Goal: Task Accomplishment & Management: Manage account settings

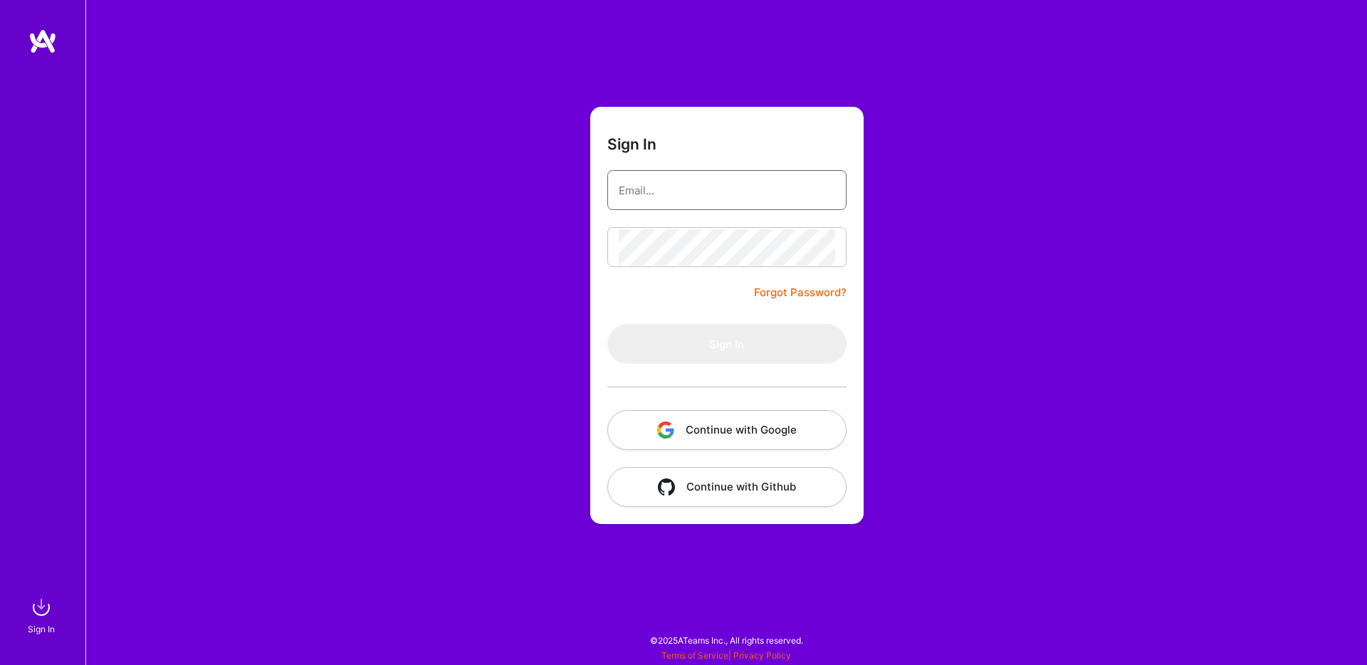
type input "[EMAIL_ADDRESS][DOMAIN_NAME]"
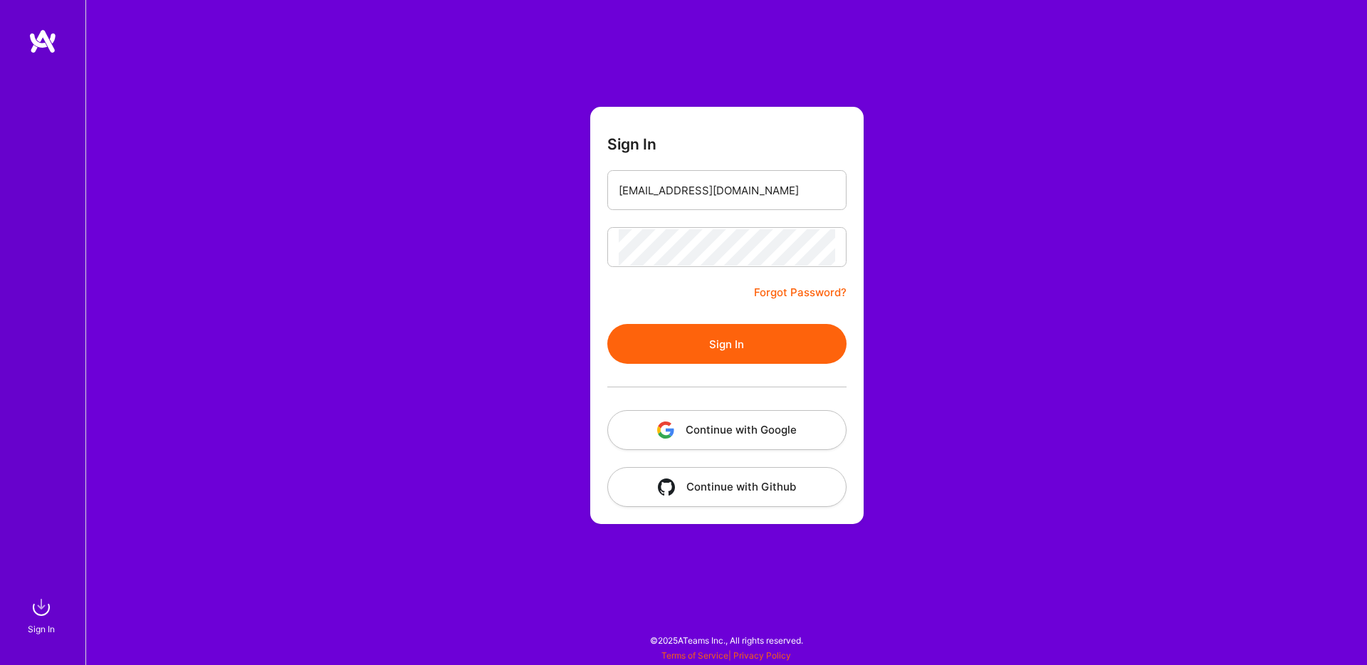
click at [579, 298] on div "Sign In [EMAIL_ADDRESS][DOMAIN_NAME] Forgot Password? Sign In Continue with Goo…" at bounding box center [726, 332] width 1282 height 665
click at [699, 338] on button "Sign In" at bounding box center [727, 344] width 239 height 40
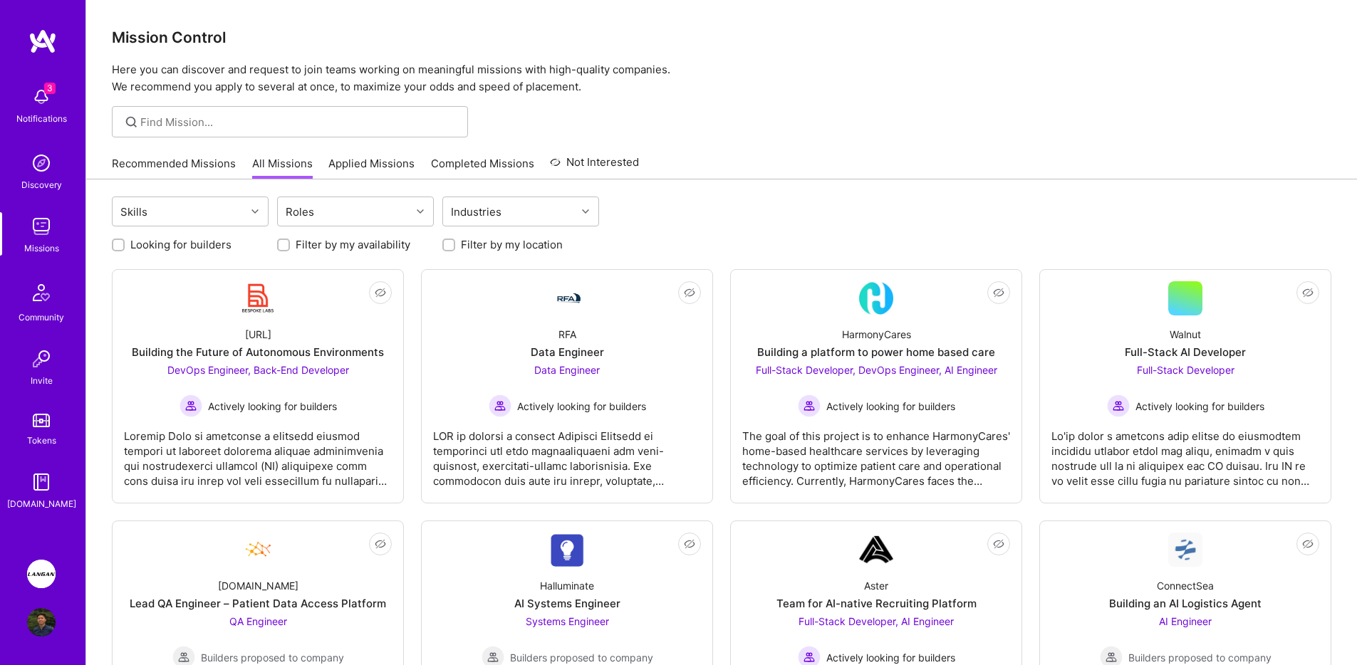
click at [830, 171] on div "Recommended Missions All Missions Applied Missions Completed Missions Not Inter…" at bounding box center [721, 163] width 1219 height 31
click at [35, 100] on img at bounding box center [41, 97] width 28 height 28
click at [31, 570] on img at bounding box center [41, 574] width 28 height 28
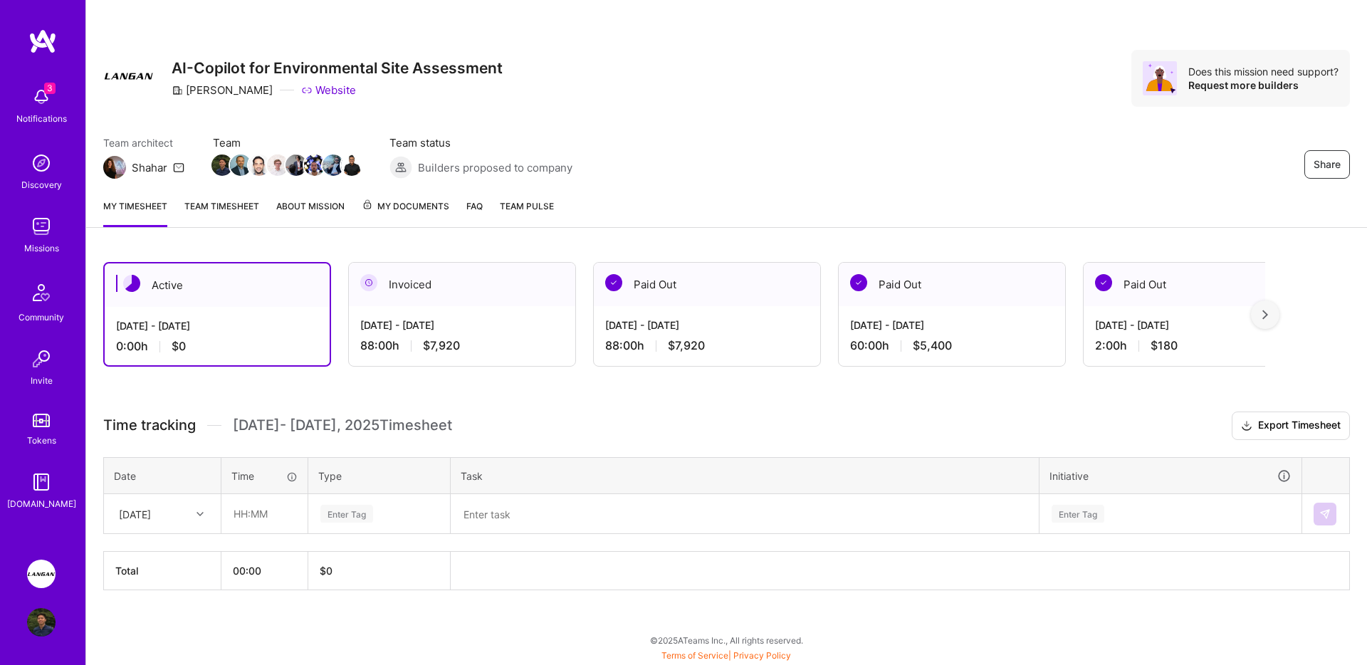
click at [469, 321] on div "[DATE] - [DATE]" at bounding box center [462, 325] width 204 height 15
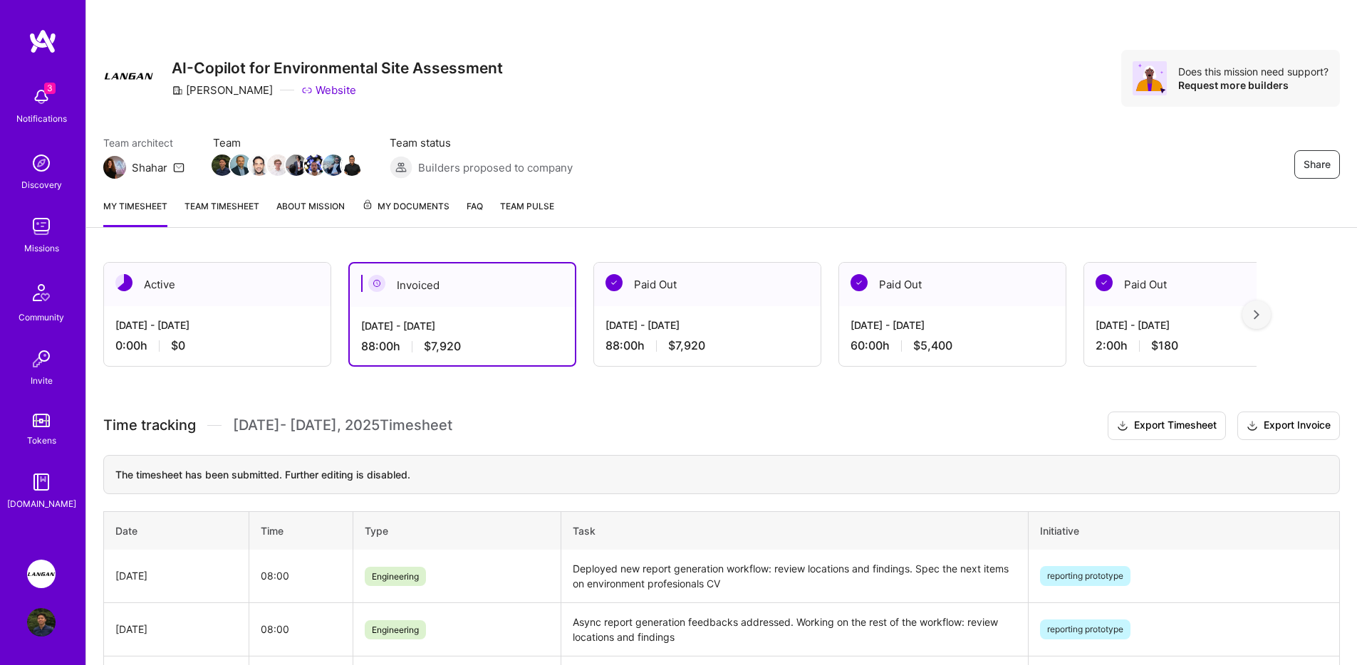
click at [245, 312] on div "[DATE] - [DATE] 0:00 h $0" at bounding box center [217, 335] width 226 height 58
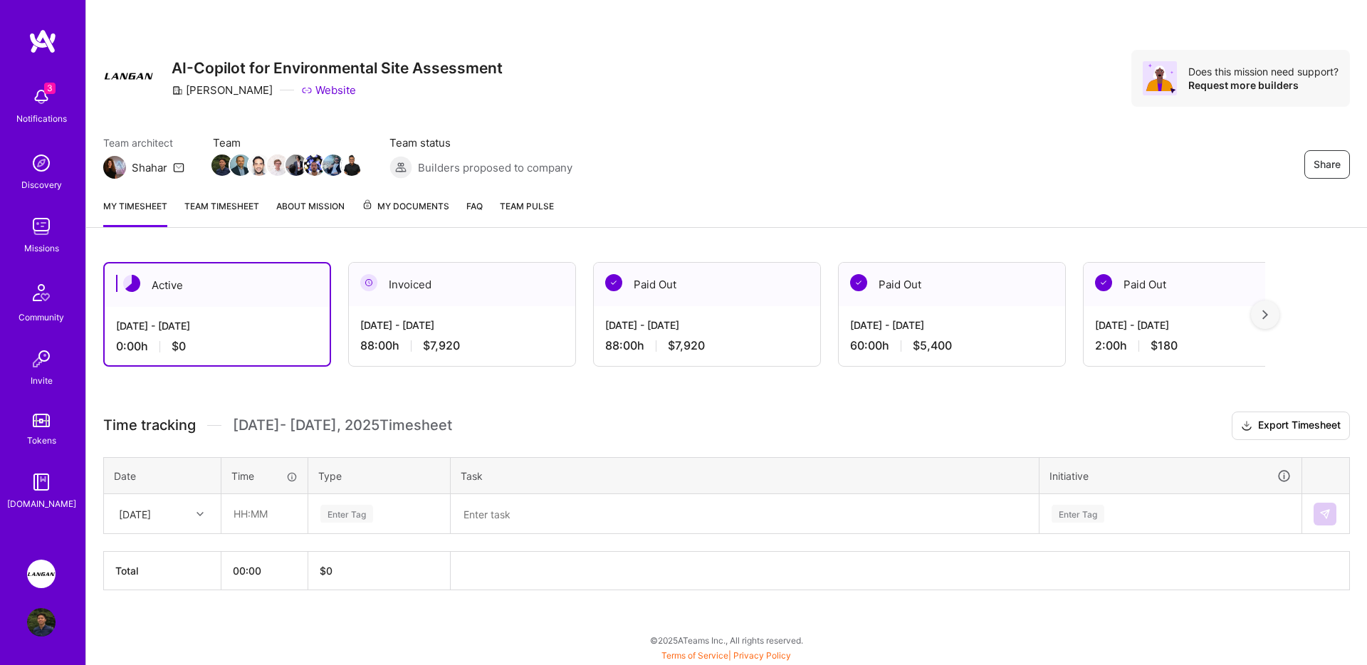
click at [194, 516] on div at bounding box center [202, 514] width 22 height 19
click at [469, 460] on th "Task" at bounding box center [745, 475] width 589 height 37
click at [256, 522] on input "text" at bounding box center [264, 514] width 85 height 38
type input "08:00"
click at [353, 524] on div "Enter Tag" at bounding box center [379, 514] width 140 height 37
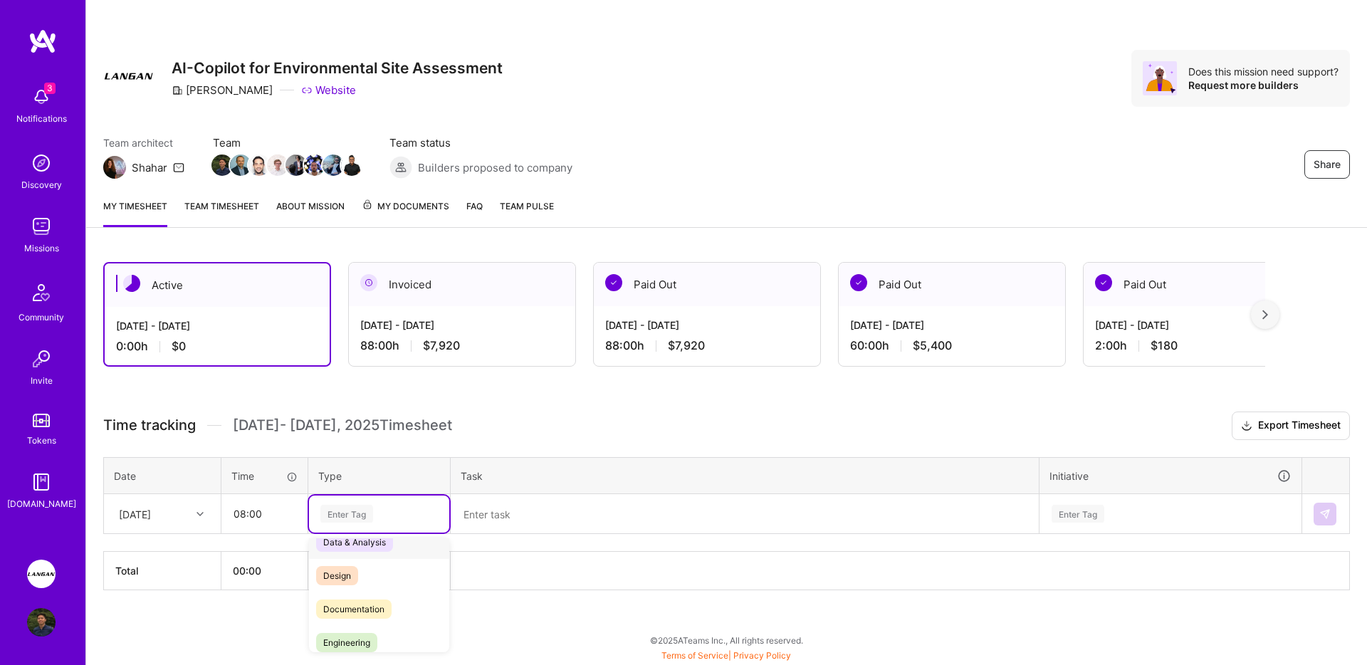
scroll to position [37, 0]
click at [373, 615] on span "Engineering" at bounding box center [346, 624] width 61 height 19
click at [526, 522] on textarea at bounding box center [744, 514] width 585 height 37
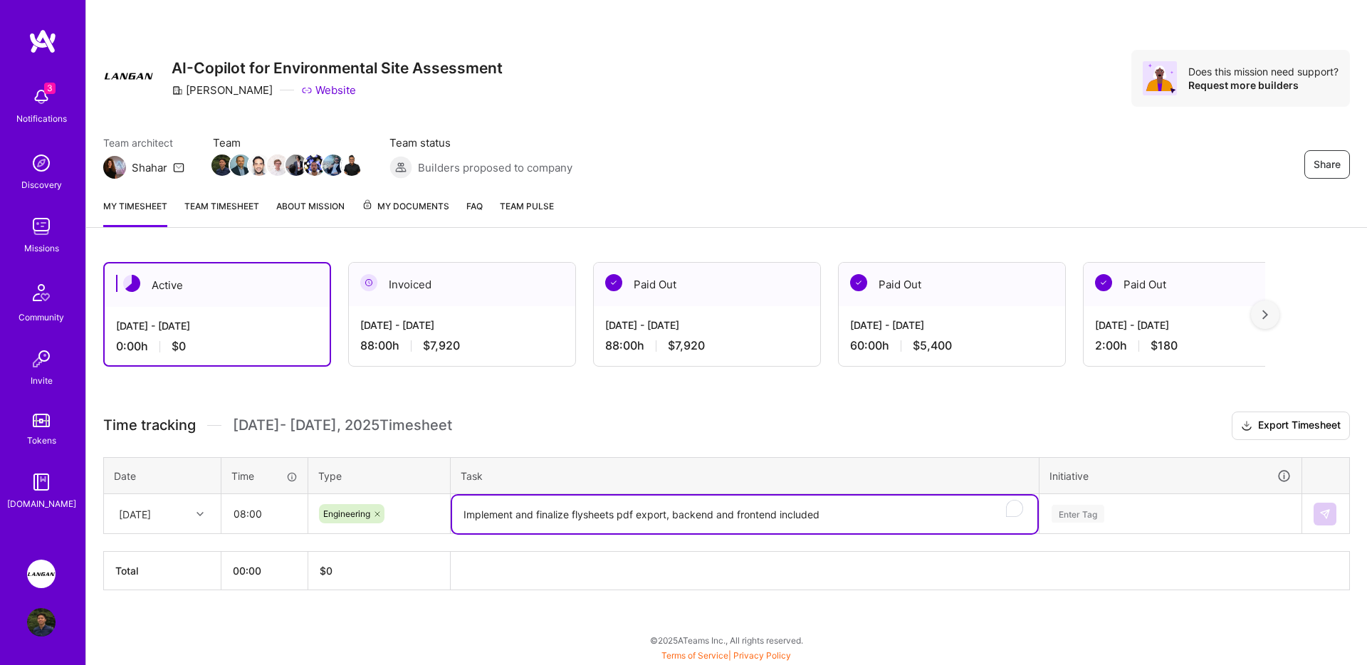
type textarea "Implement and finalize flysheets pdf export, backend and frontend included"
click at [1079, 506] on div "Enter Tag" at bounding box center [1171, 514] width 261 height 37
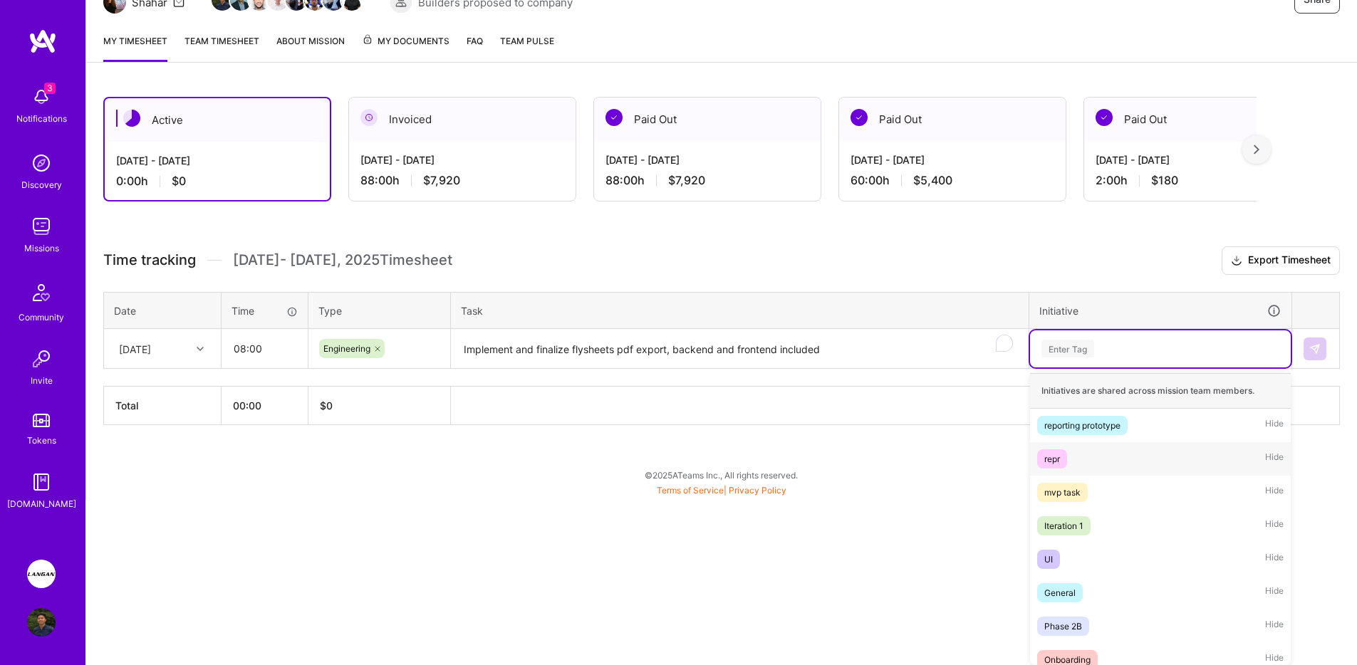
scroll to position [28, 0]
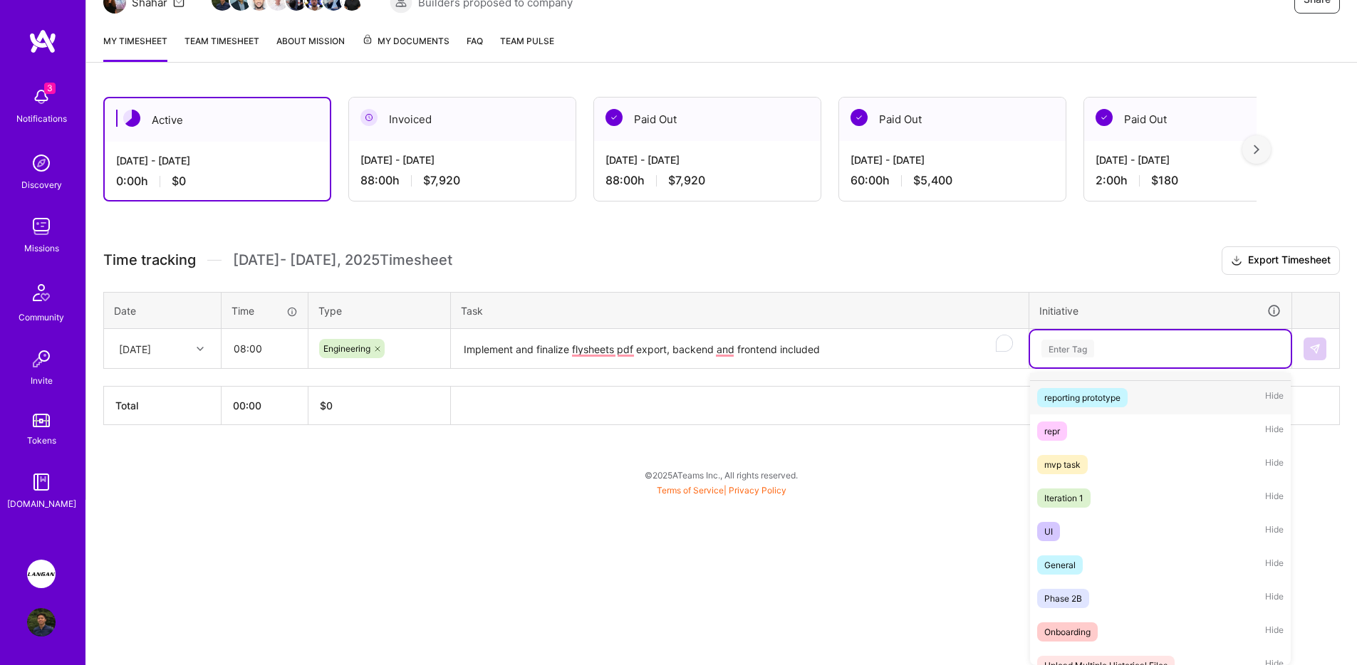
click at [1108, 404] on div "reporting prototype" at bounding box center [1082, 397] width 76 height 15
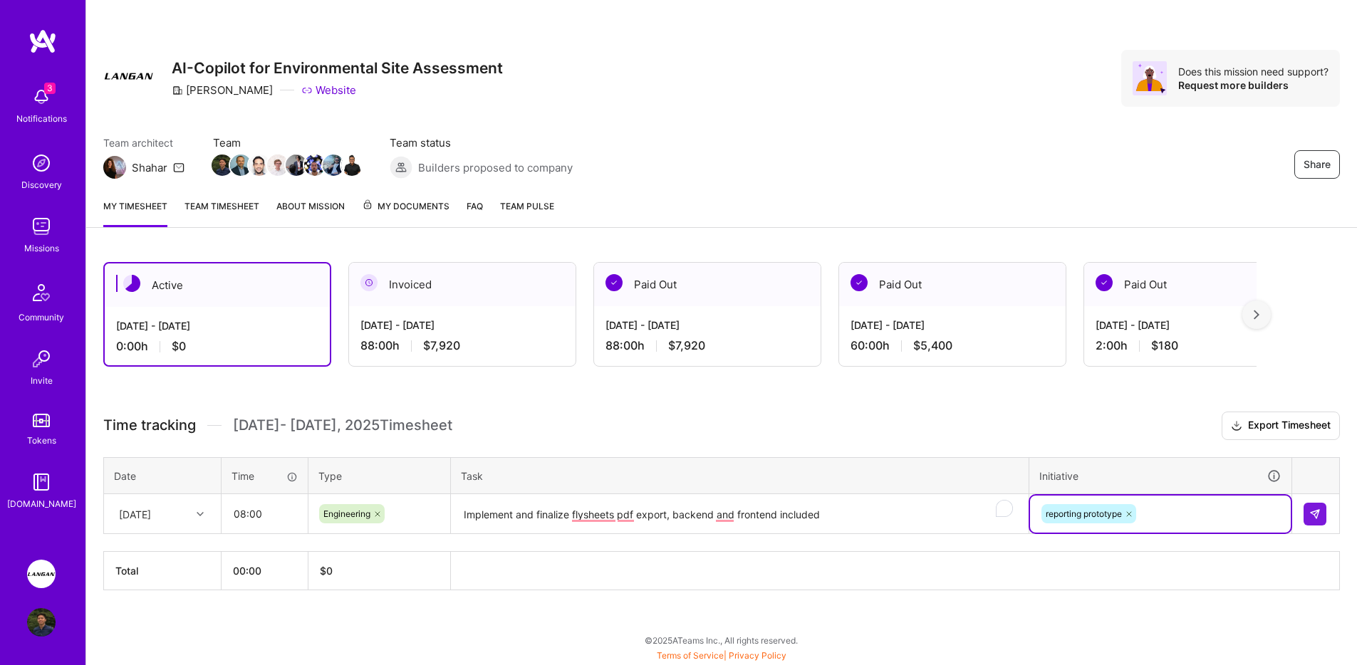
scroll to position [0, 0]
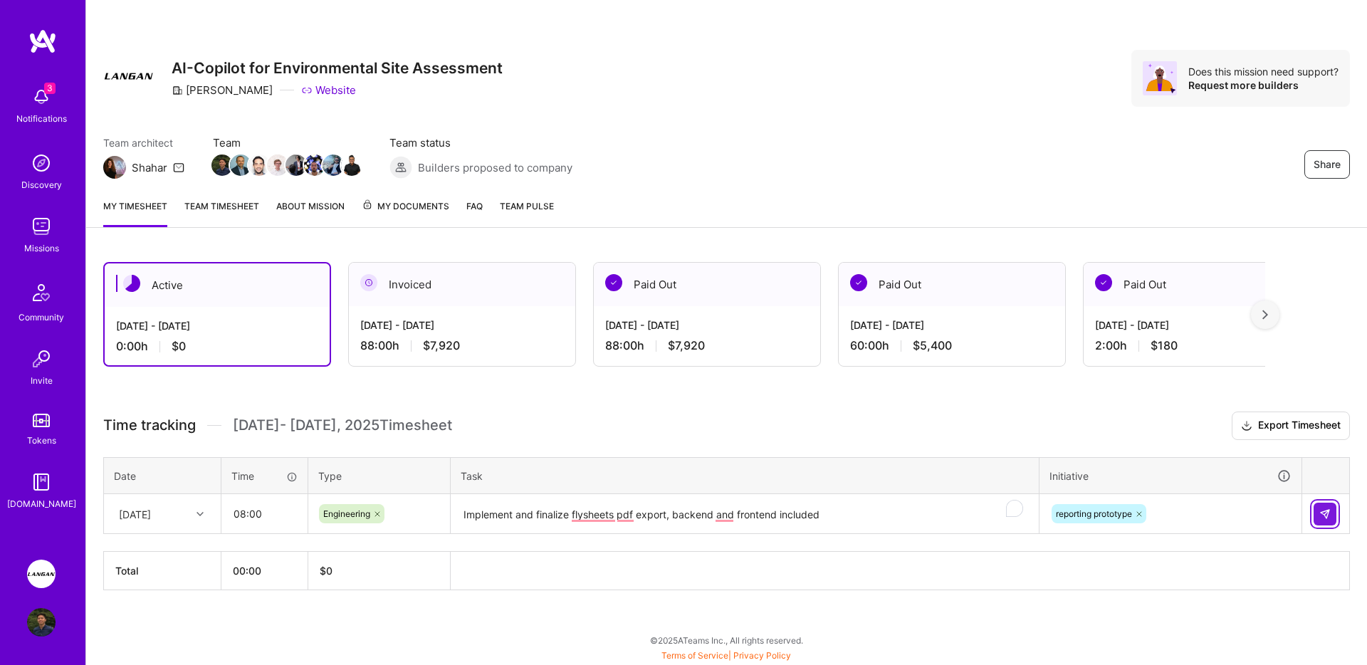
click at [1330, 507] on button at bounding box center [1325, 514] width 23 height 23
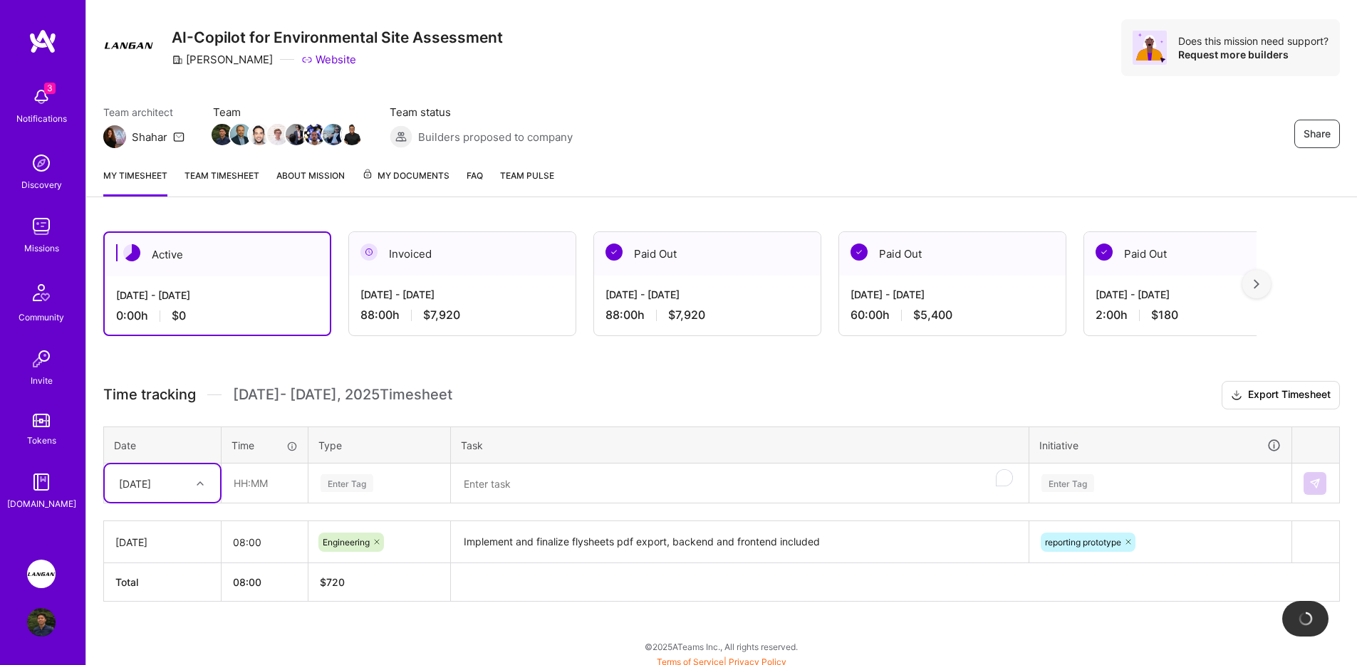
click at [204, 500] on div "Time tracking [DATE] - [DATE] Timesheet Export Timesheet Date Time Type Task In…" at bounding box center [721, 491] width 1236 height 221
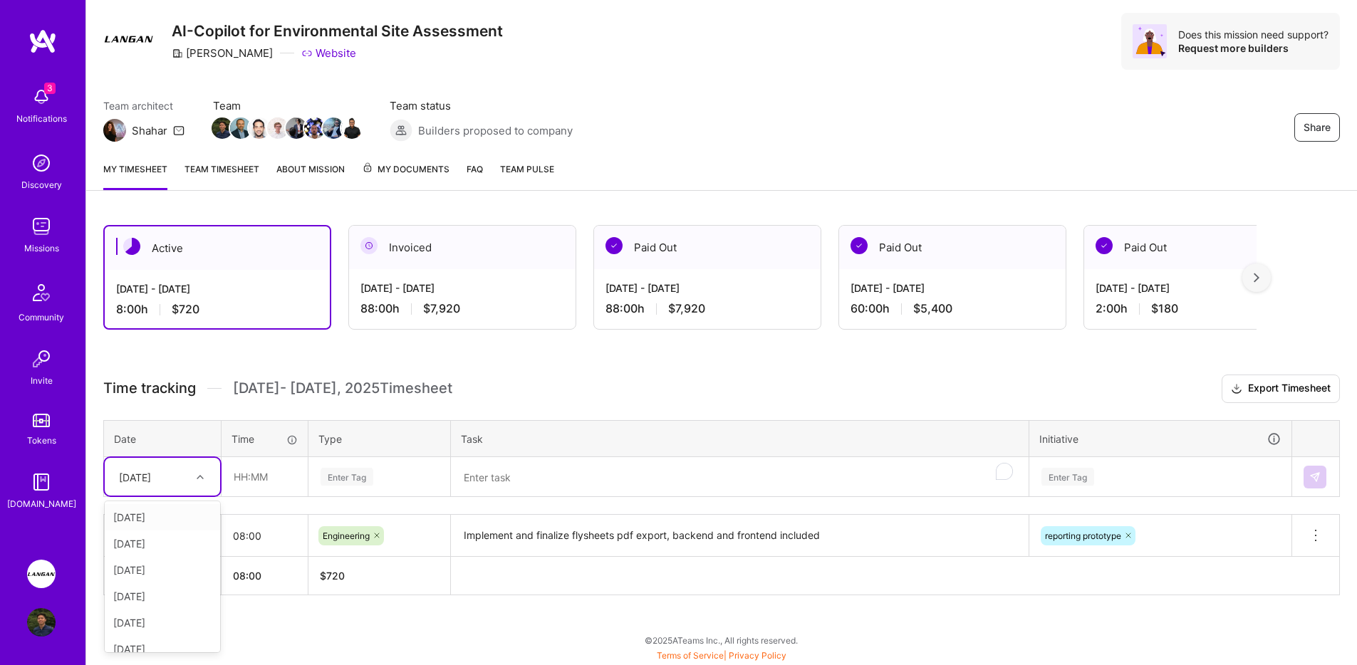
scroll to position [92, 0]
click at [164, 639] on div "[DATE]" at bounding box center [162, 636] width 115 height 26
click at [258, 468] on input "text" at bounding box center [264, 477] width 85 height 38
type input "08:00"
click at [381, 464] on div "Enter Tag" at bounding box center [379, 477] width 140 height 37
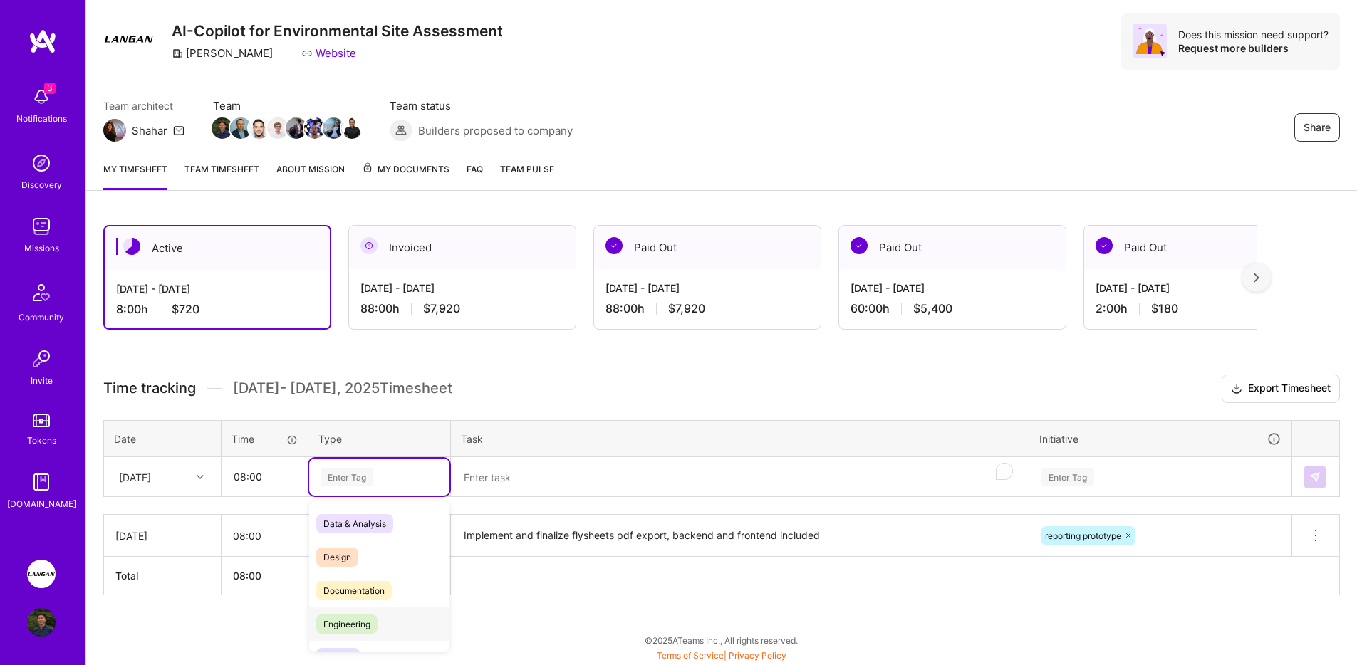
click at [379, 614] on div "Engineering" at bounding box center [379, 624] width 140 height 33
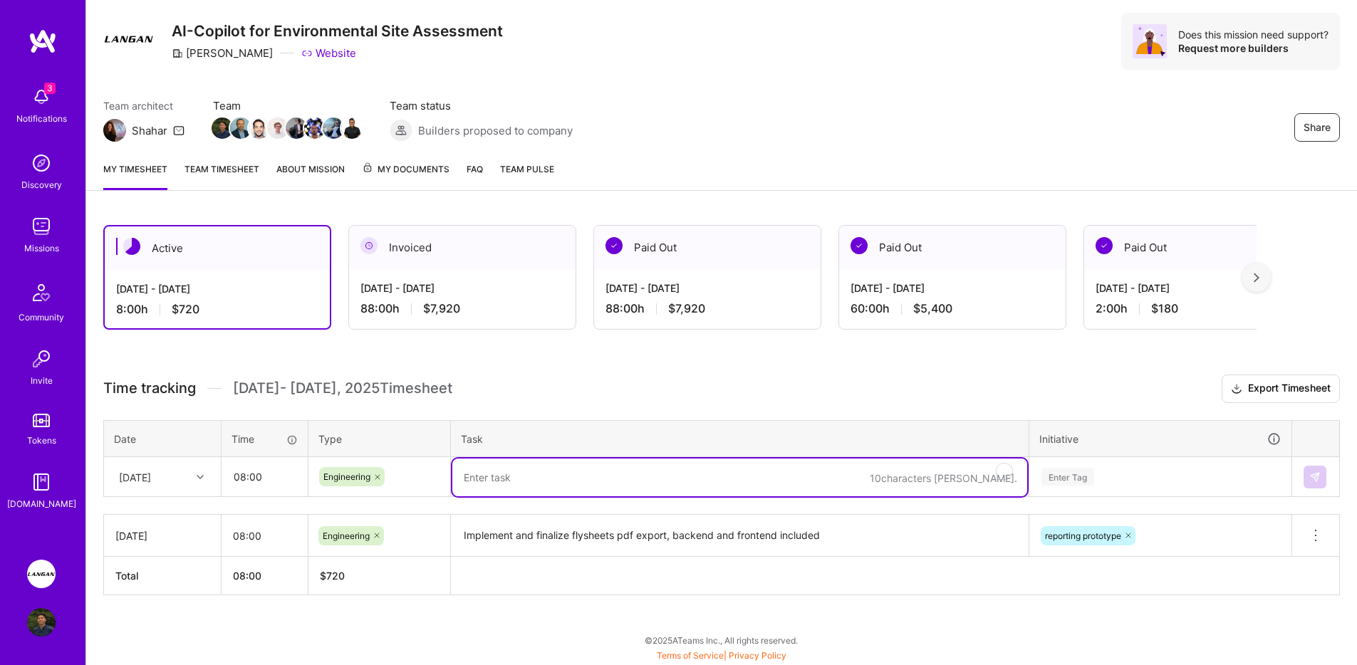
click at [522, 471] on textarea "To enrich screen reader interactions, please activate Accessibility in Grammarl…" at bounding box center [739, 478] width 575 height 38
type textarea "Address feedbacks for professional CV features, investigation options for flysh…"
click at [1148, 489] on div "Enter Tag" at bounding box center [1160, 477] width 261 height 37
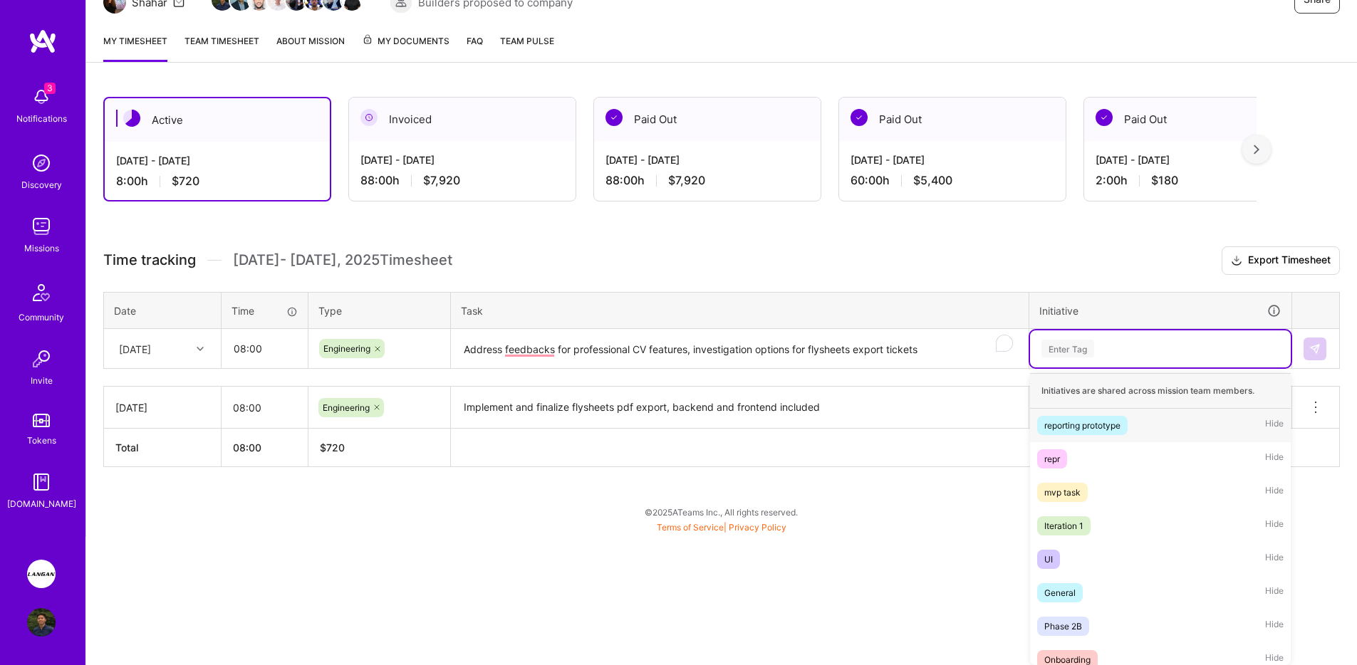
click at [1127, 424] on span "reporting prototype" at bounding box center [1082, 425] width 90 height 19
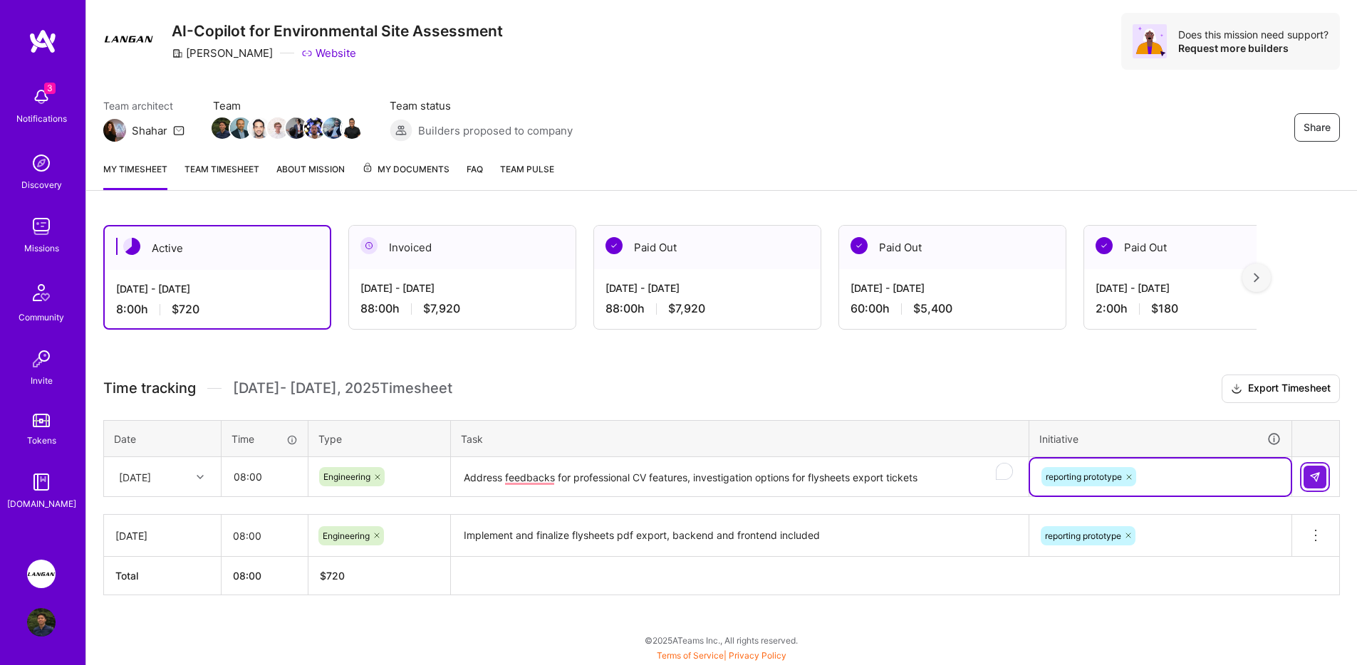
click at [1321, 474] on button at bounding box center [1314, 477] width 23 height 23
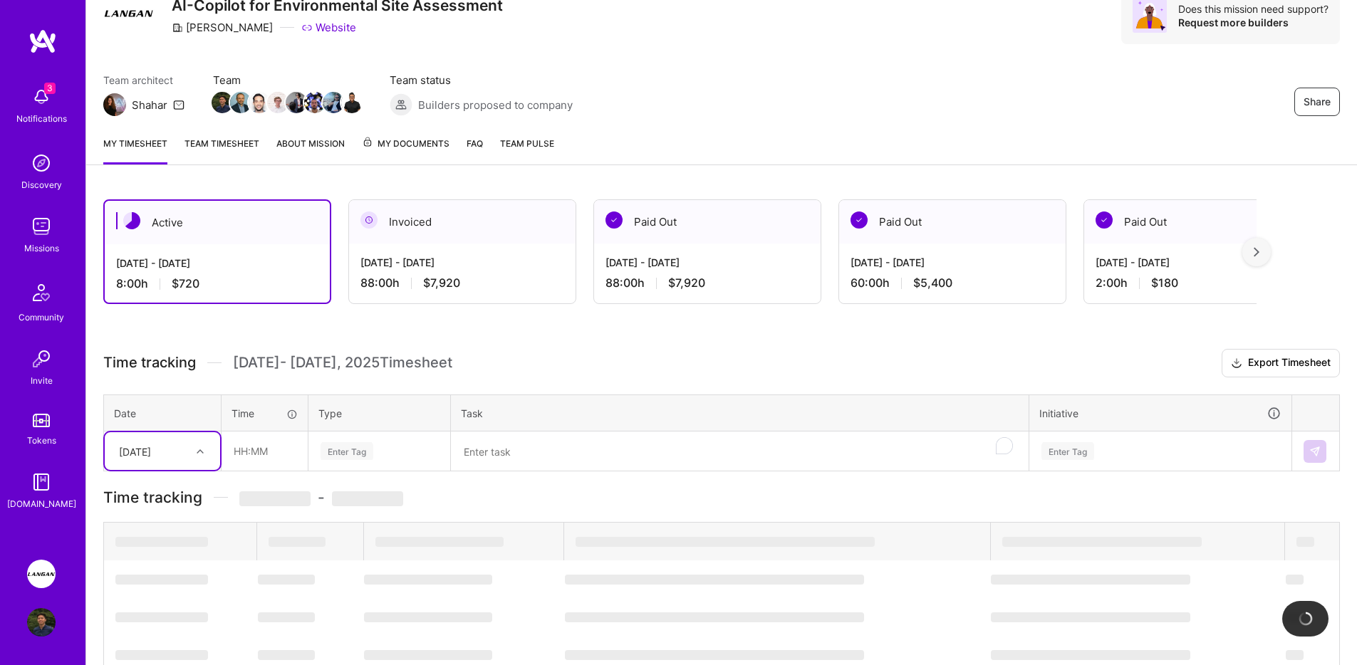
click at [184, 470] on div "option [DATE], selected. Select is focused ,type to refine list, press Down to …" at bounding box center [162, 451] width 115 height 38
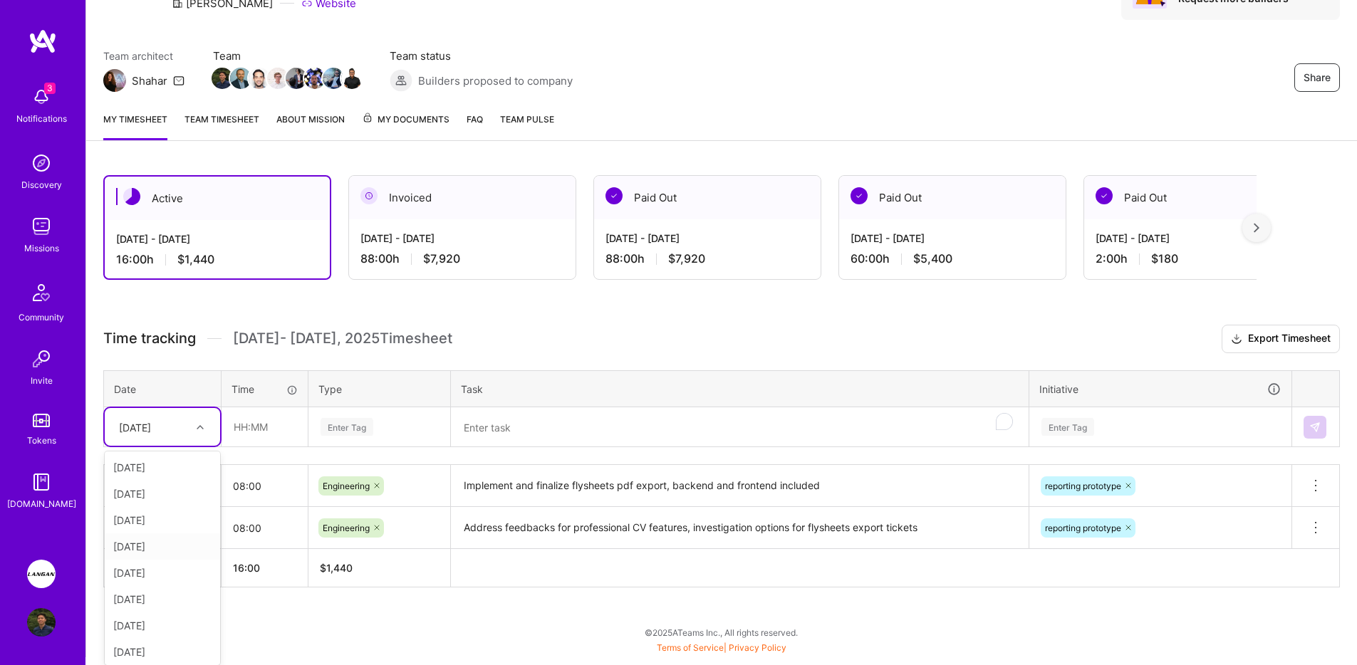
scroll to position [29, 0]
click at [161, 620] on div "[DATE]" at bounding box center [162, 623] width 115 height 26
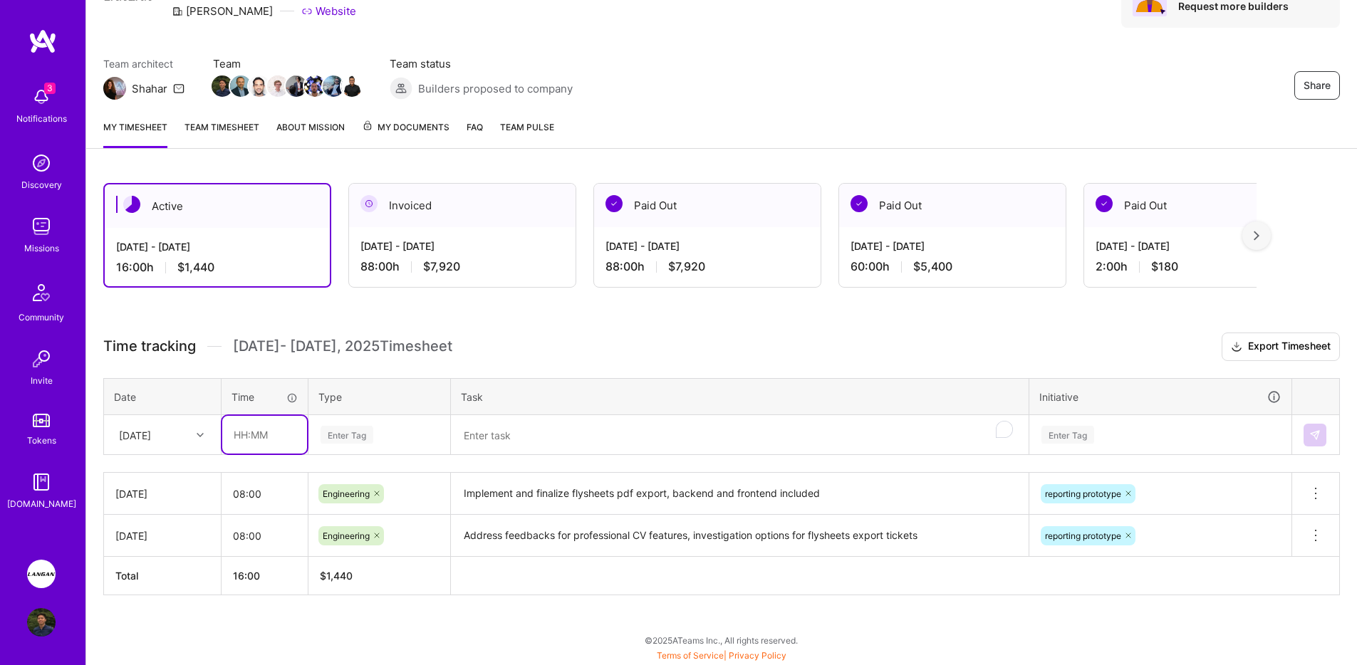
click at [266, 442] on input "text" at bounding box center [264, 435] width 85 height 38
type input "08:00"
click at [360, 422] on div "Enter Tag" at bounding box center [379, 435] width 140 height 37
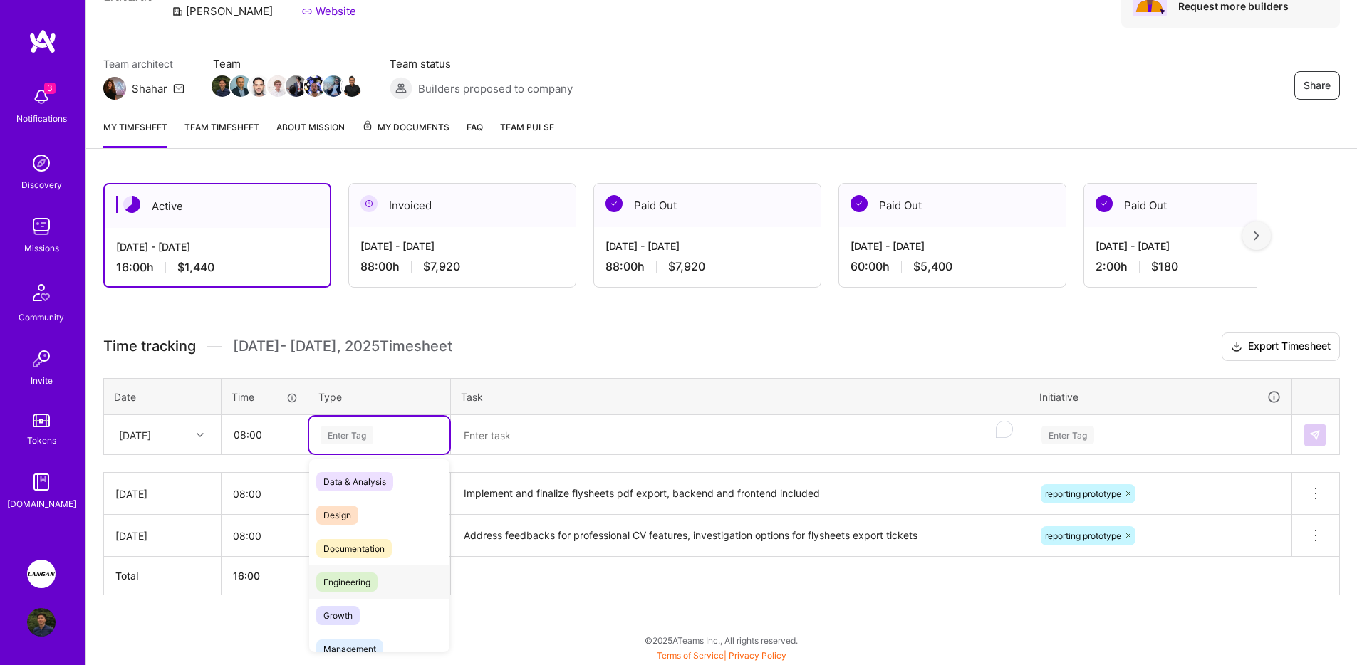
click at [377, 579] on span "Engineering" at bounding box center [346, 582] width 61 height 19
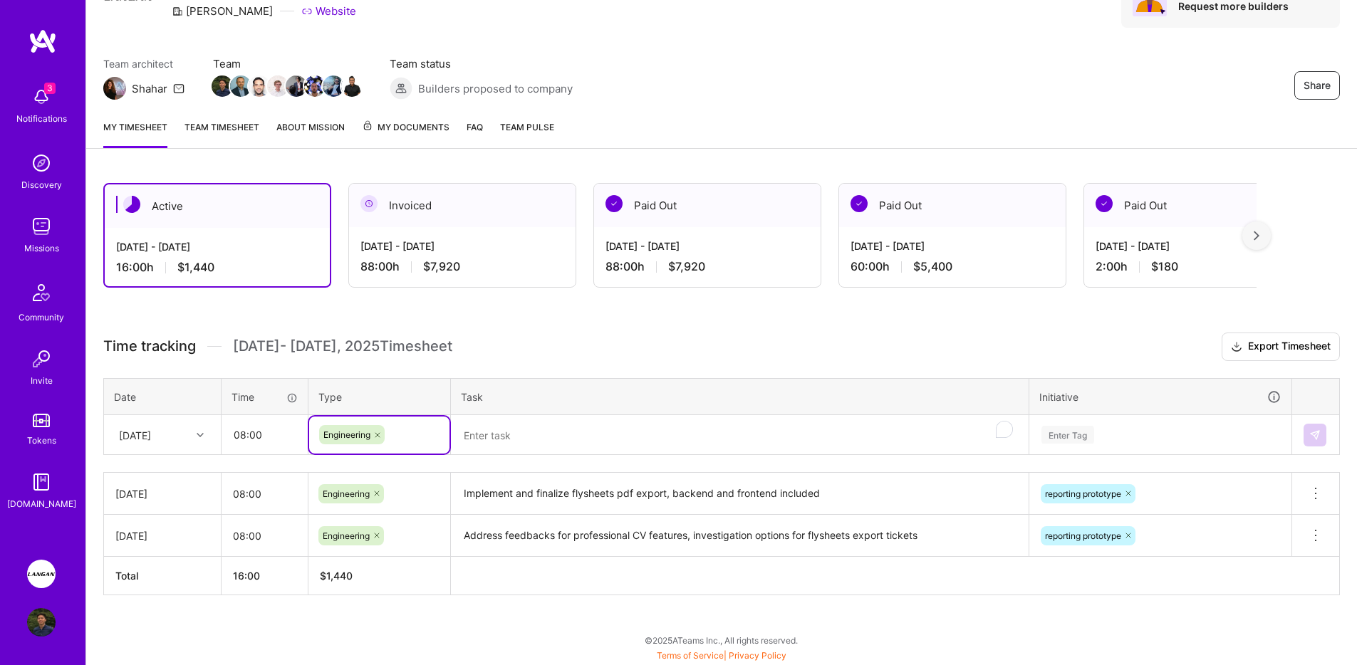
click at [485, 463] on div "Time tracking [DATE] - [DATE] Timesheet Export Timesheet Date Time Type Task In…" at bounding box center [721, 464] width 1236 height 263
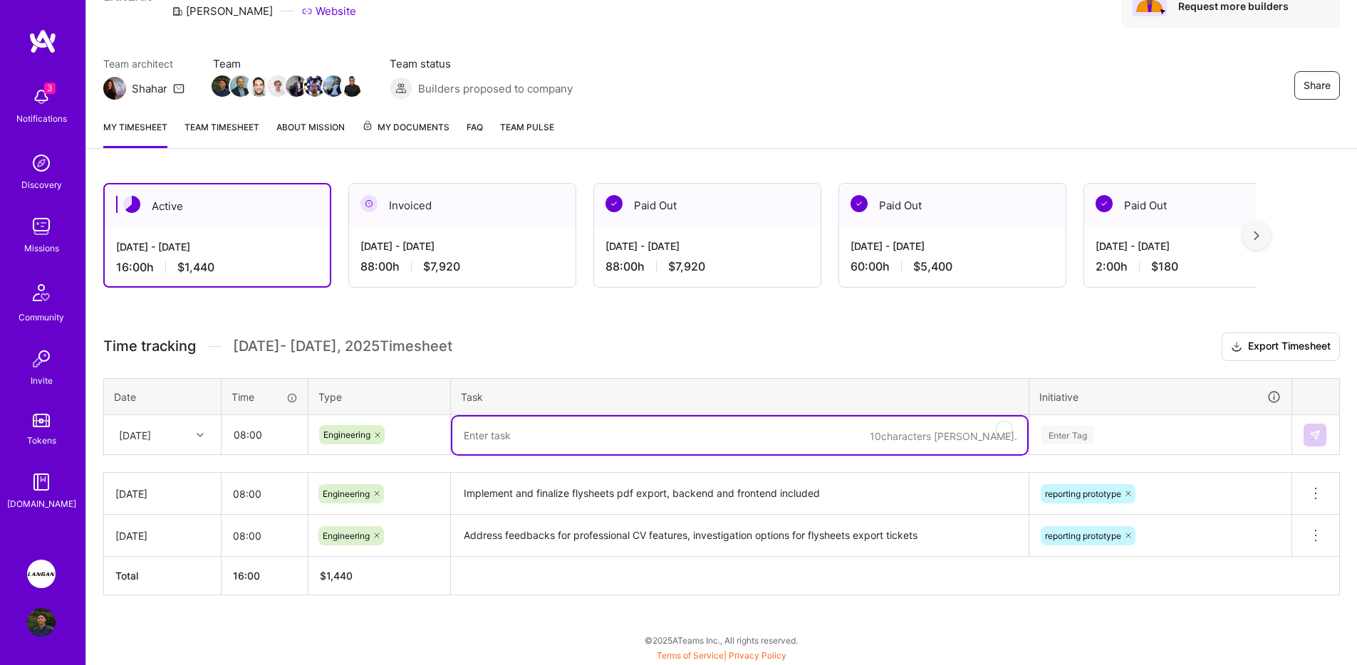
click at [493, 428] on textarea "To enrich screen reader interactions, please activate Accessibility in Grammarl…" at bounding box center [739, 436] width 575 height 38
type textarea "I"
type textarea "Merge features for figure upload features, address feedbacks"
click at [1112, 440] on div "Enter Tag" at bounding box center [1160, 435] width 261 height 37
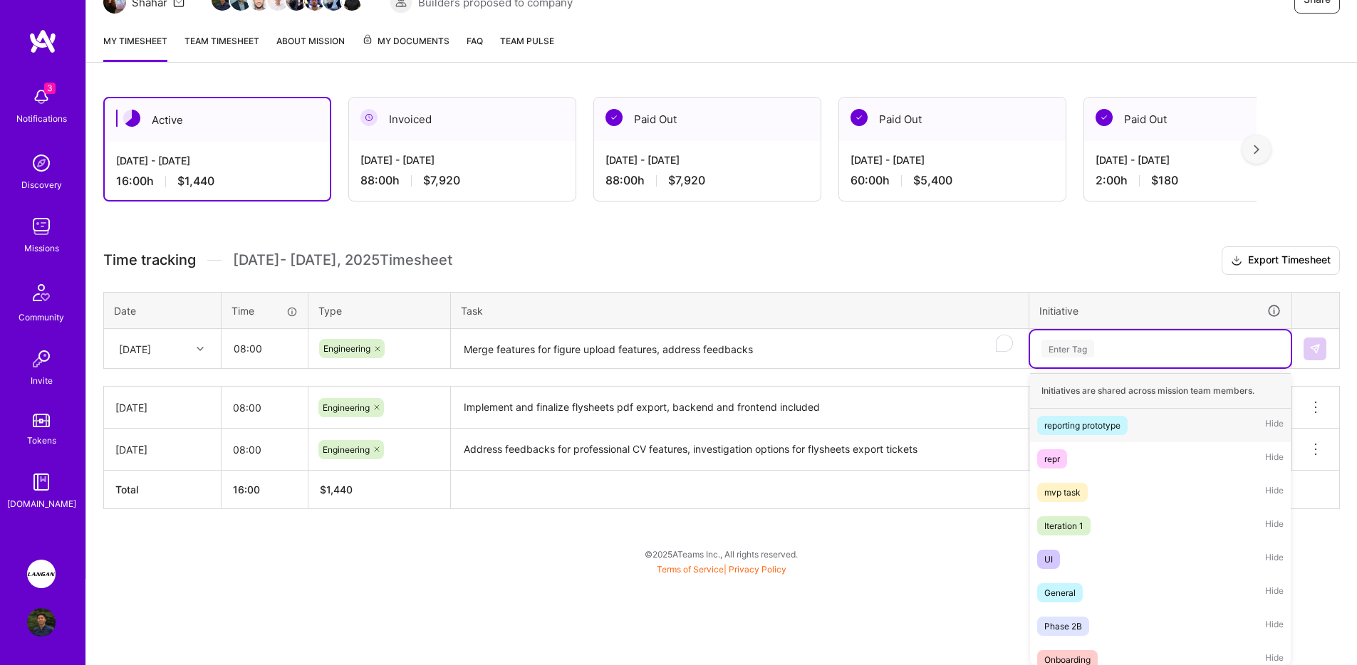
click at [1112, 422] on div "reporting prototype" at bounding box center [1082, 425] width 76 height 15
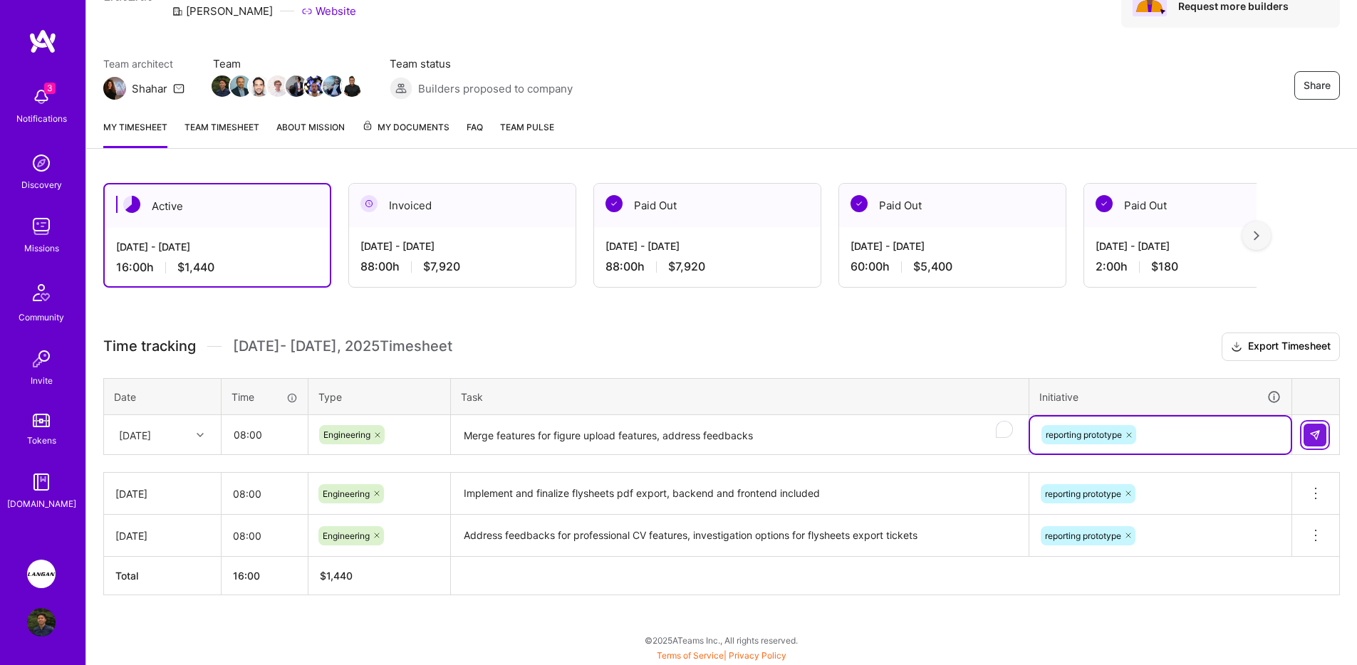
click at [1307, 443] on button at bounding box center [1314, 435] width 23 height 23
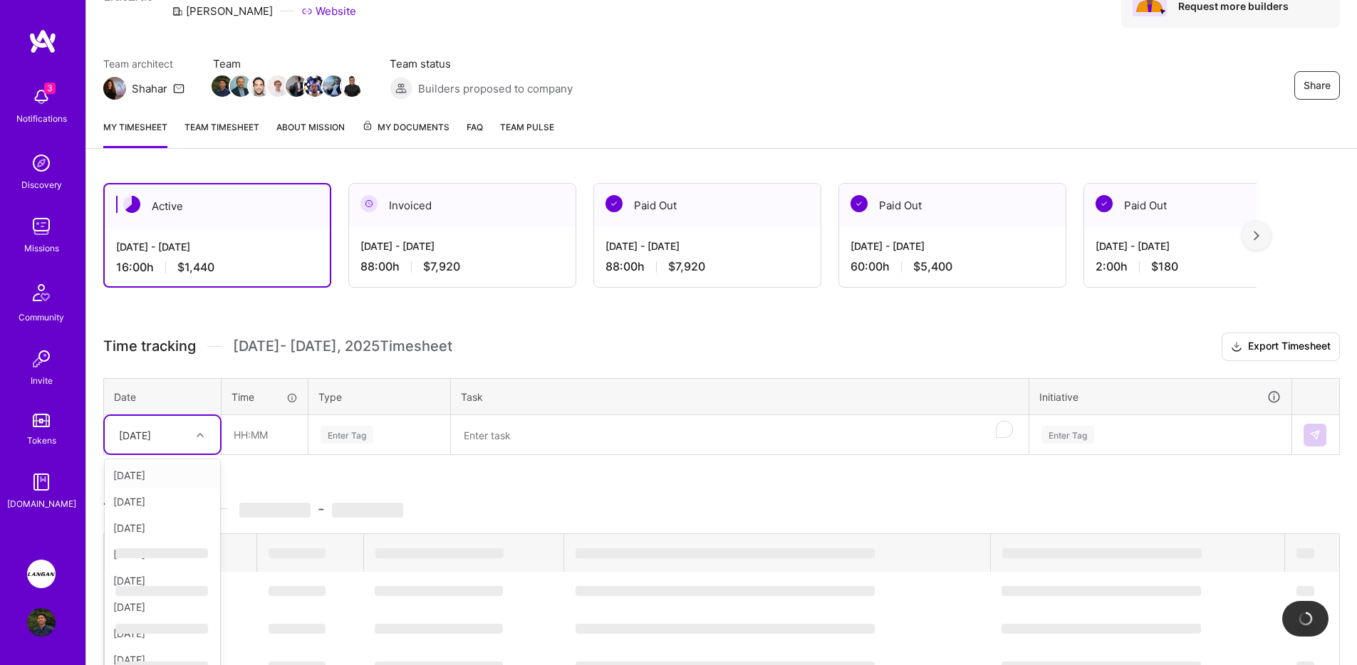
click at [183, 433] on div "[DATE]" at bounding box center [151, 435] width 79 height 24
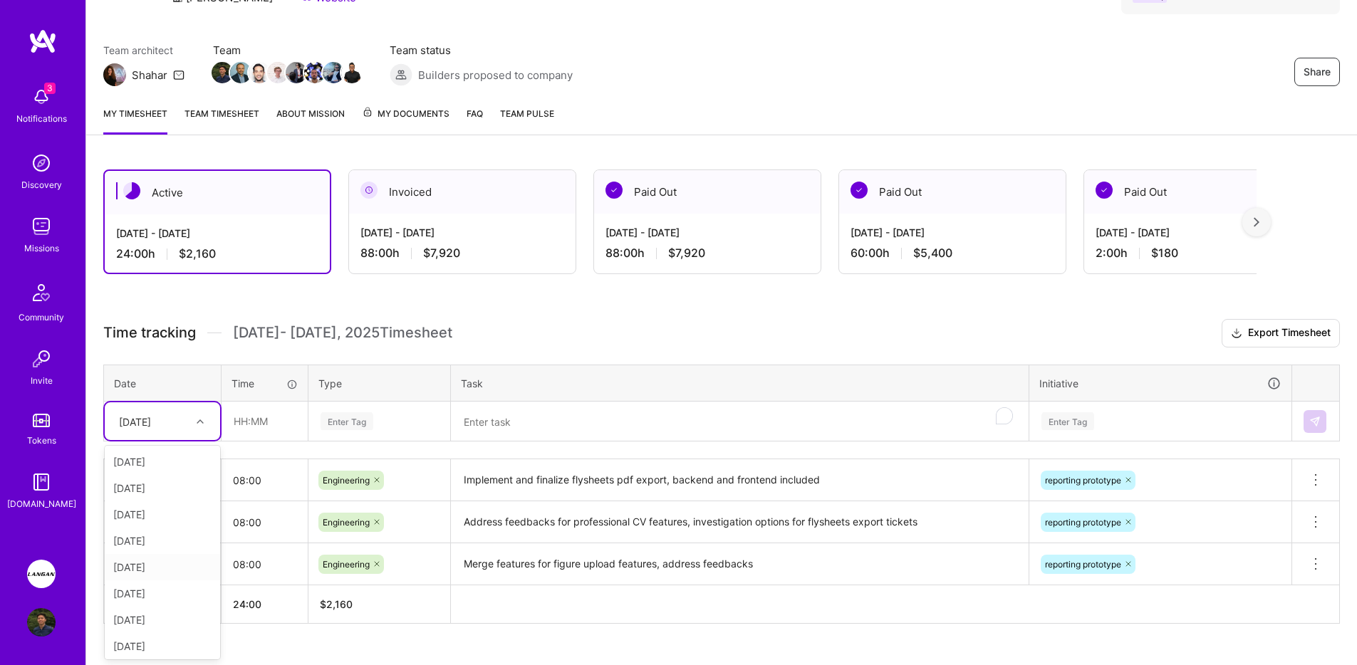
scroll to position [29, 0]
click at [160, 583] on div "[DATE]" at bounding box center [162, 591] width 115 height 26
click at [276, 410] on input "text" at bounding box center [264, 421] width 85 height 38
type input "08:00"
click at [380, 426] on div "Enter Tag" at bounding box center [379, 421] width 120 height 18
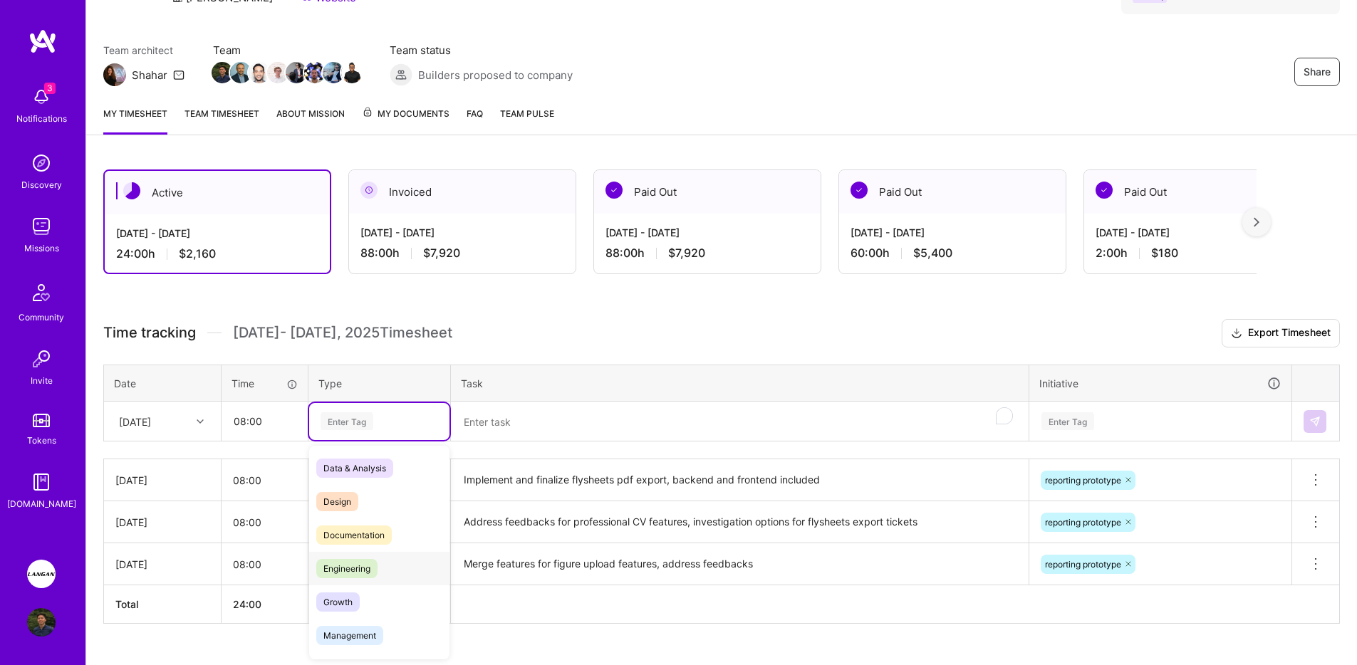
click at [372, 579] on div "Engineering" at bounding box center [379, 568] width 140 height 33
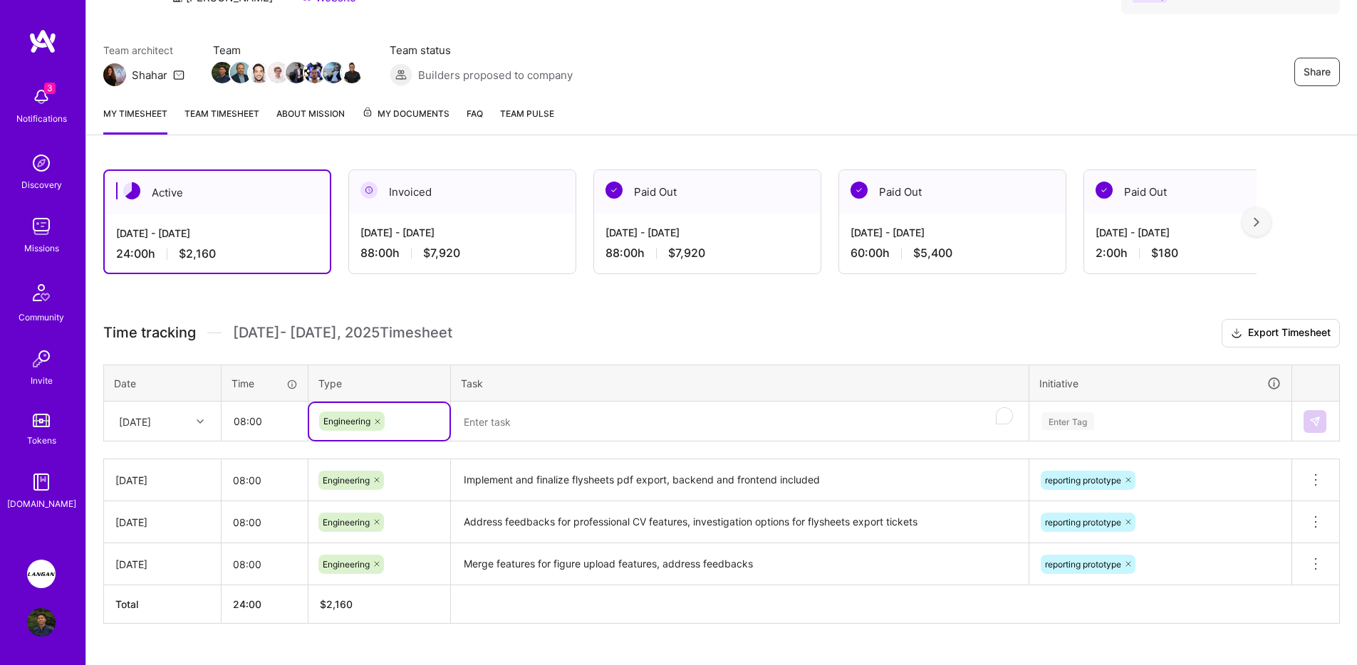
click at [552, 413] on textarea "To enrich screen reader interactions, please activate Accessibility in Grammarl…" at bounding box center [739, 422] width 575 height 38
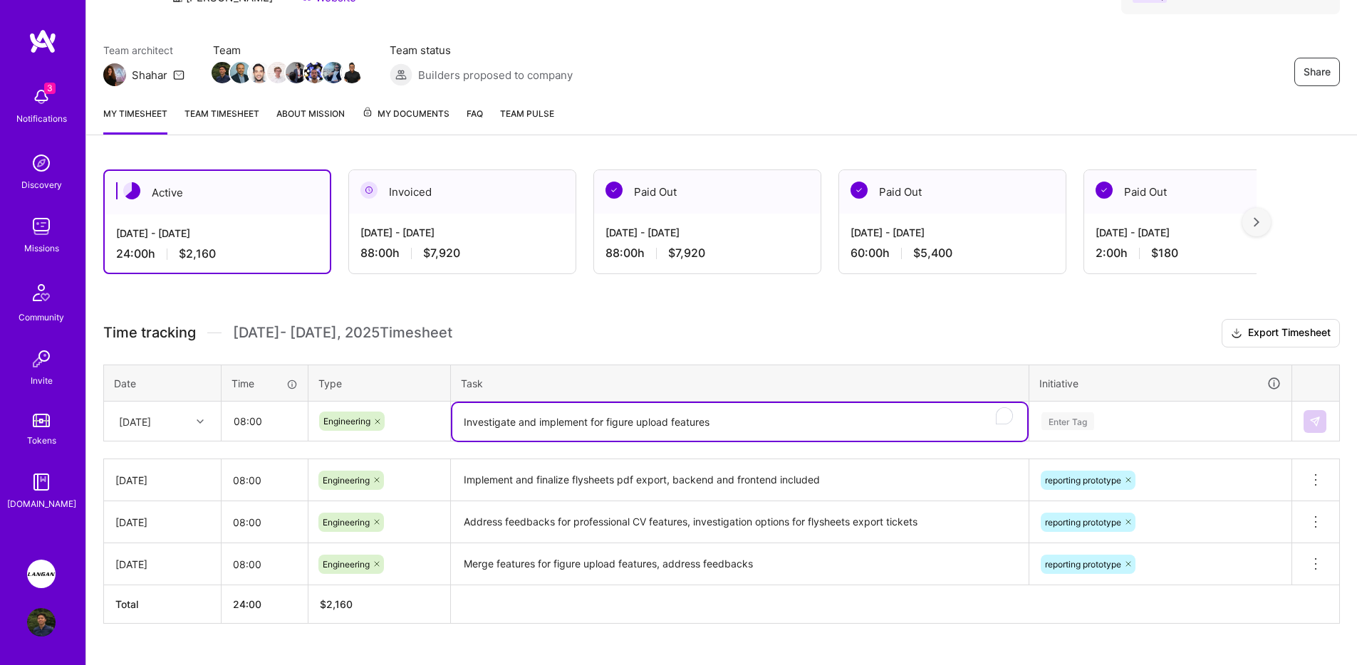
type textarea "Investigate and implement for figure upload features"
click at [1110, 392] on th "Initiative" at bounding box center [1160, 383] width 263 height 37
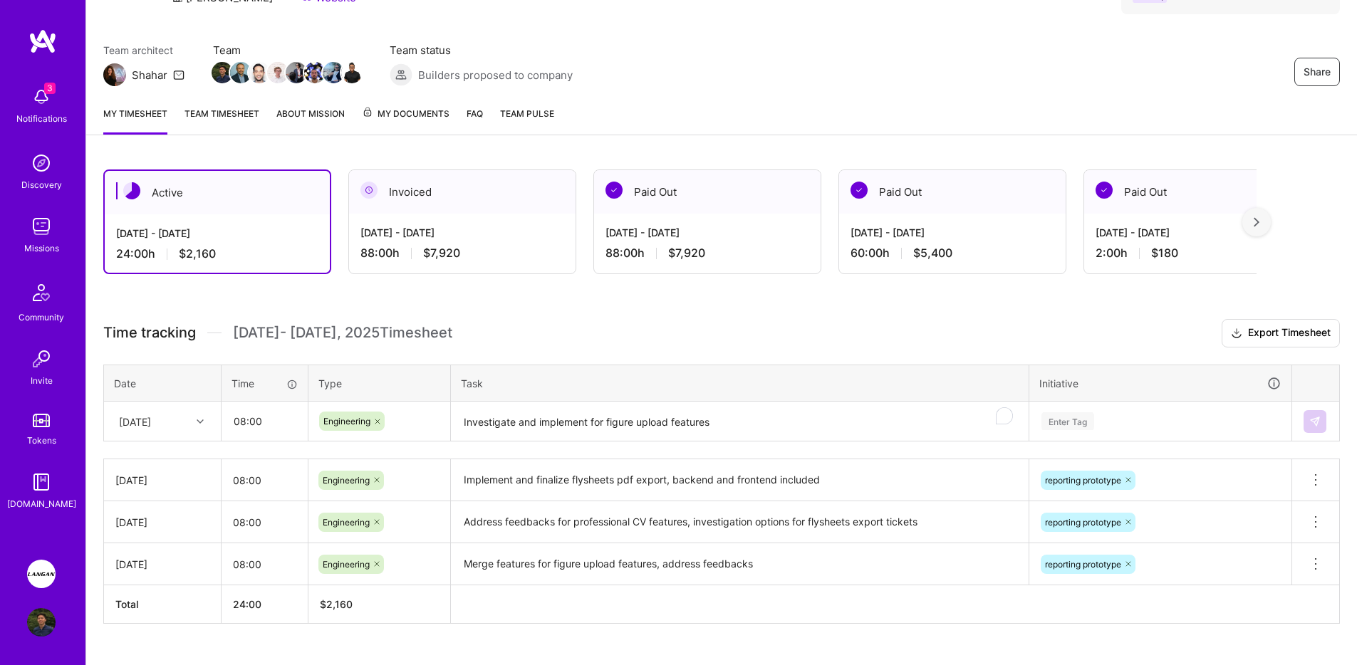
click at [1112, 415] on div "Enter Tag" at bounding box center [1160, 421] width 261 height 37
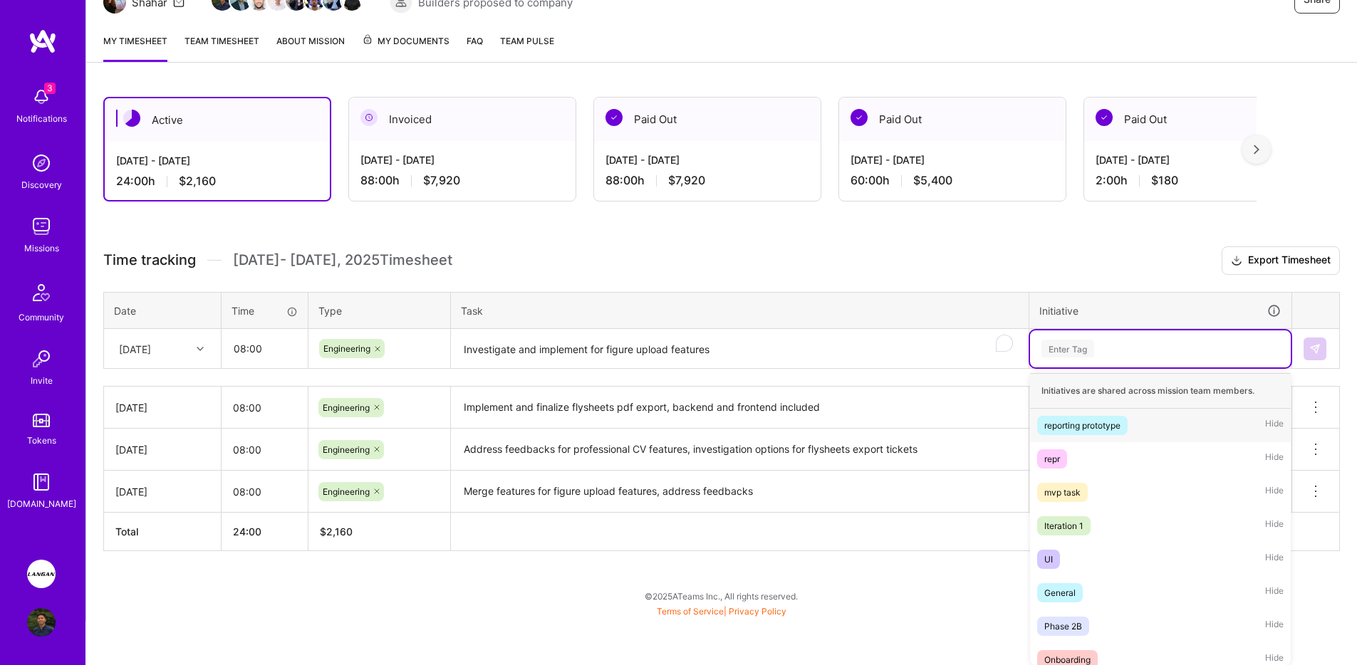
click at [1090, 429] on div "reporting prototype" at bounding box center [1082, 425] width 76 height 15
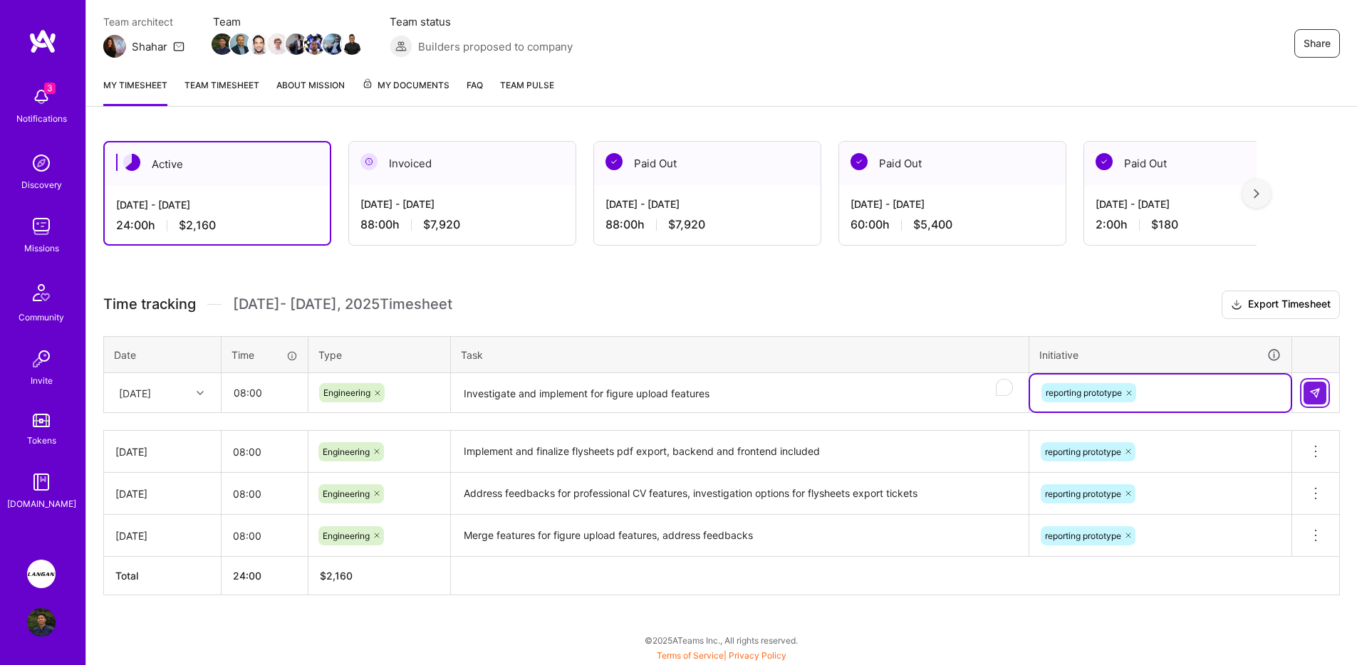
drag, startPoint x: 1295, startPoint y: 395, endPoint x: 1322, endPoint y: 393, distance: 27.1
click at [1295, 395] on td at bounding box center [1316, 393] width 48 height 40
click at [1322, 393] on button at bounding box center [1314, 393] width 23 height 23
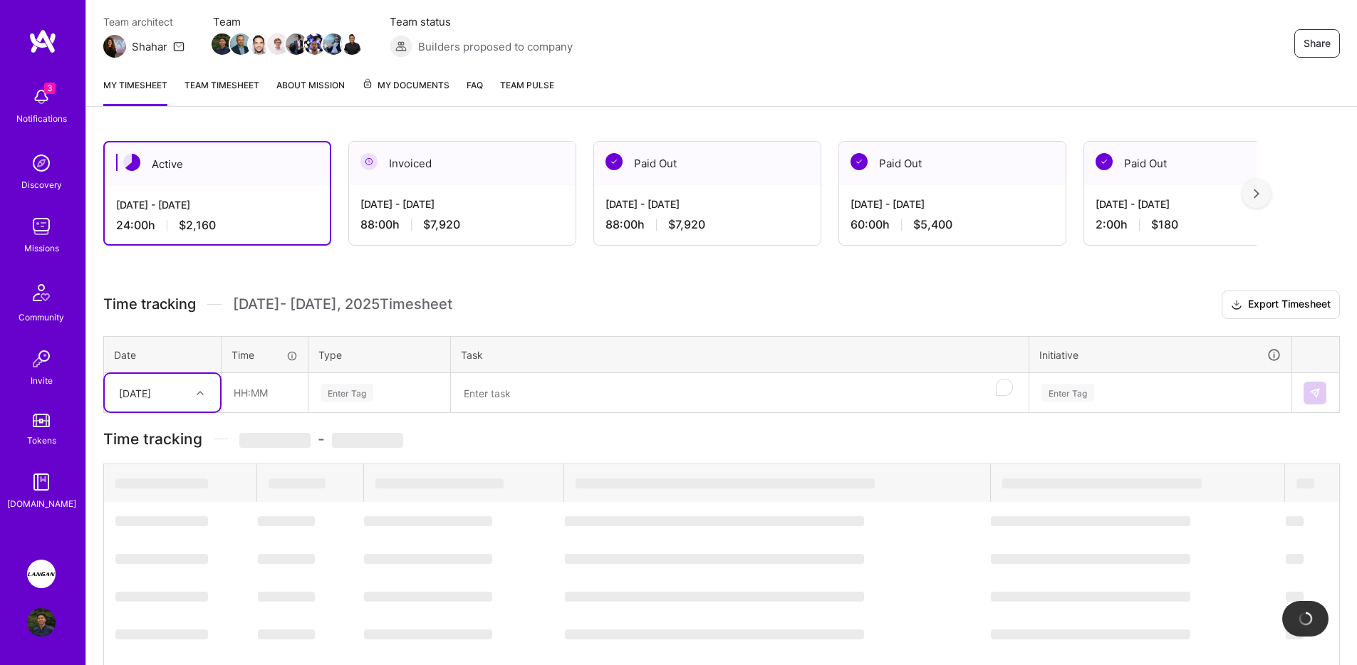
click at [182, 395] on div "[DATE]" at bounding box center [151, 393] width 79 height 24
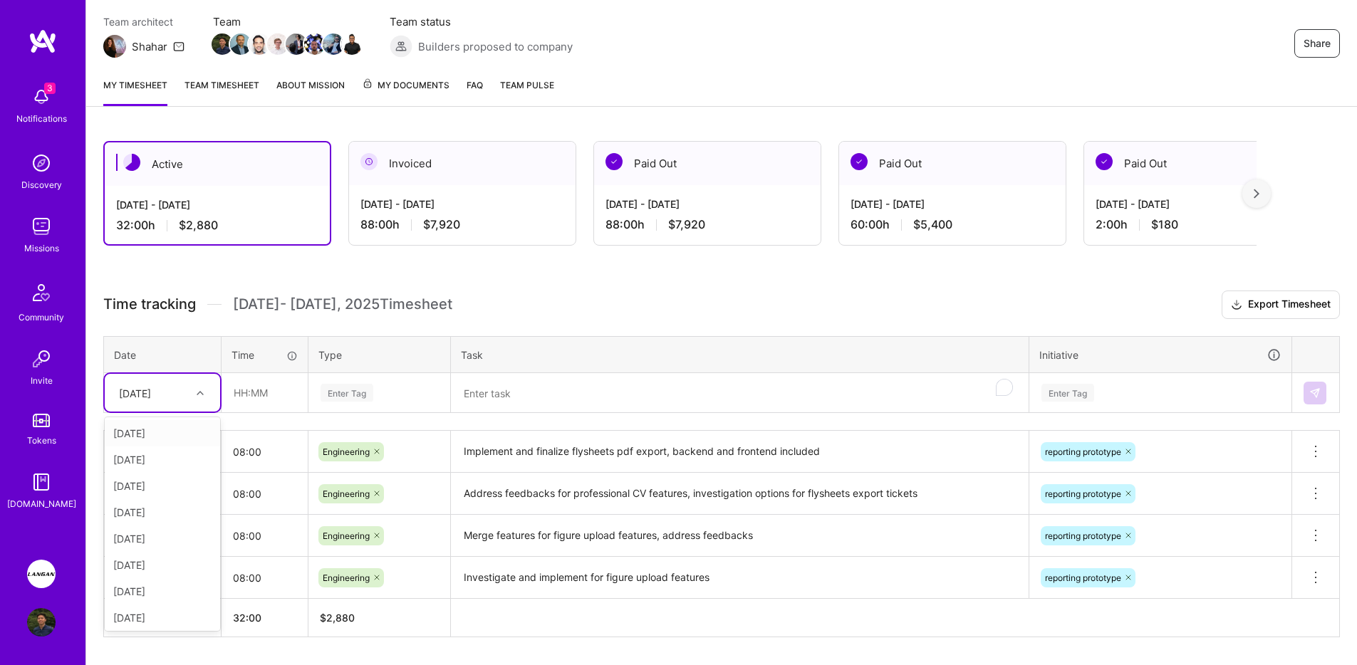
scroll to position [29, 0]
click at [152, 536] on div "[DATE]" at bounding box center [162, 536] width 115 height 26
click at [263, 393] on input "text" at bounding box center [264, 393] width 85 height 38
type input "08:00"
click at [377, 385] on div "Enter Tag" at bounding box center [379, 393] width 120 height 18
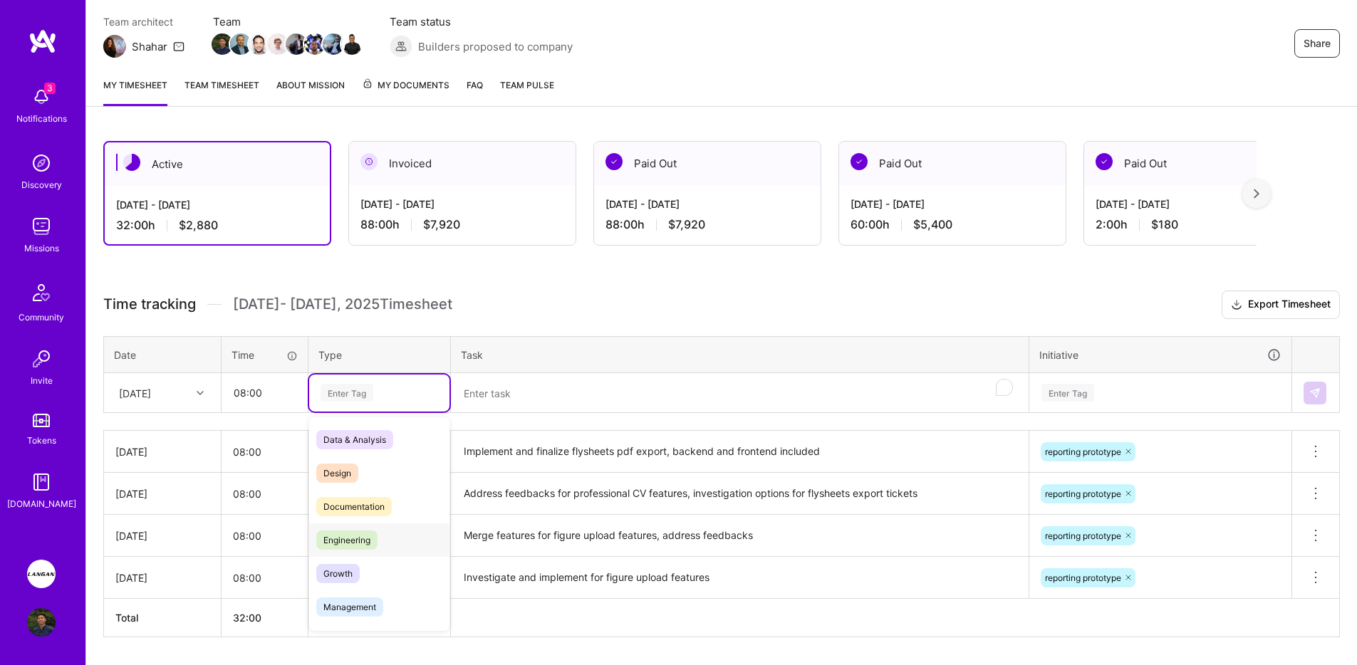
click at [370, 527] on div "Engineering" at bounding box center [379, 539] width 140 height 33
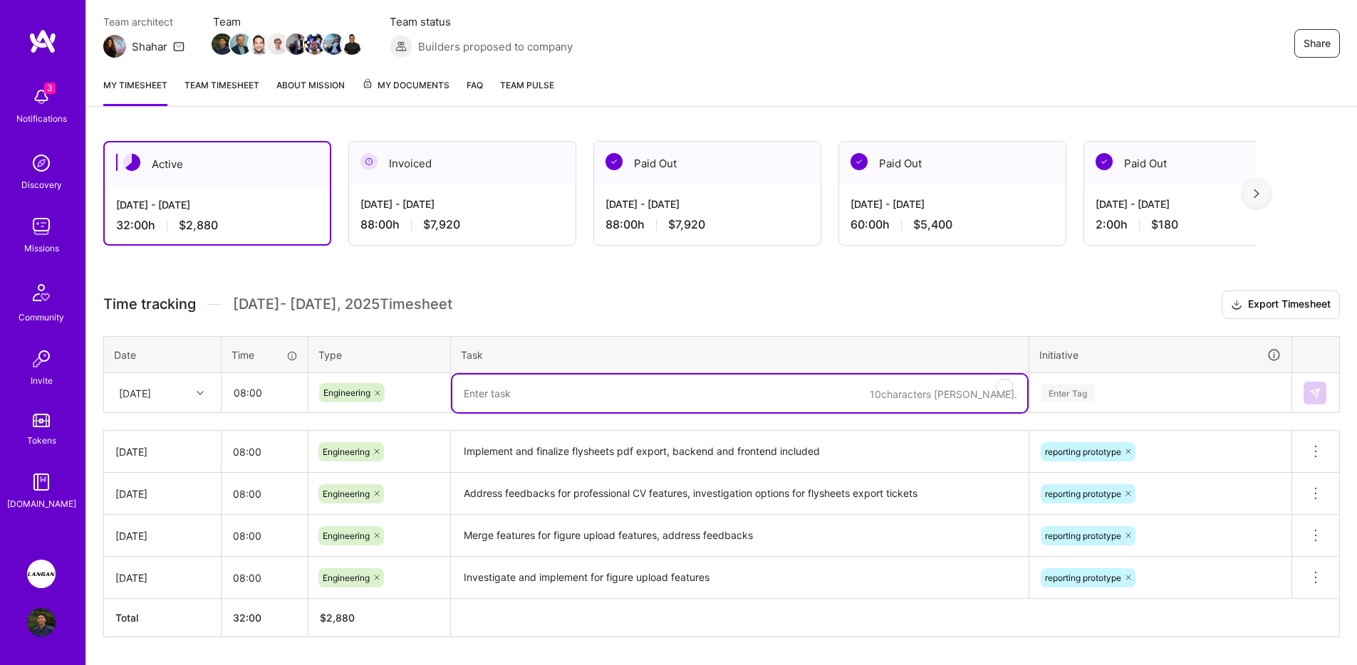
click at [528, 400] on textarea "To enrich screen reader interactions, please activate Accessibility in Grammarl…" at bounding box center [739, 394] width 575 height 38
click at [886, 100] on div "My timesheet Team timesheet About Mission My Documents FAQ Team Pulse" at bounding box center [721, 86] width 1271 height 41
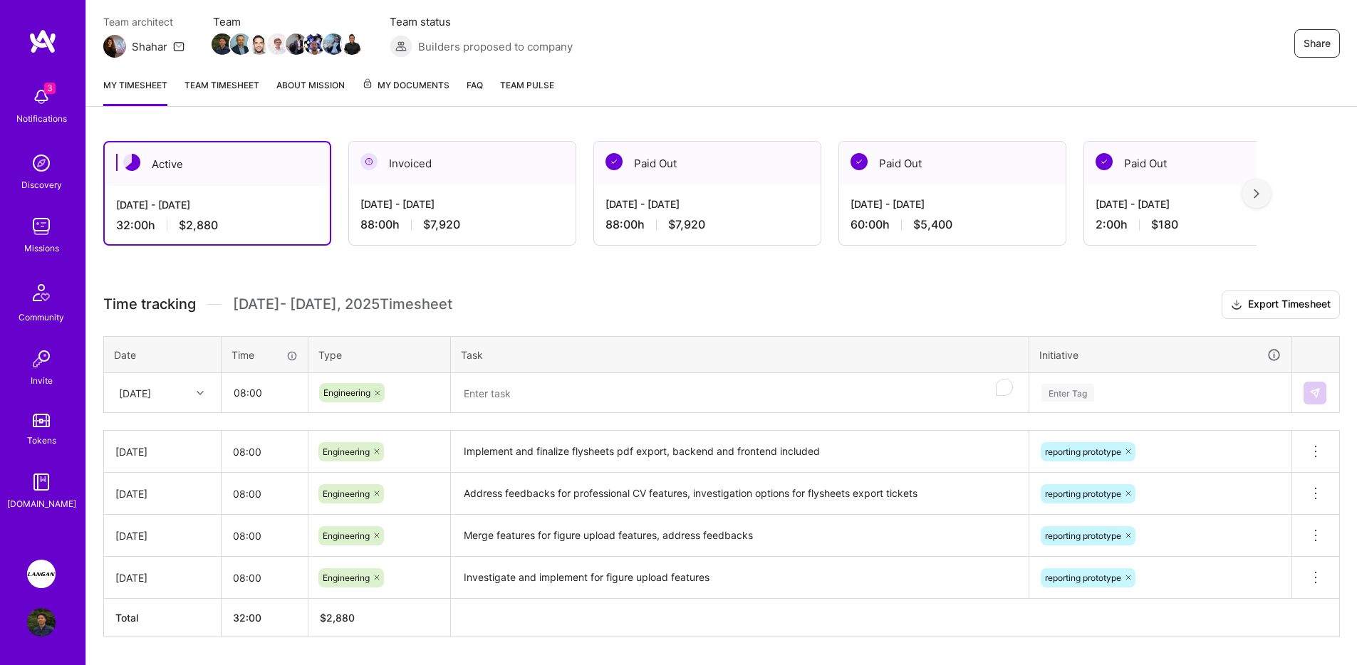
scroll to position [163, 0]
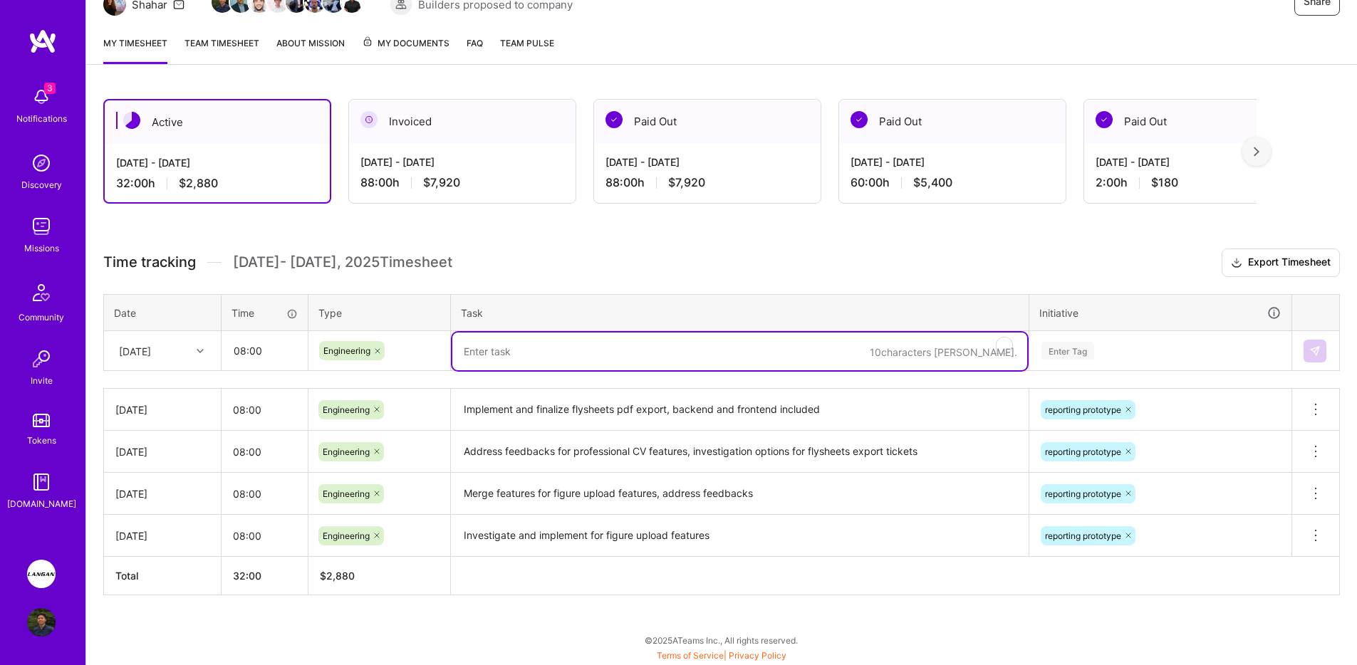
click at [538, 366] on textarea "To enrich screen reader interactions, please activate Accessibility in Grammarl…" at bounding box center [739, 352] width 575 height 38
click at [715, 352] on textarea "Merges updates for FE, investigate and fix migrations," at bounding box center [739, 352] width 575 height 38
type textarea "Merges updates for FE, investigate and fix migrations issue, merge professional…"
click at [1157, 354] on div "Enter Tag" at bounding box center [1160, 351] width 241 height 18
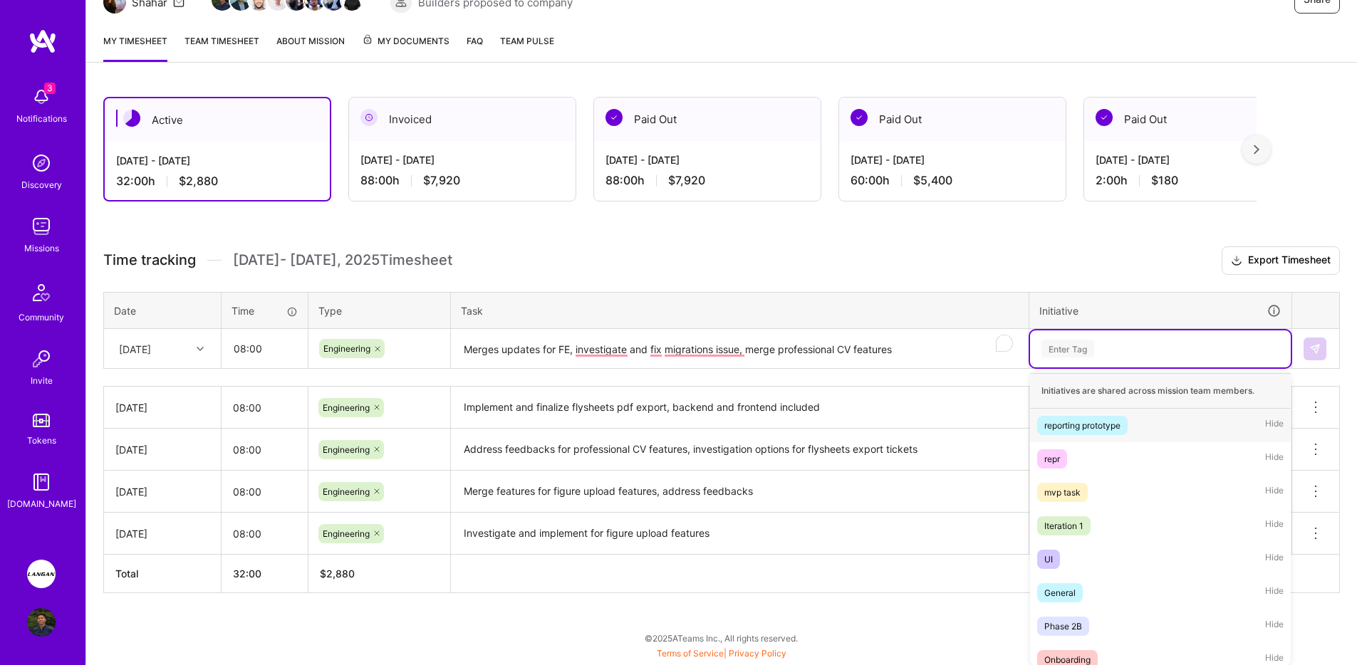
click at [1117, 424] on div "reporting prototype" at bounding box center [1082, 425] width 76 height 15
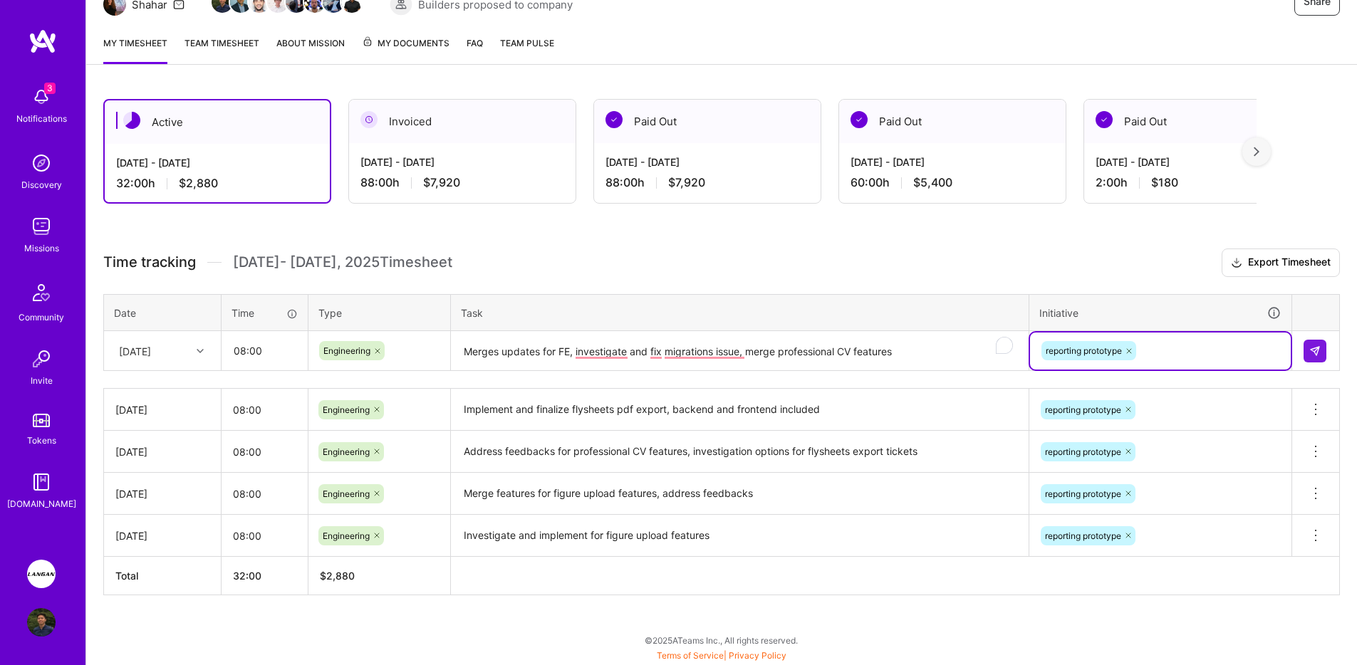
click at [1302, 344] on td at bounding box center [1316, 351] width 48 height 40
click at [1307, 345] on button at bounding box center [1314, 351] width 23 height 23
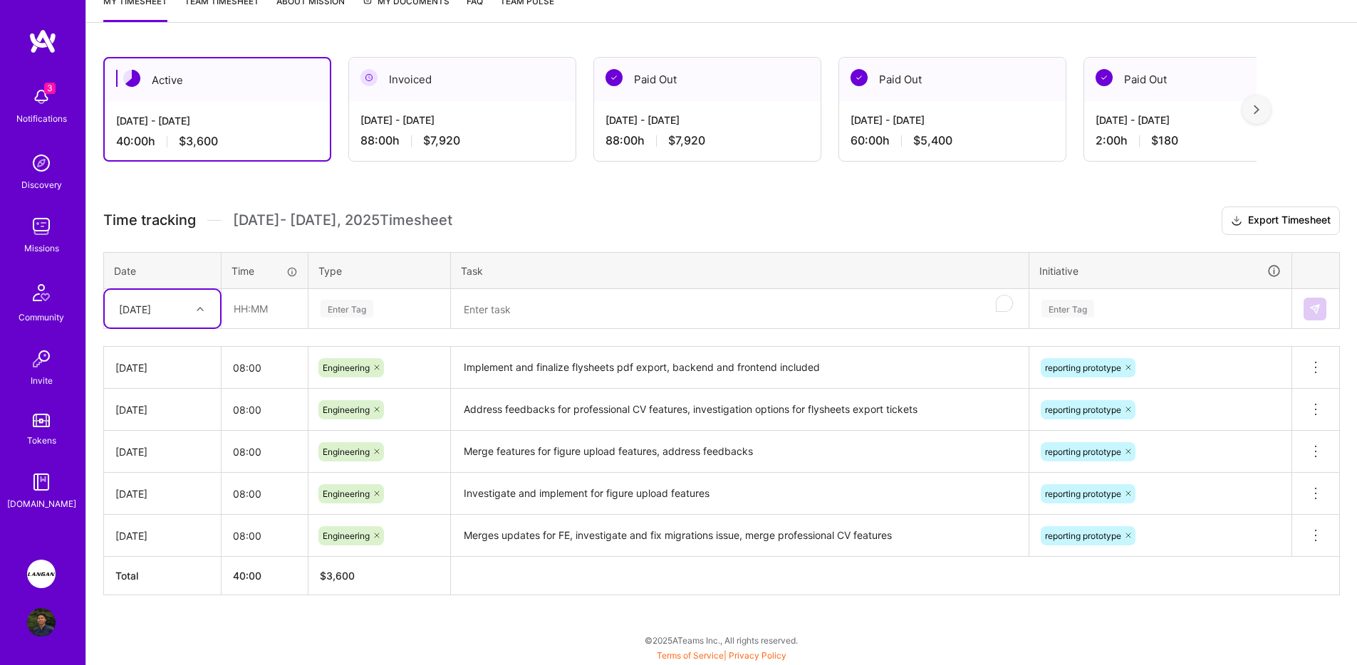
scroll to position [0, 0]
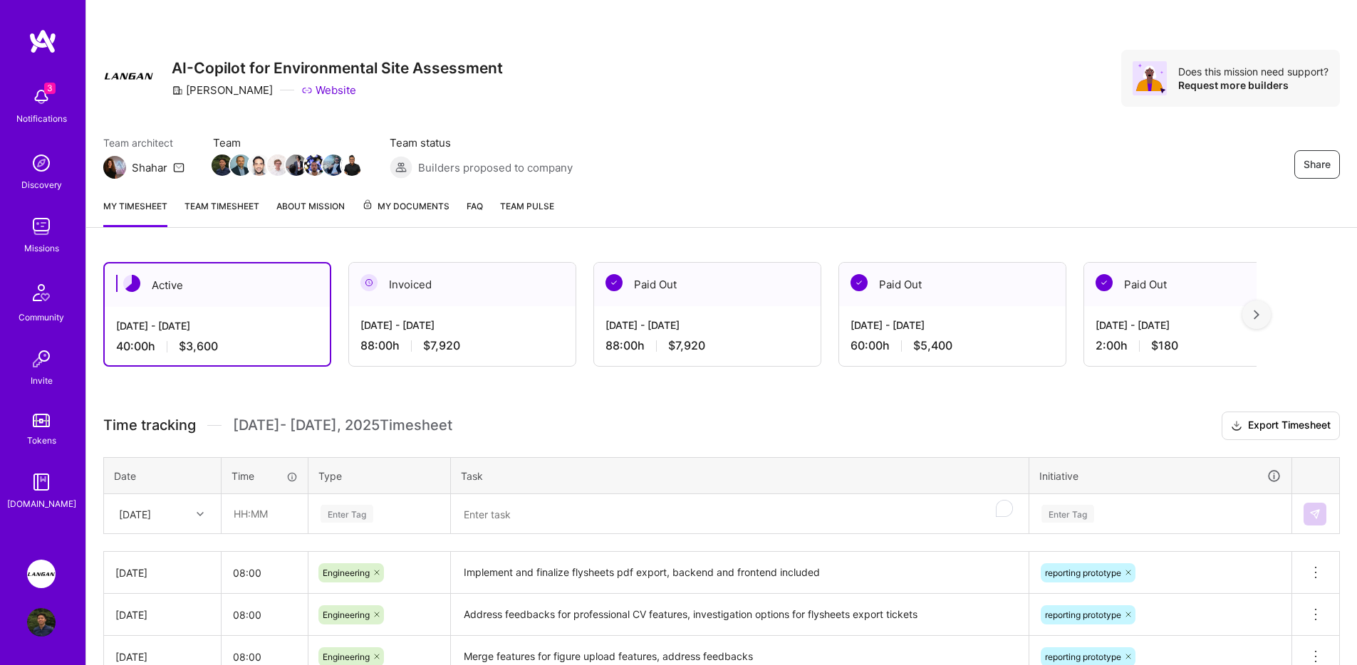
click at [229, 210] on link "Team timesheet" at bounding box center [221, 213] width 75 height 28
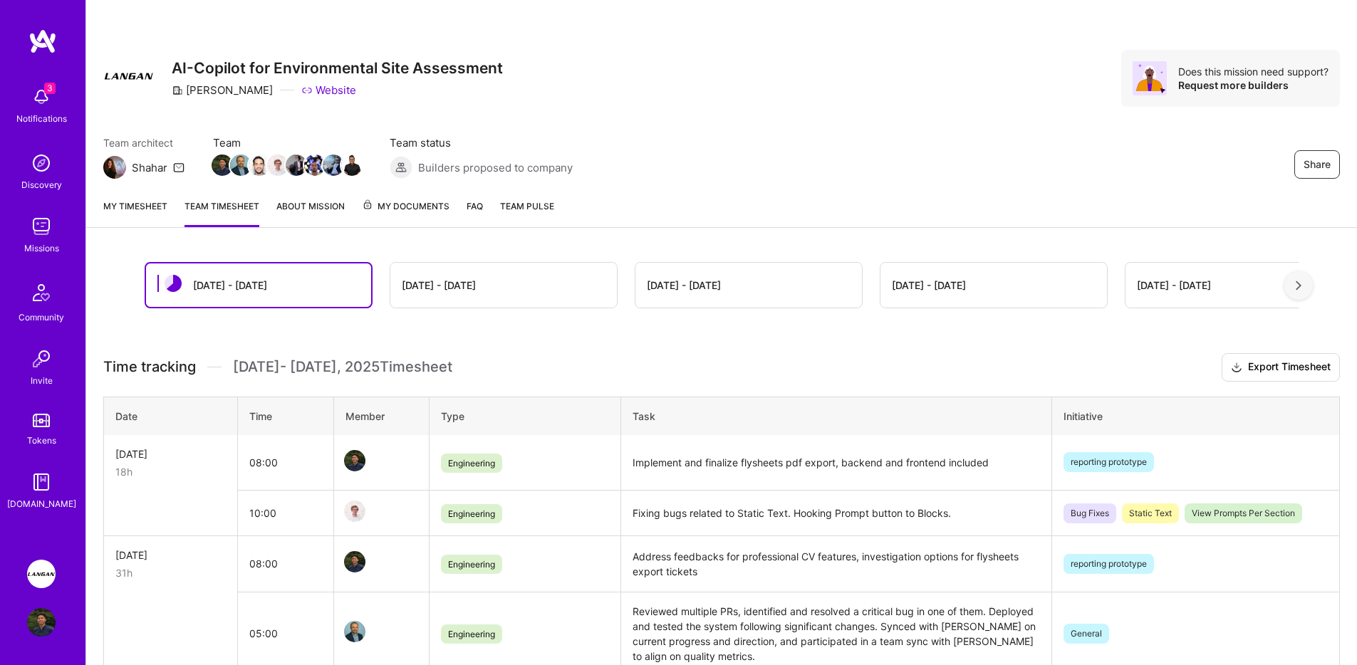
click at [160, 209] on link "My timesheet" at bounding box center [135, 213] width 64 height 28
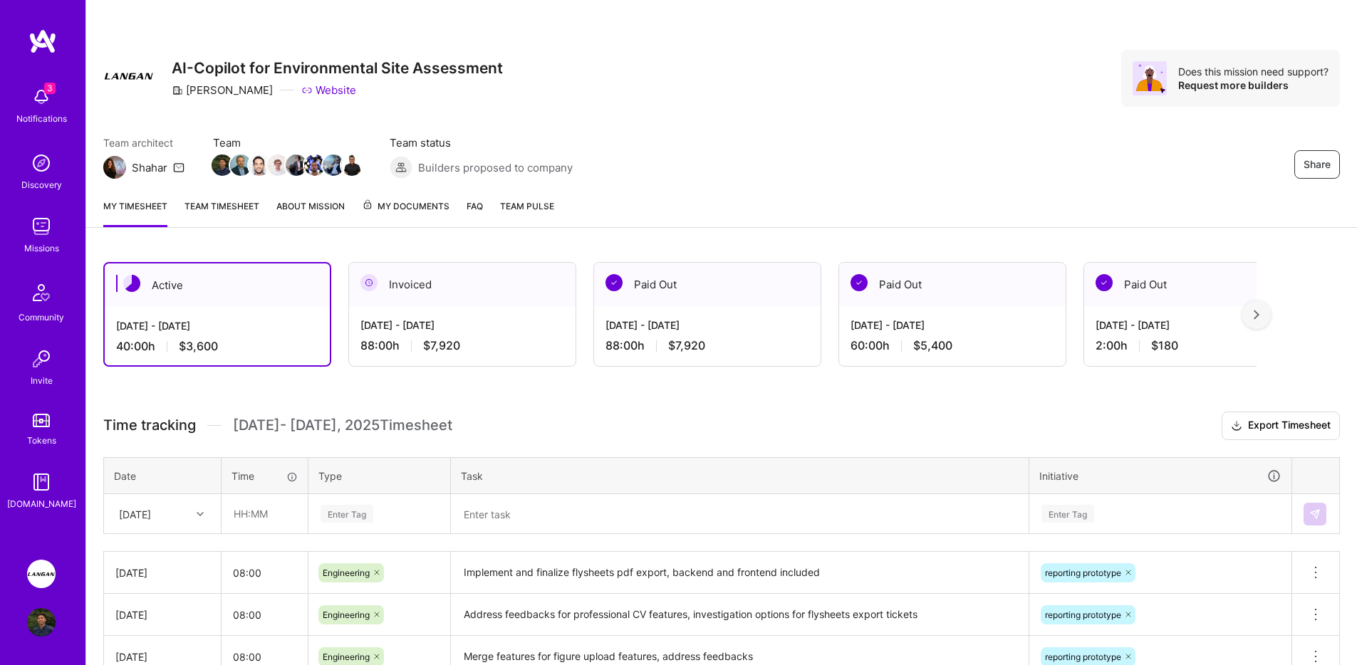
scroll to position [205, 0]
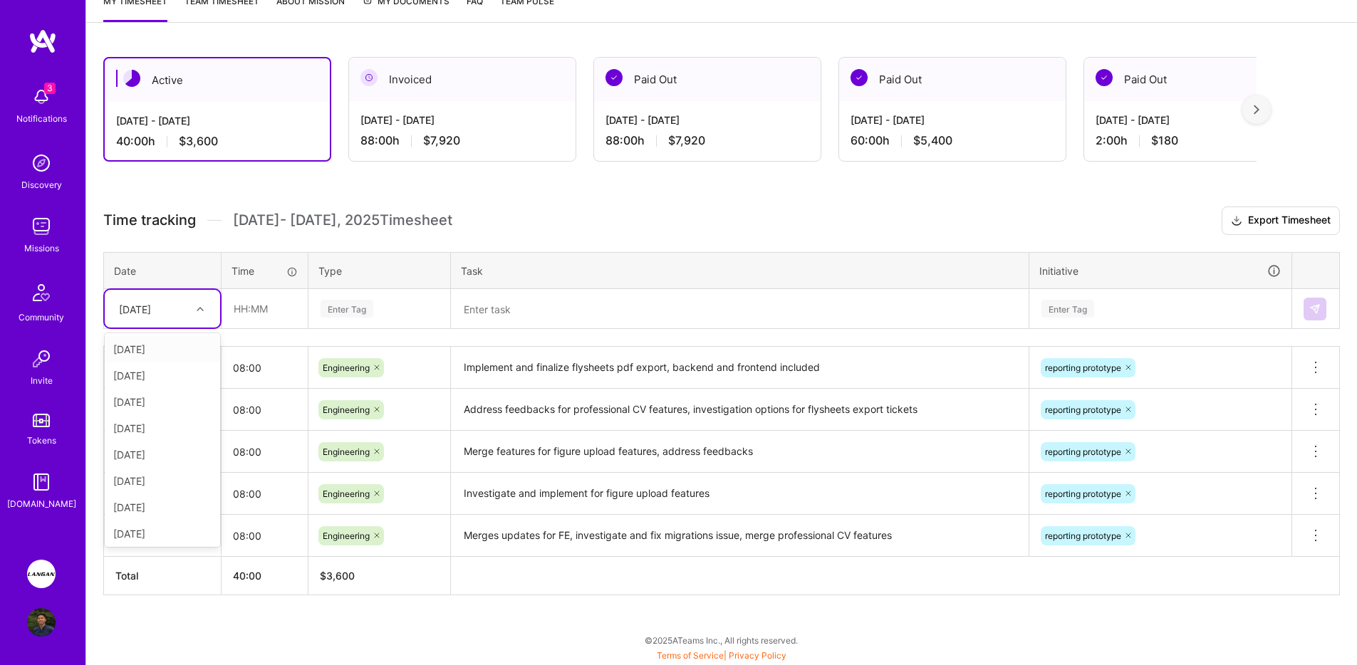
click at [213, 299] on div "[DATE]" at bounding box center [162, 309] width 115 height 38
click at [176, 377] on div "[DATE]" at bounding box center [162, 373] width 115 height 26
click at [240, 317] on input "text" at bounding box center [264, 309] width 85 height 38
type input "08:00"
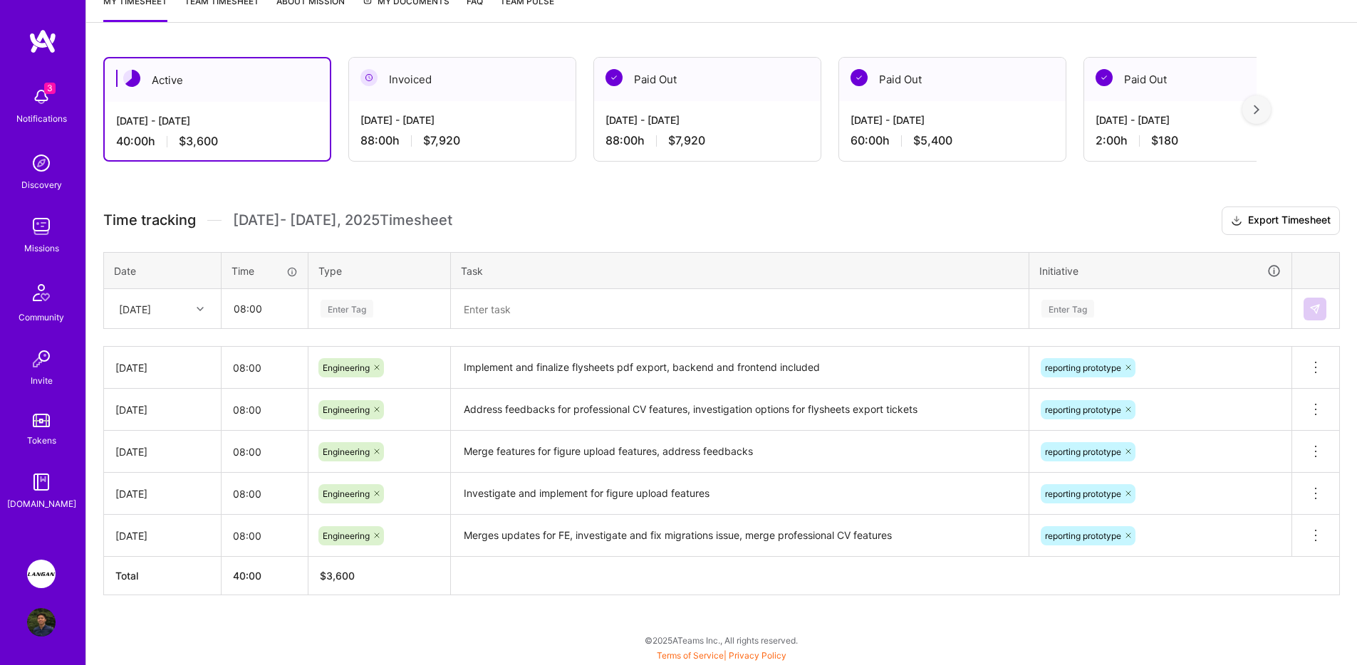
click at [398, 298] on div "Enter Tag" at bounding box center [379, 309] width 140 height 37
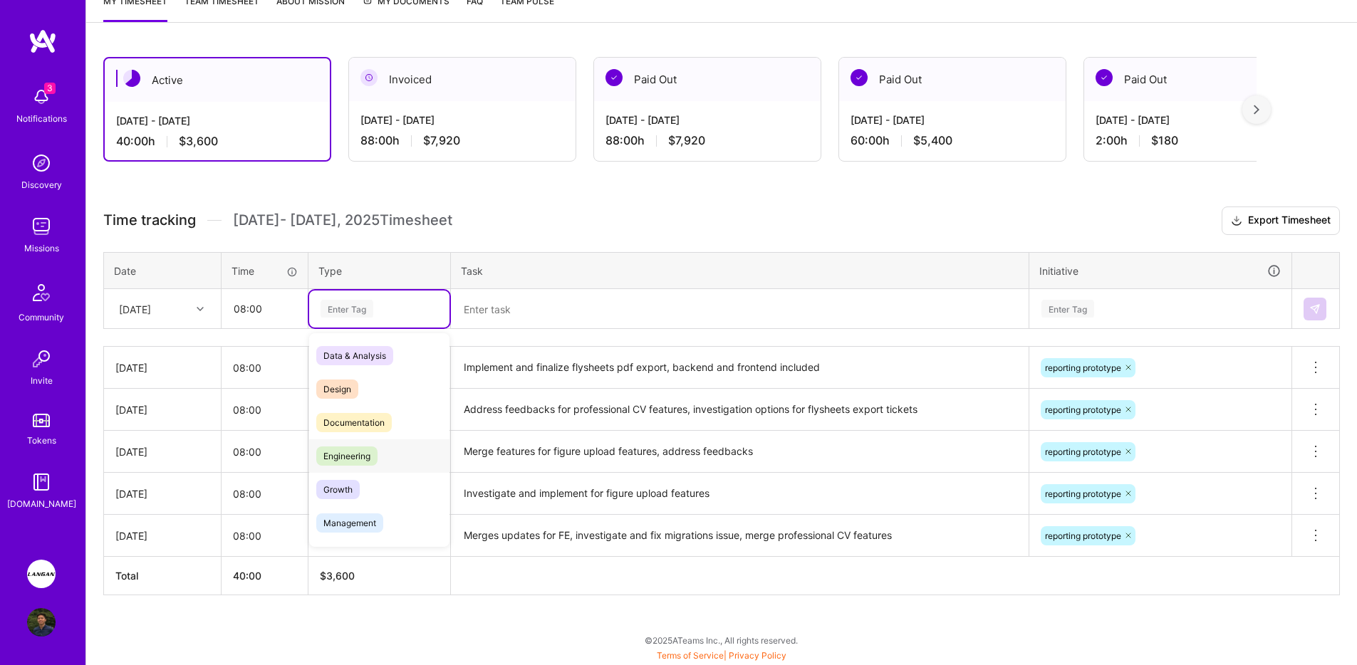
click at [375, 452] on span "Engineering" at bounding box center [346, 456] width 61 height 19
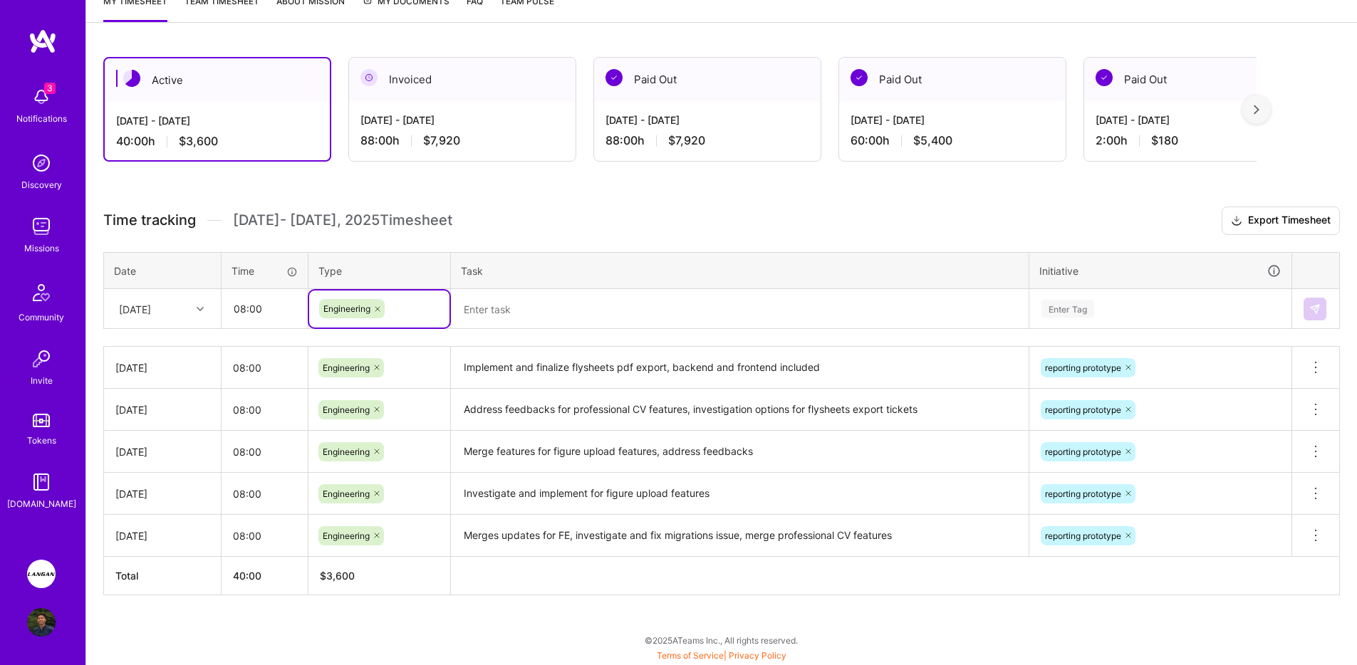
click at [538, 307] on textarea at bounding box center [739, 309] width 575 height 37
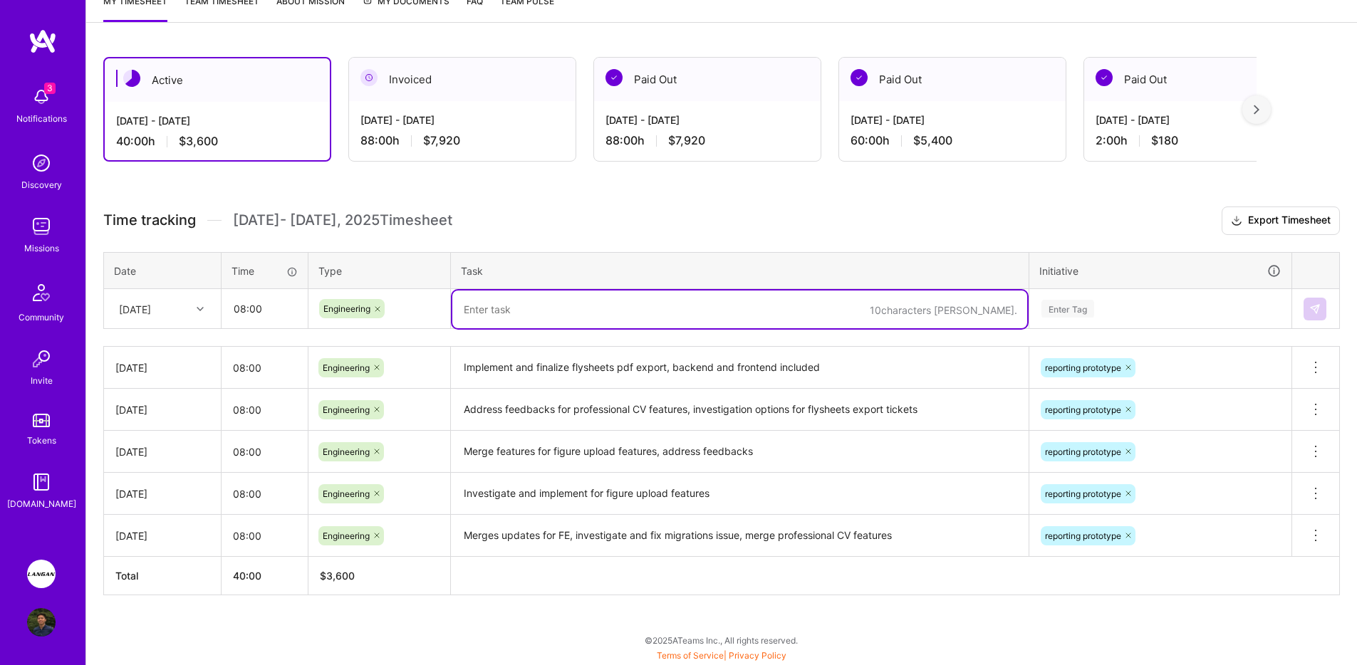
click at [507, 301] on textarea "To enrich screen reader interactions, please activate Accessibility in Grammarl…" at bounding box center [739, 310] width 575 height 38
paste textarea "Add BE for professionals"
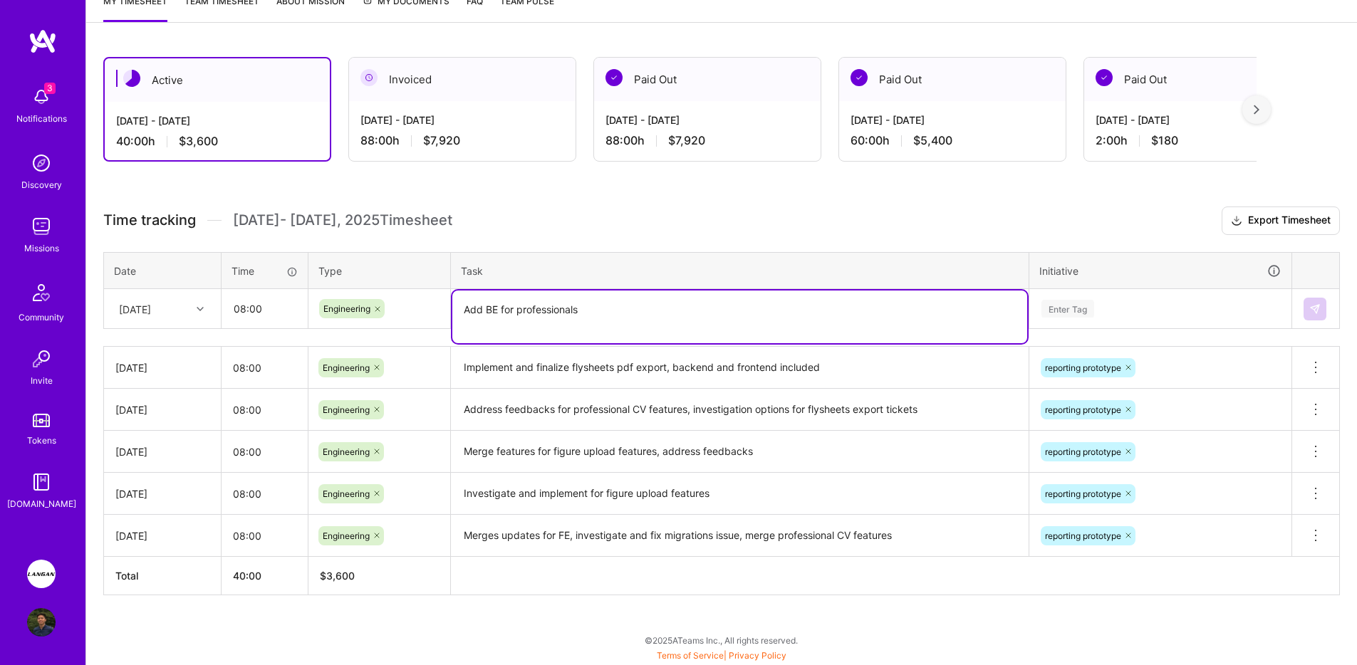
click at [471, 312] on textarea "Add BE for professionals" at bounding box center [739, 317] width 575 height 53
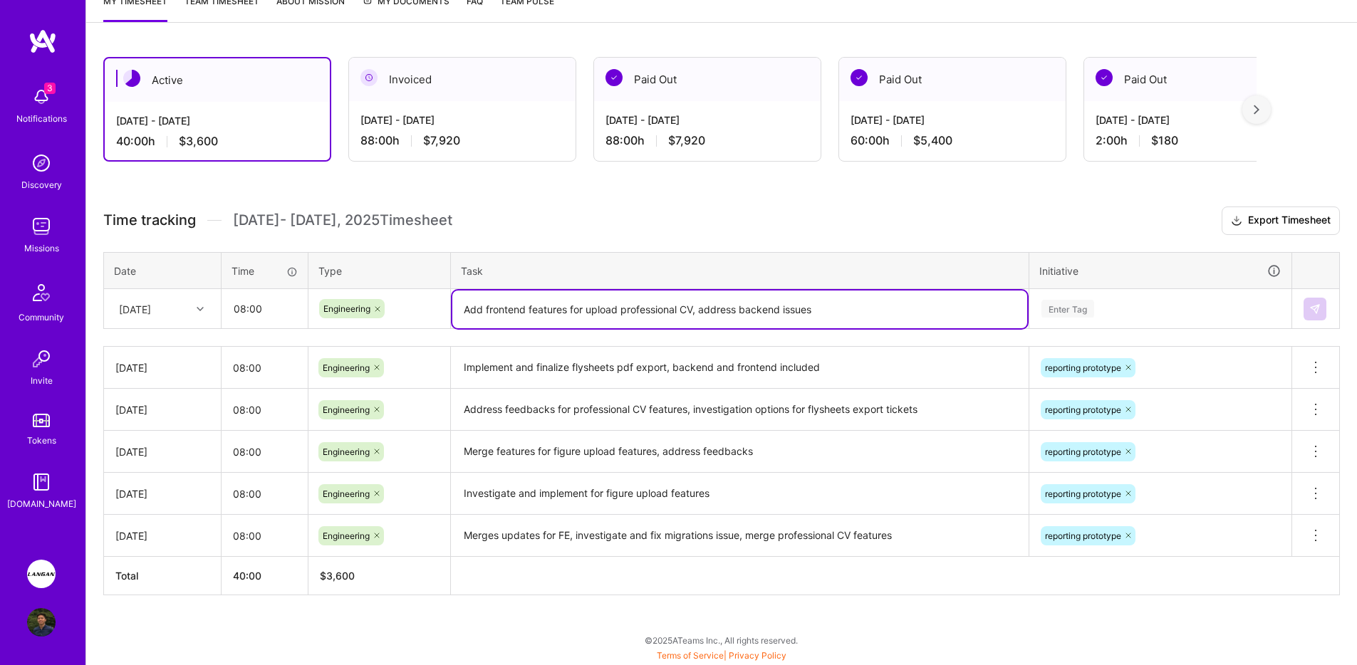
click at [813, 307] on textarea "Add frontend features for upload professional CV, address backend issues" at bounding box center [739, 310] width 575 height 38
type textarea "Add frontend features for upload professional CV, address backend feedbacks"
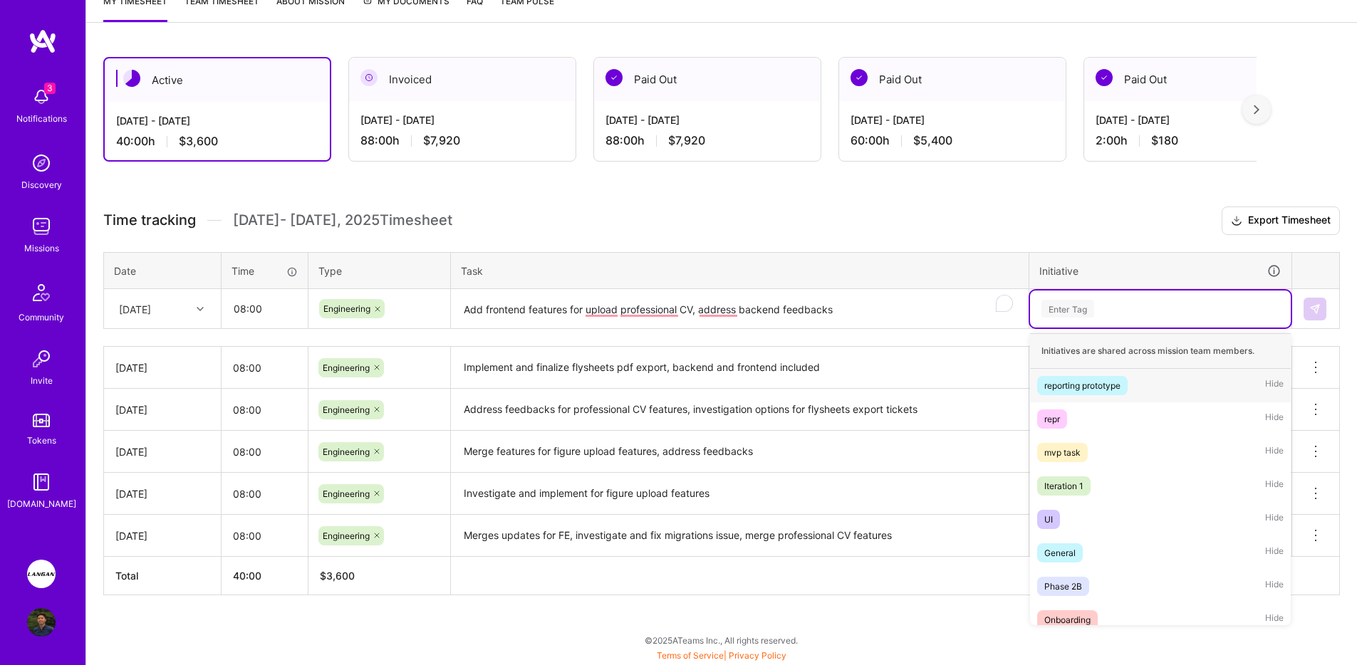
click at [1111, 313] on div "Enter Tag" at bounding box center [1160, 309] width 241 height 18
click at [1101, 385] on div "reporting prototype" at bounding box center [1082, 385] width 76 height 15
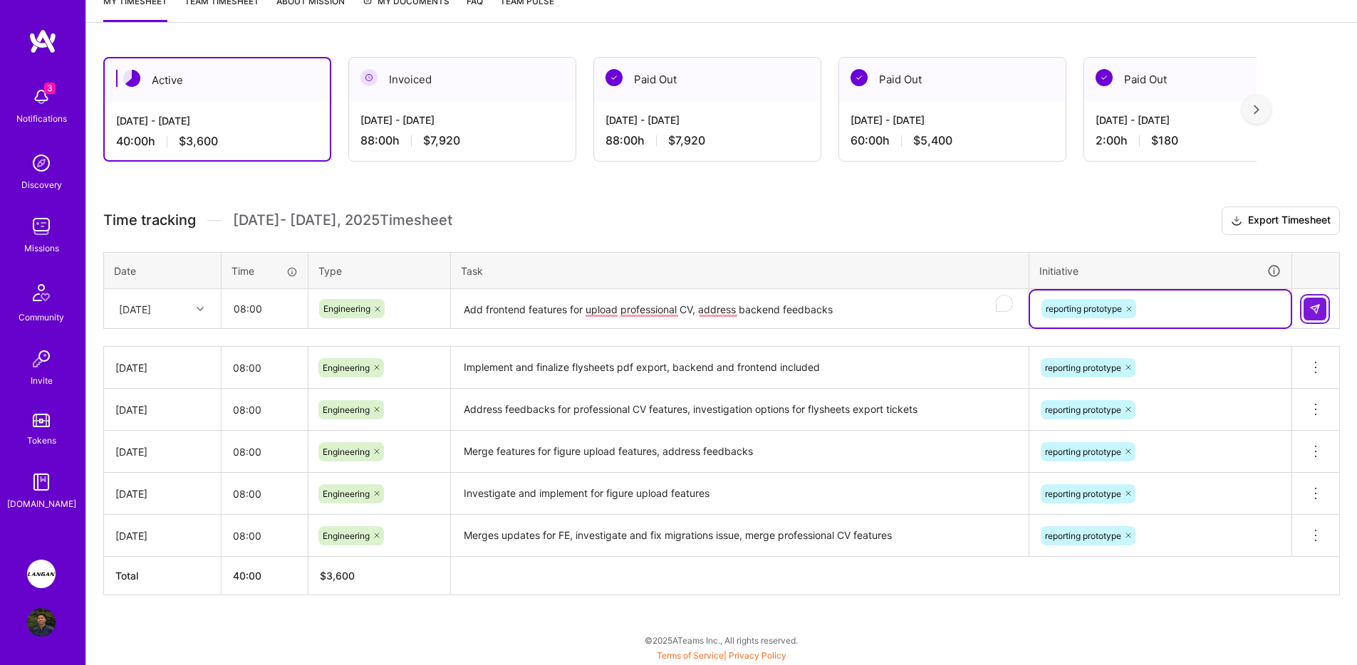
click at [1307, 308] on button at bounding box center [1314, 309] width 23 height 23
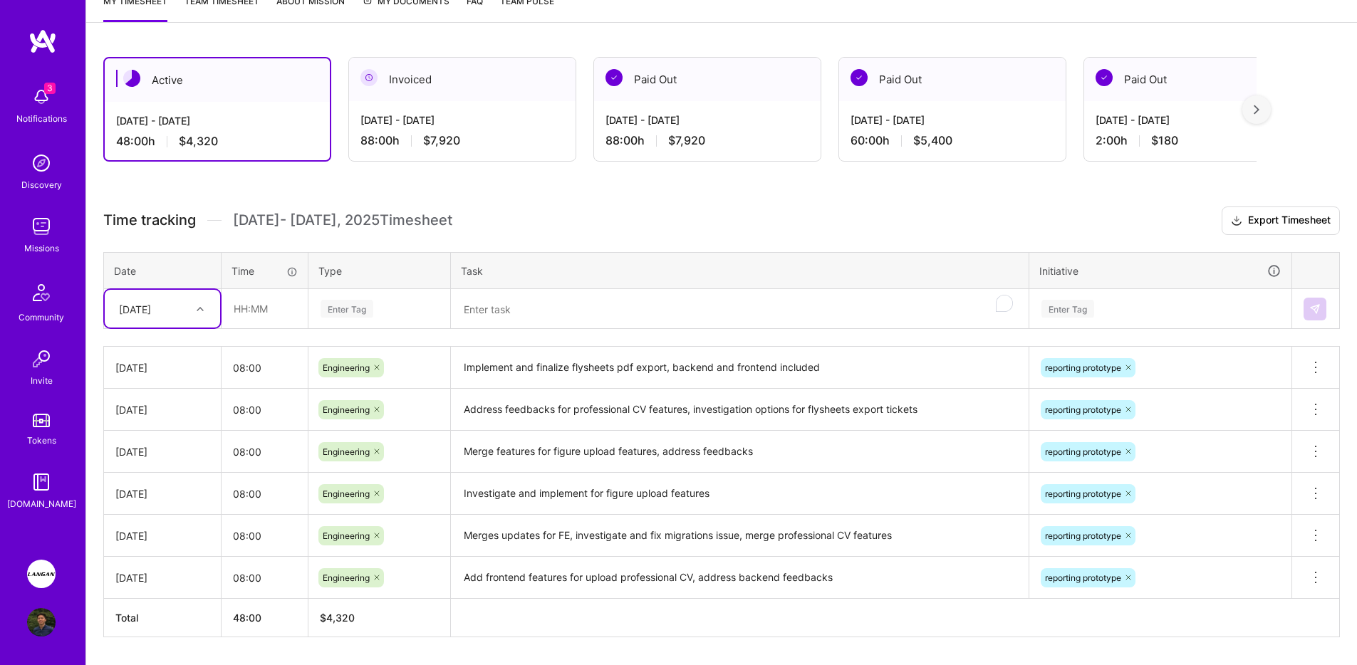
click at [1135, 300] on div "Enter Tag" at bounding box center [1160, 309] width 241 height 18
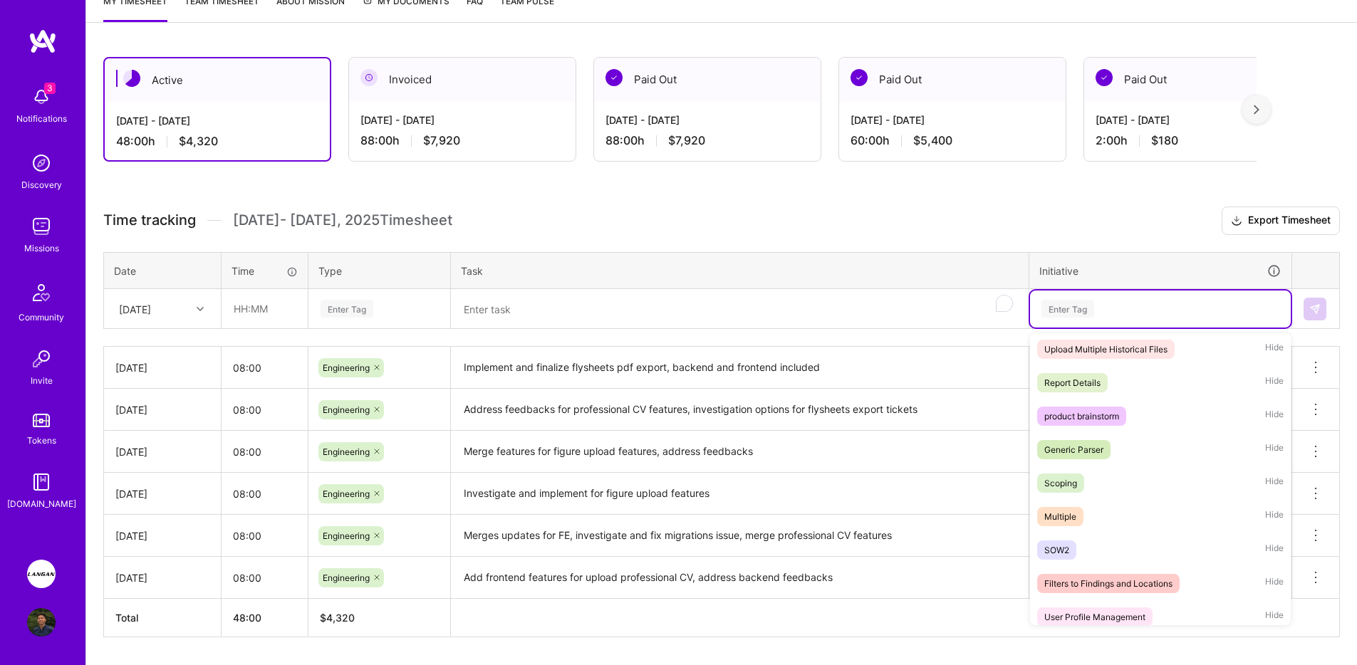
scroll to position [513, 0]
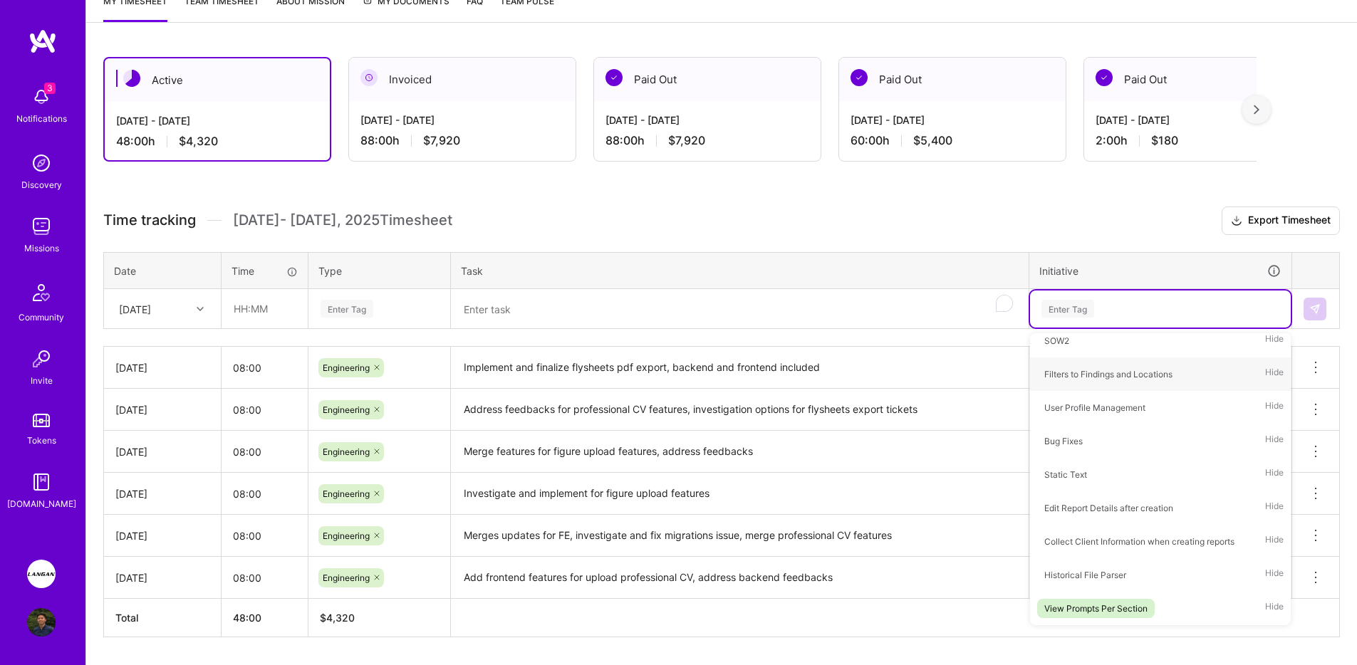
click at [763, 318] on textarea "To enrich screen reader interactions, please activate Accessibility in Grammarl…" at bounding box center [739, 310] width 575 height 38
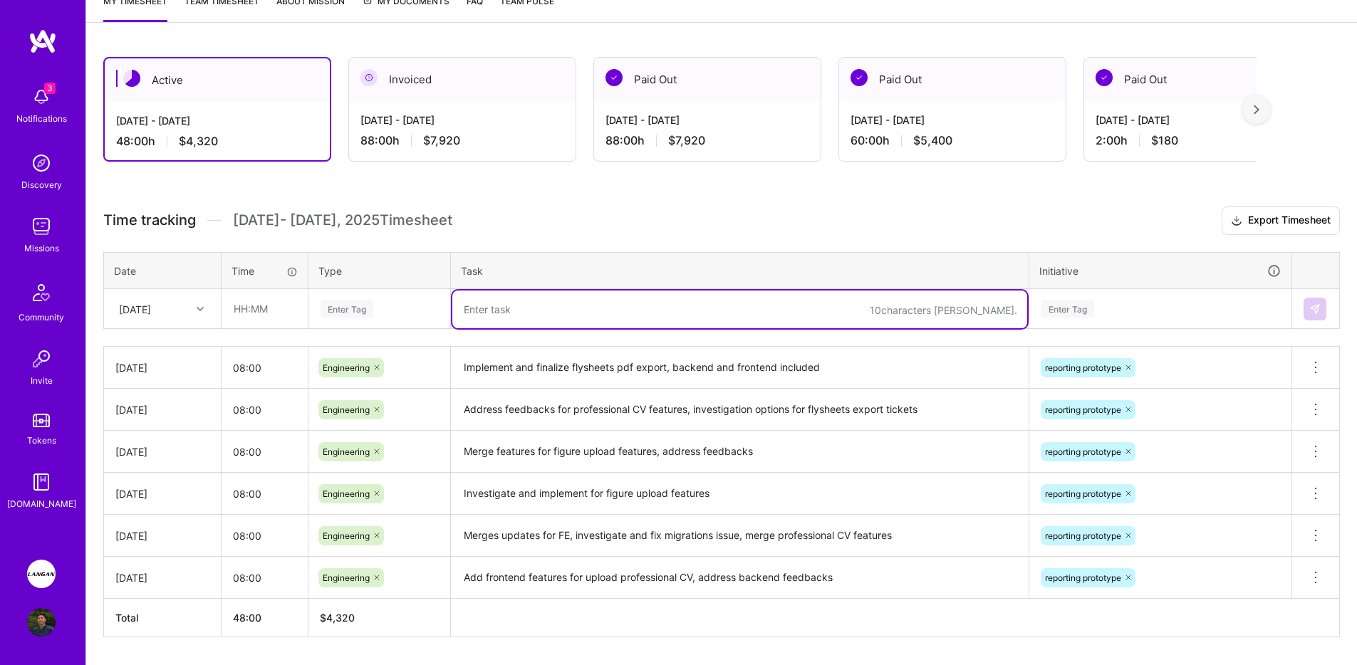
click at [186, 312] on div "[DATE]" at bounding box center [151, 309] width 79 height 24
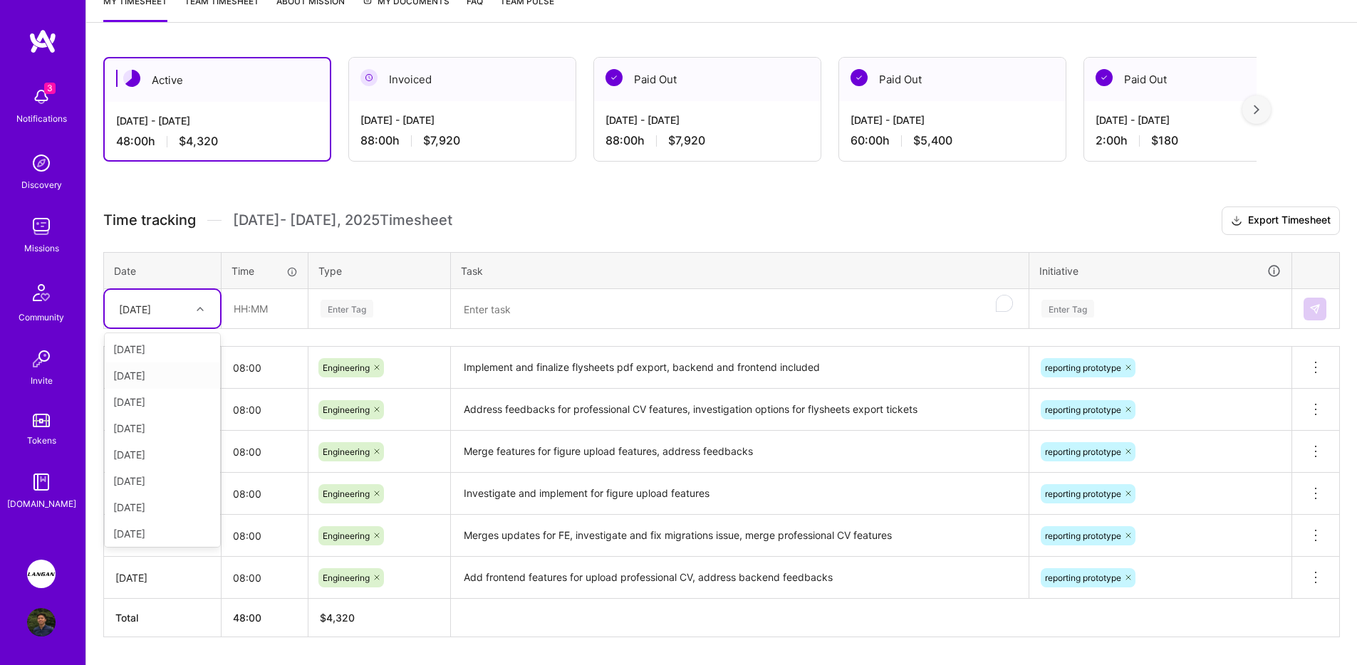
click at [160, 375] on div "[DATE]" at bounding box center [162, 376] width 115 height 26
click at [232, 312] on input "text" at bounding box center [264, 309] width 85 height 38
type input "08:00"
click at [329, 324] on div "Enter Tag" at bounding box center [379, 309] width 140 height 37
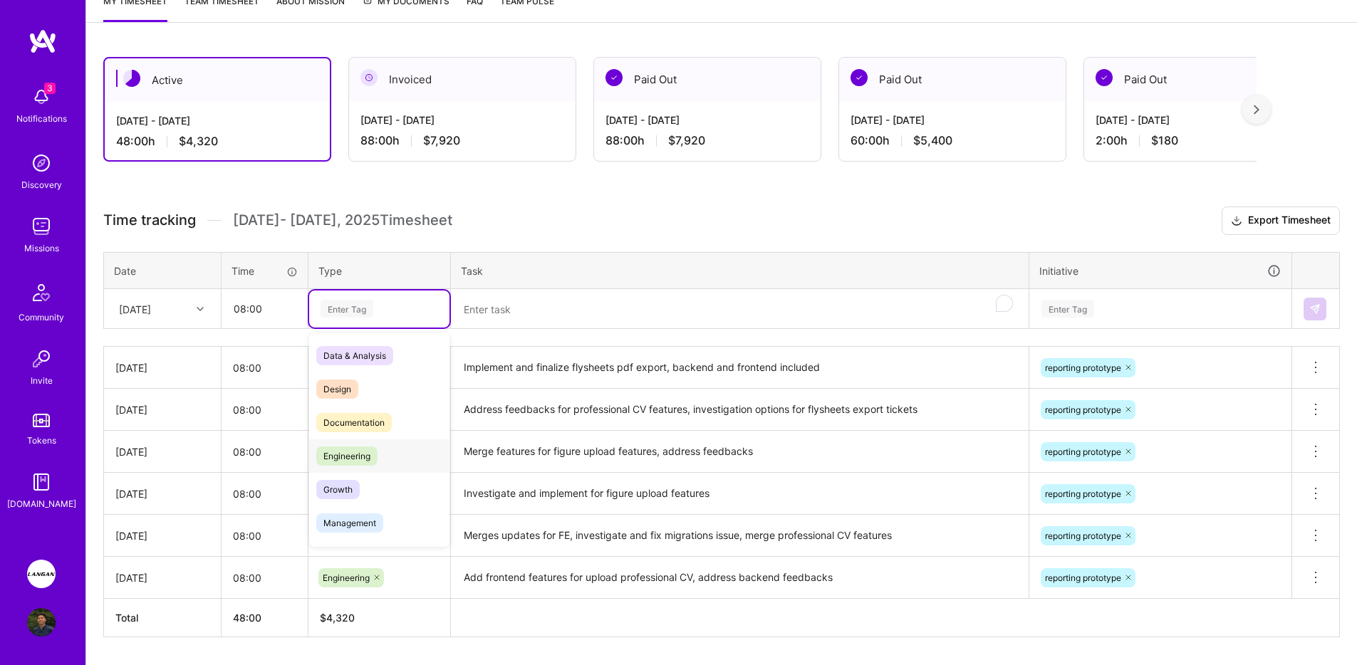
click at [372, 450] on span "Engineering" at bounding box center [346, 456] width 61 height 19
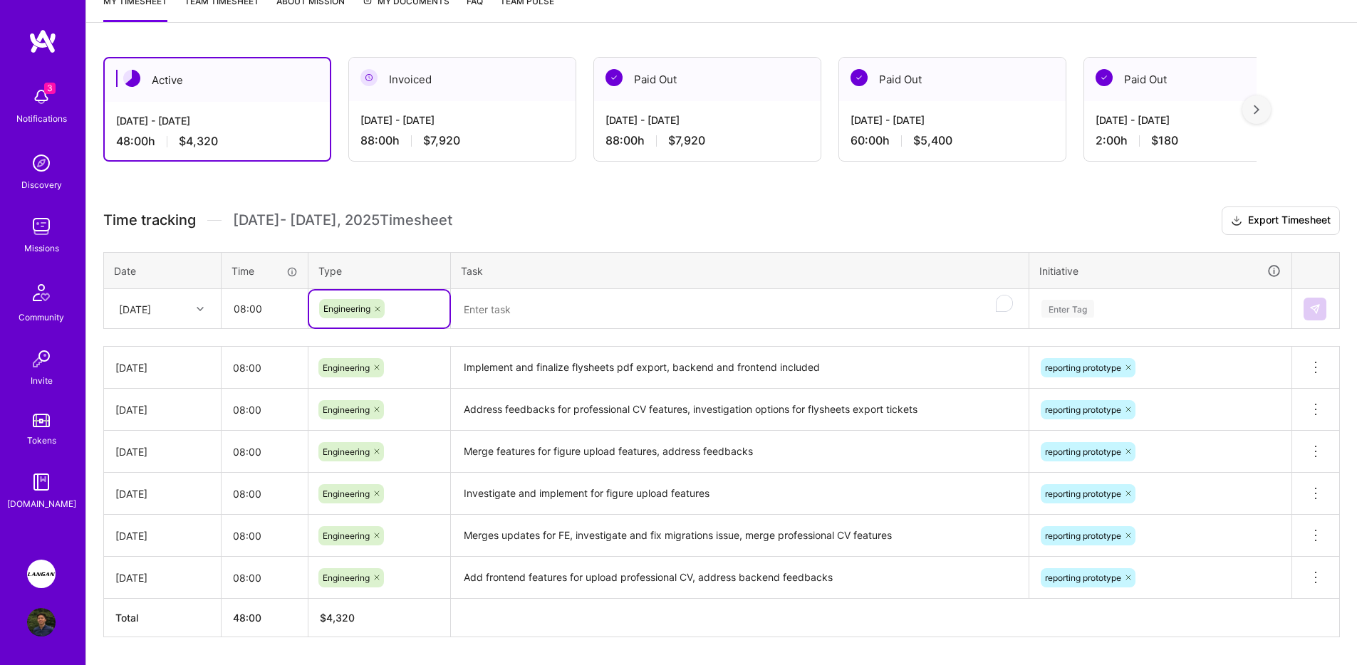
click at [530, 313] on textarea "To enrich screen reader interactions, please activate Accessibility in Grammarl…" at bounding box center [739, 310] width 575 height 38
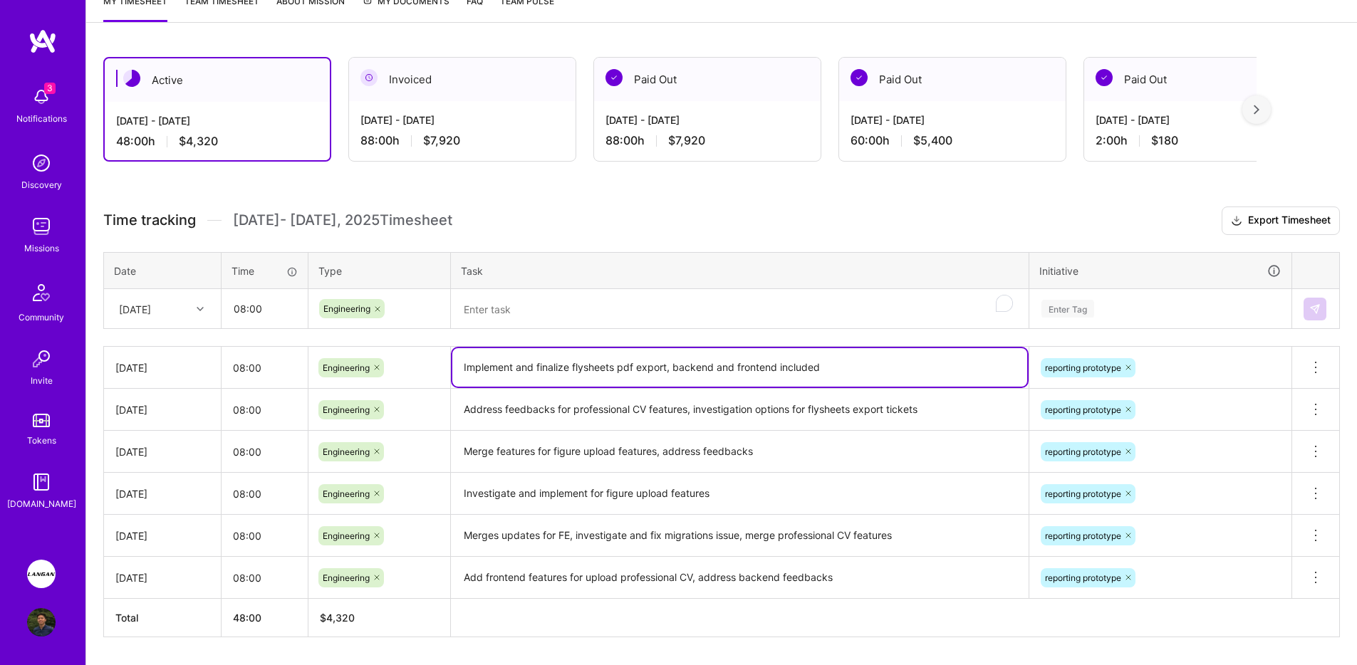
click at [534, 363] on textarea "Implement and finalize flysheets pdf export, backend and frontend included" at bounding box center [739, 367] width 575 height 38
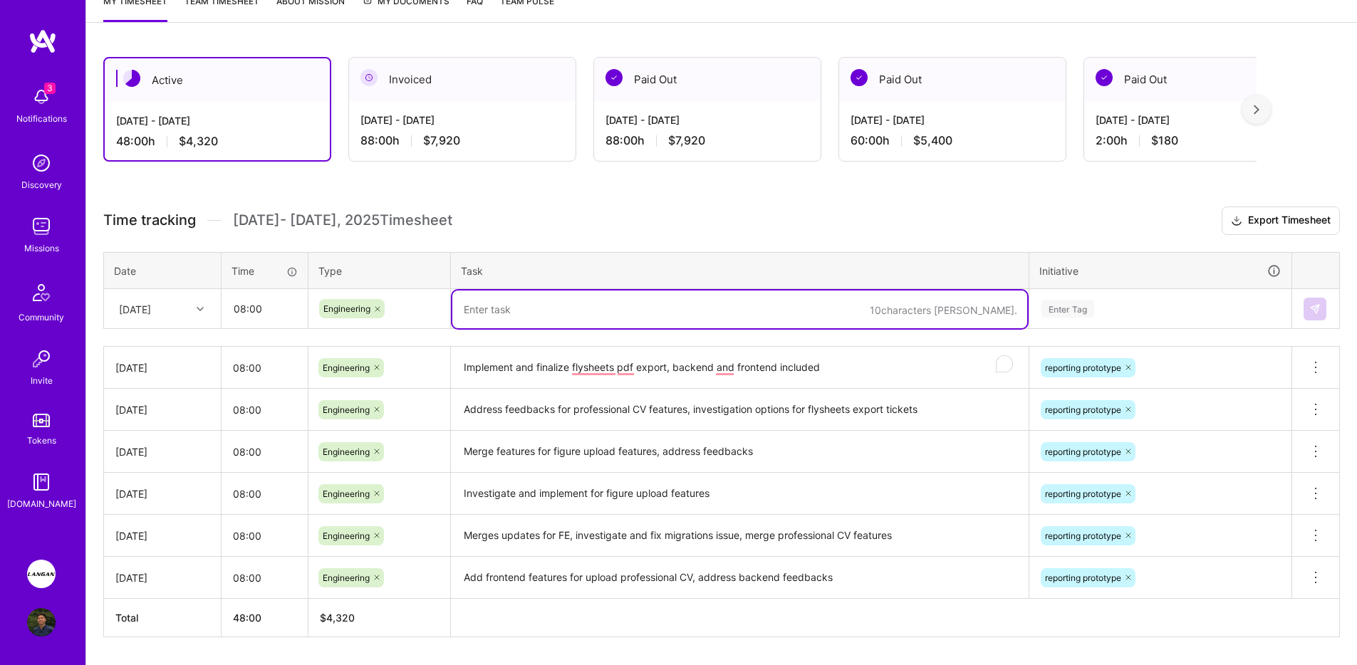
click at [539, 308] on textarea "To enrich screen reader interactions, please activate Accessibility in Grammarl…" at bounding box center [739, 310] width 575 height 38
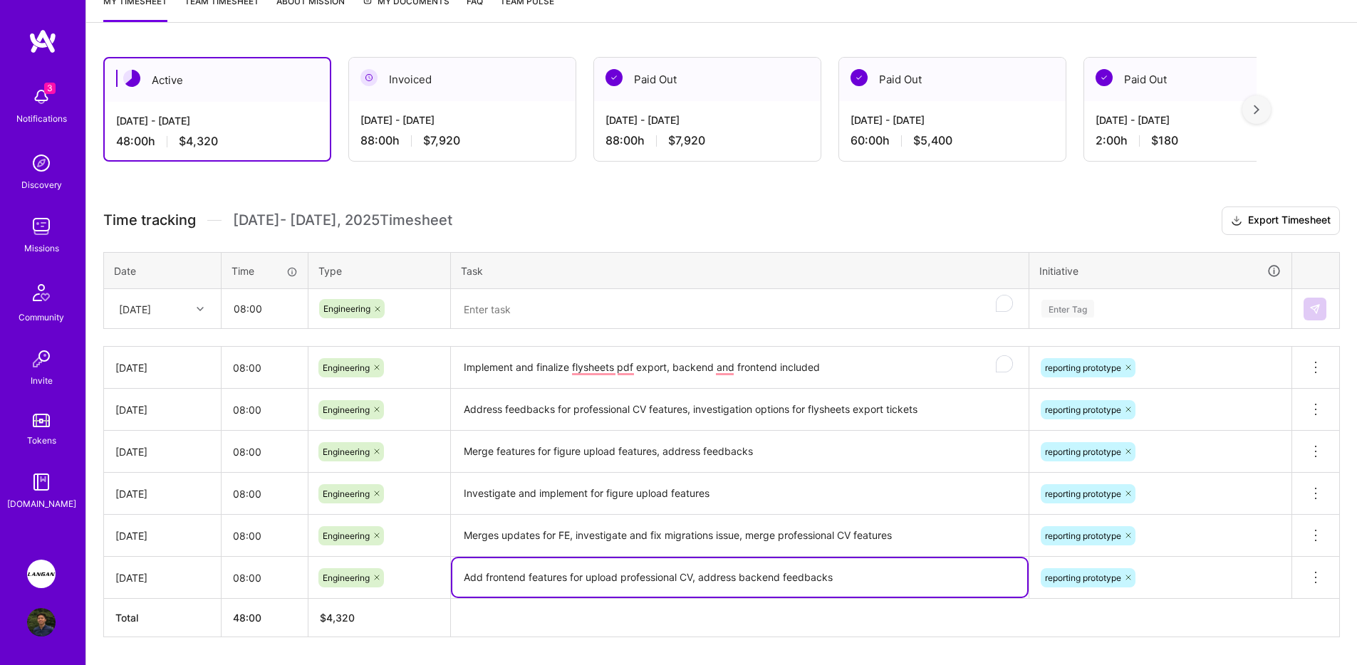
click at [575, 570] on textarea "Add frontend features for upload professional CV, address backend feedbacks" at bounding box center [739, 577] width 575 height 38
click at [537, 296] on textarea "To enrich screen reader interactions, please activate Accessibility in Grammarl…" at bounding box center [739, 310] width 575 height 38
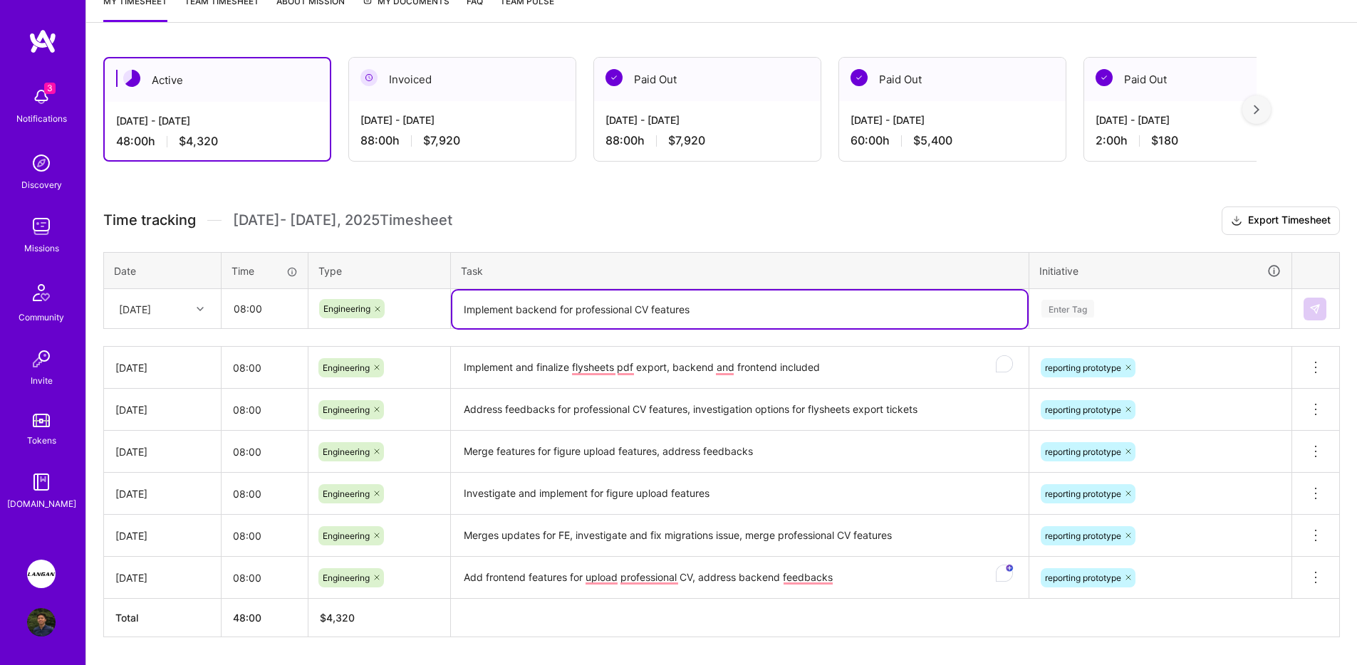
type textarea "Implement backend for professional CV features"
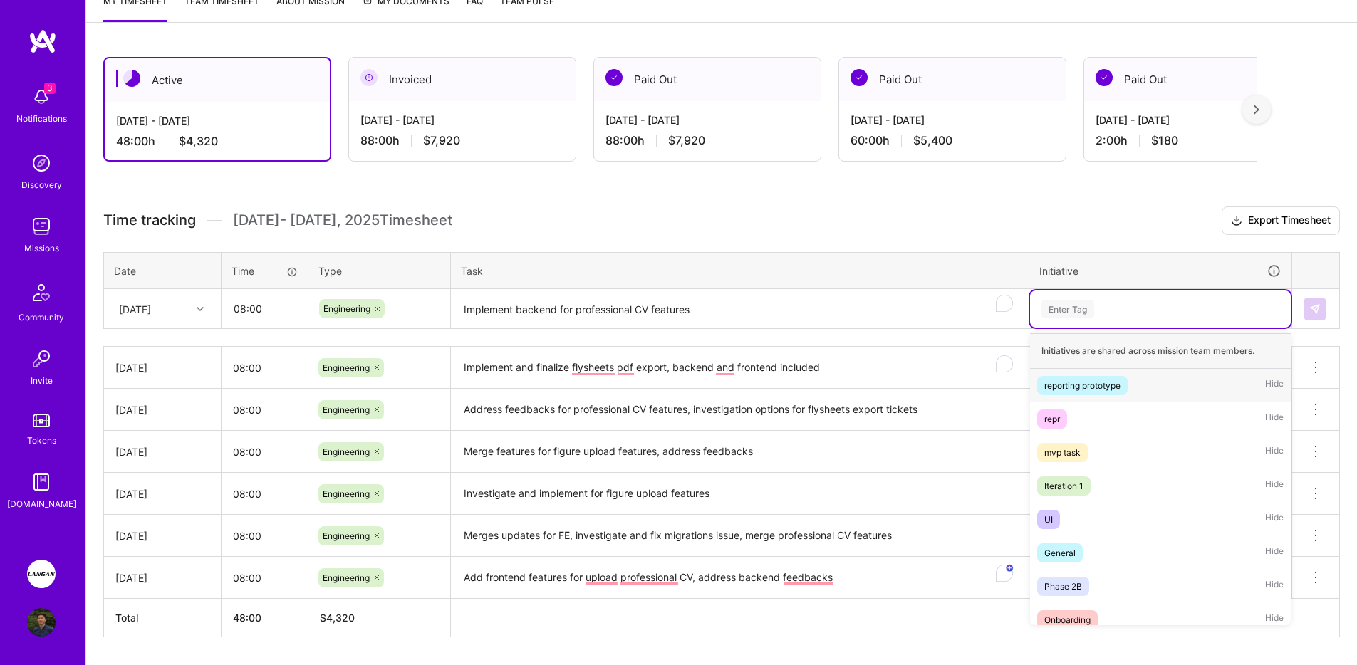
click at [1083, 321] on div "Enter Tag" at bounding box center [1160, 309] width 261 height 37
click at [1094, 393] on span "reporting prototype" at bounding box center [1082, 385] width 90 height 19
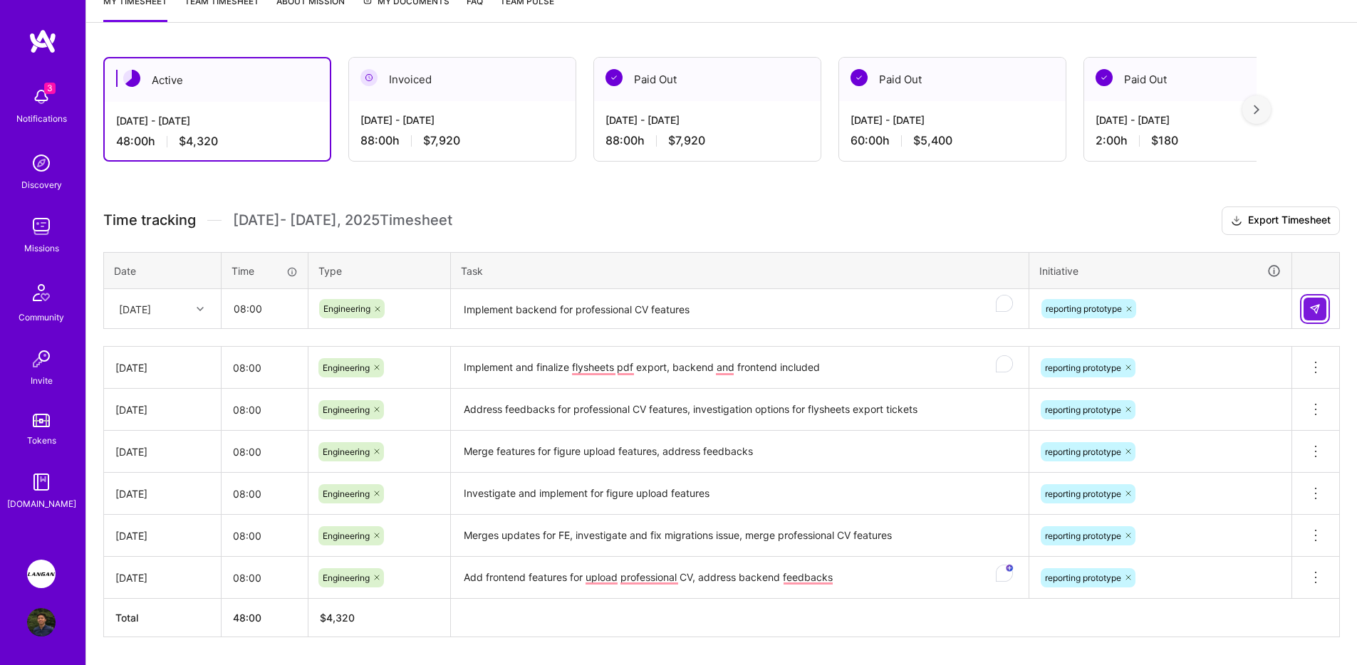
click at [1306, 310] on button at bounding box center [1314, 309] width 23 height 23
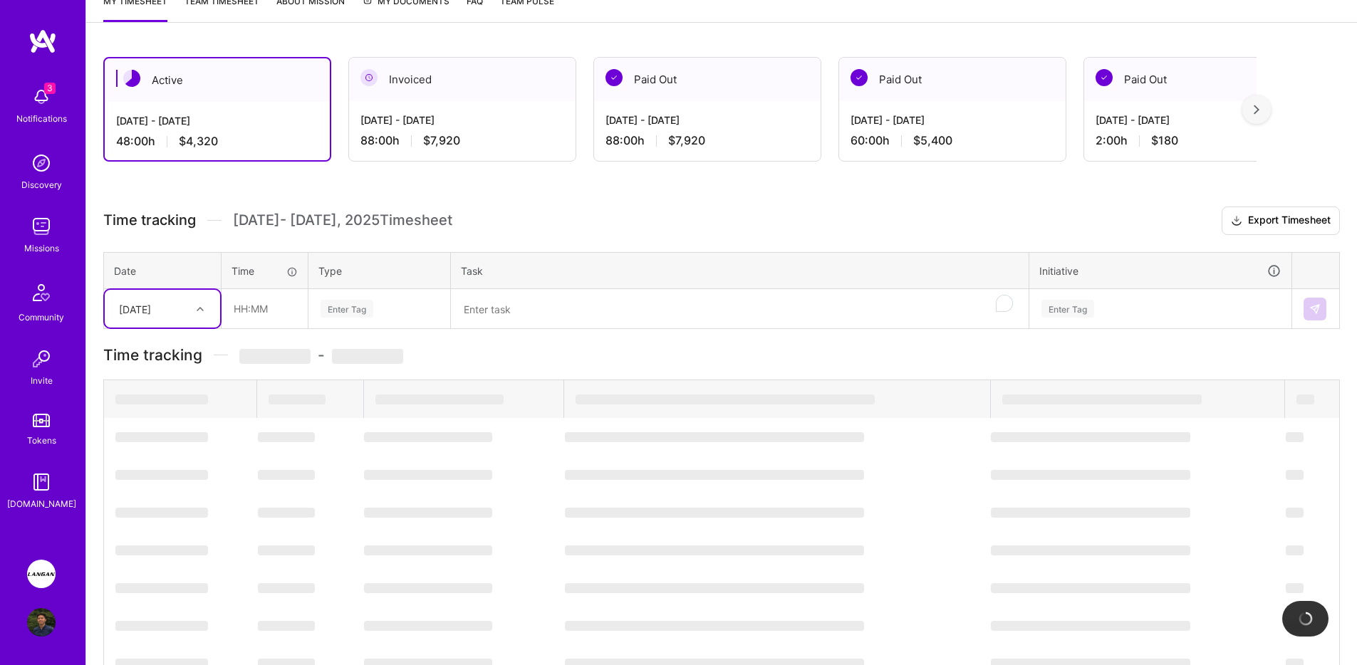
click at [151, 307] on div "[DATE]" at bounding box center [135, 308] width 32 height 15
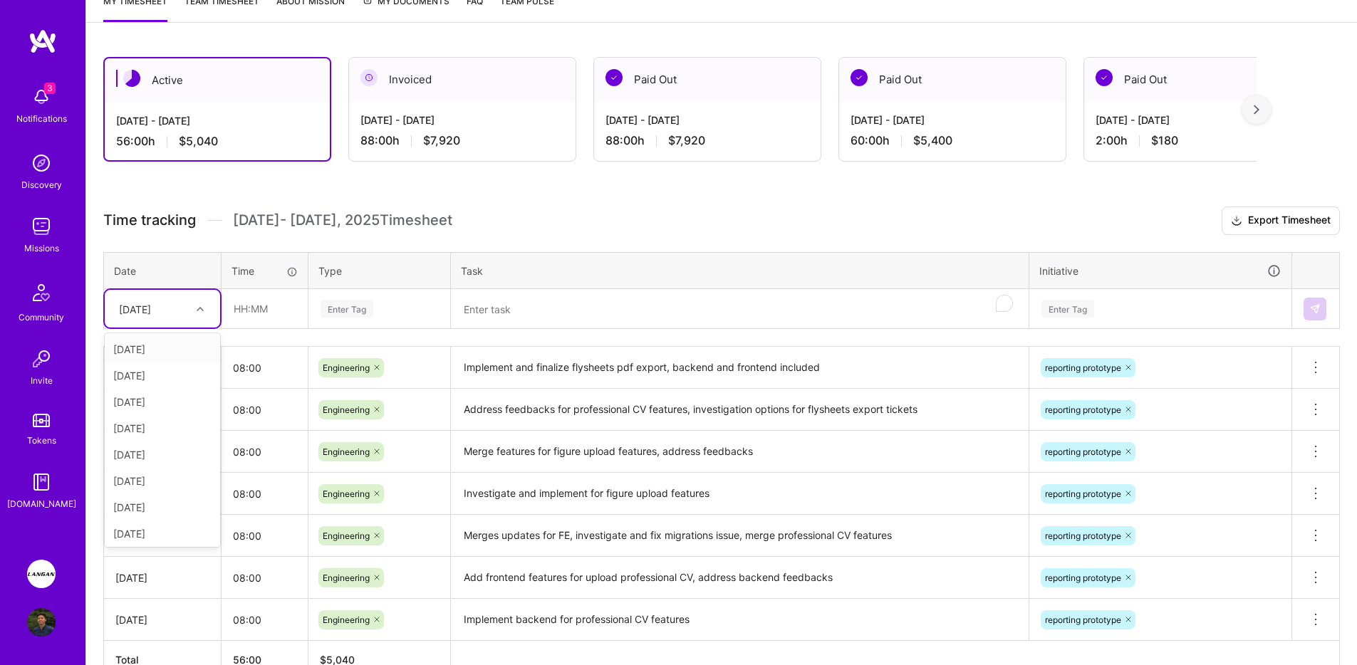
click at [141, 348] on div "[DATE]" at bounding box center [162, 349] width 115 height 26
click at [270, 307] on input "text" at bounding box center [264, 309] width 85 height 38
type input "08:00"
click at [389, 308] on div "Enter Tag" at bounding box center [379, 309] width 120 height 18
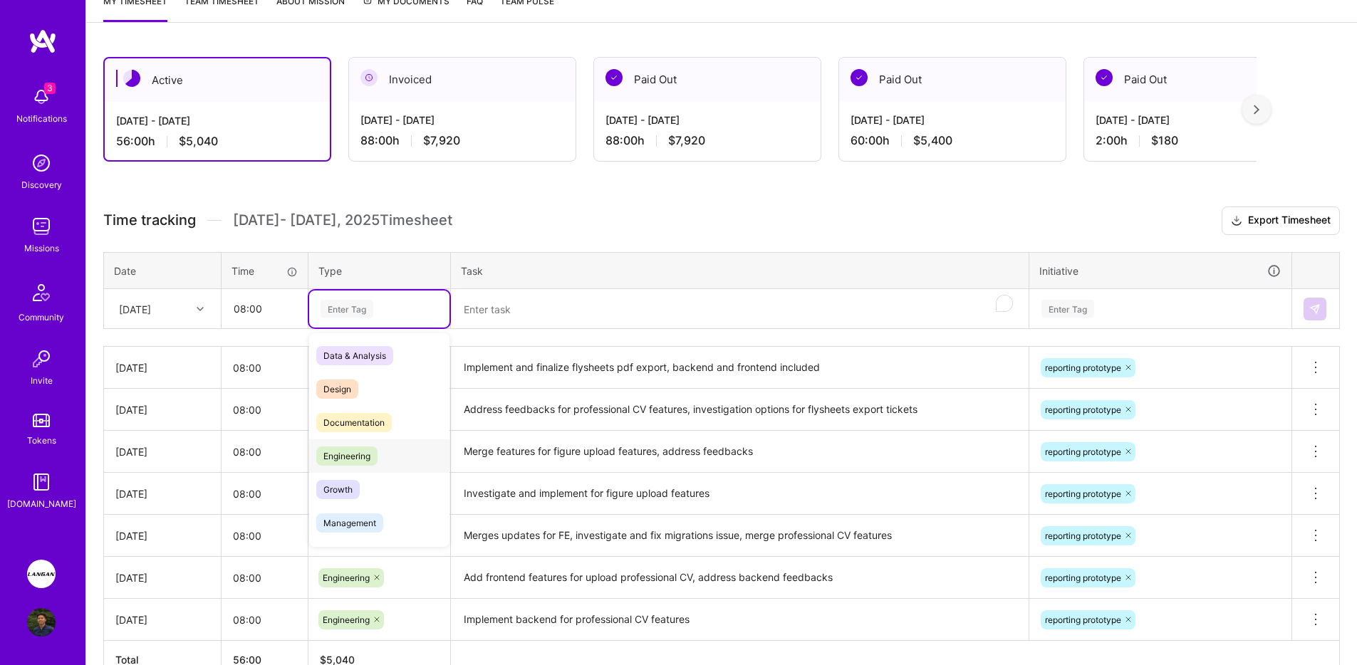
click at [370, 454] on span "Engineering" at bounding box center [346, 456] width 61 height 19
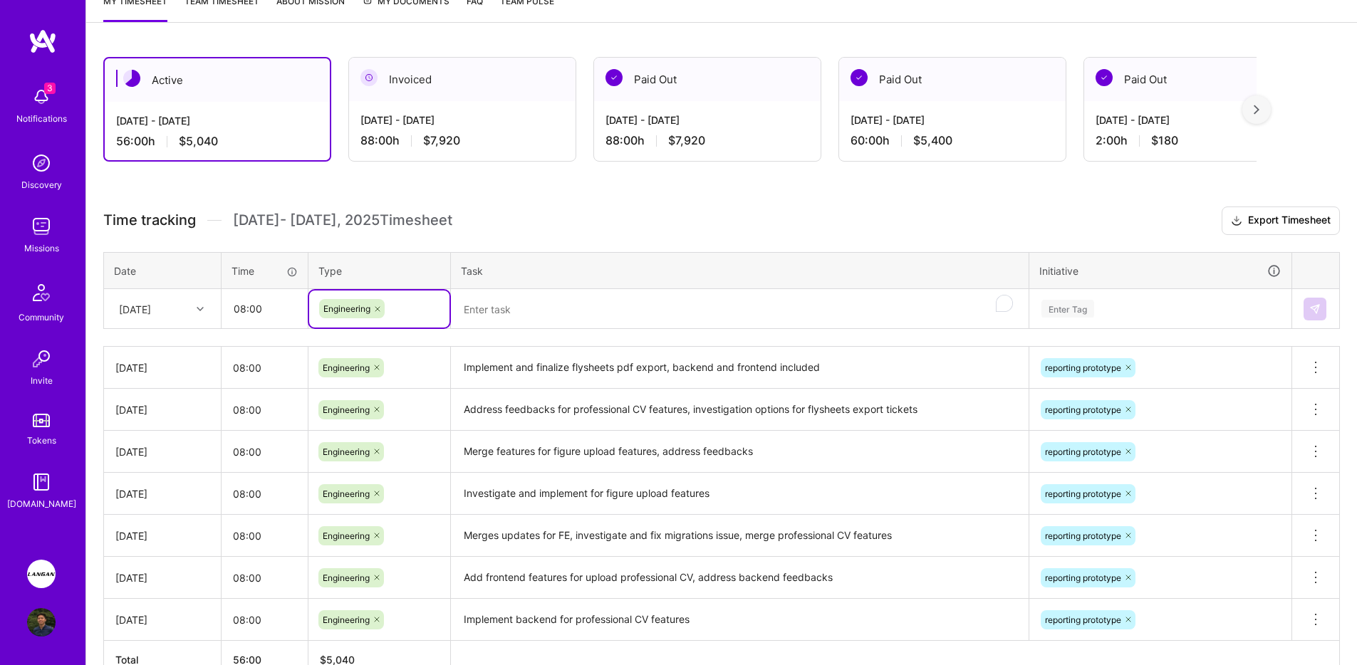
click at [539, 291] on textarea "To enrich screen reader interactions, please activate Accessibility in Grammarl…" at bounding box center [739, 310] width 575 height 38
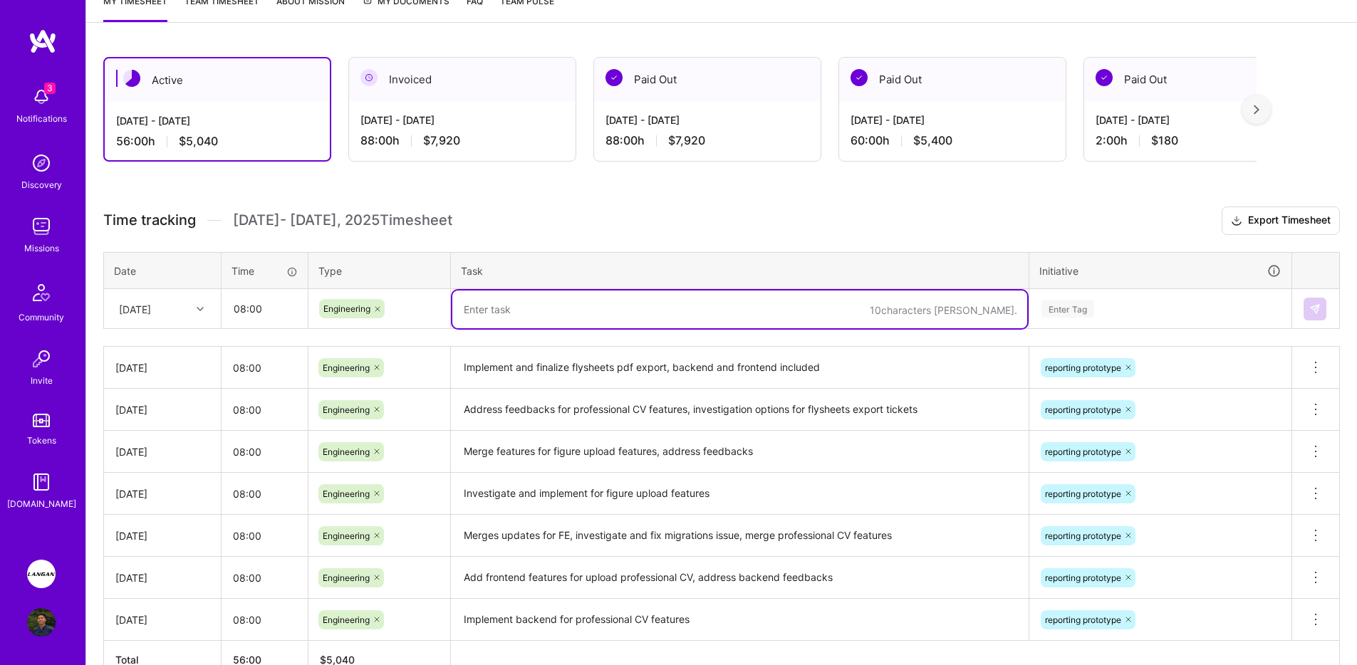
type textarea "I"
type textarea "Address feedbacks on feedbacks generations, investigate solutions for professio…"
click at [1081, 308] on div "Enter Tag" at bounding box center [1067, 309] width 53 height 22
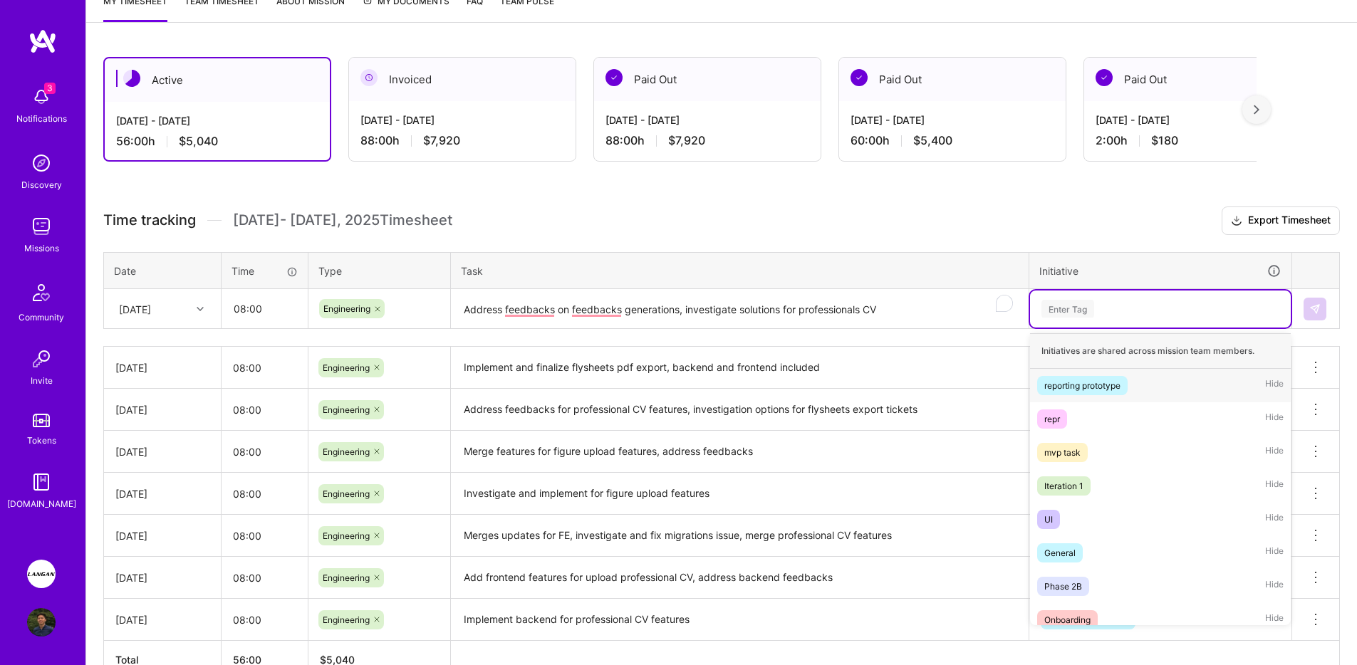
click at [1089, 387] on div "reporting prototype" at bounding box center [1082, 385] width 76 height 15
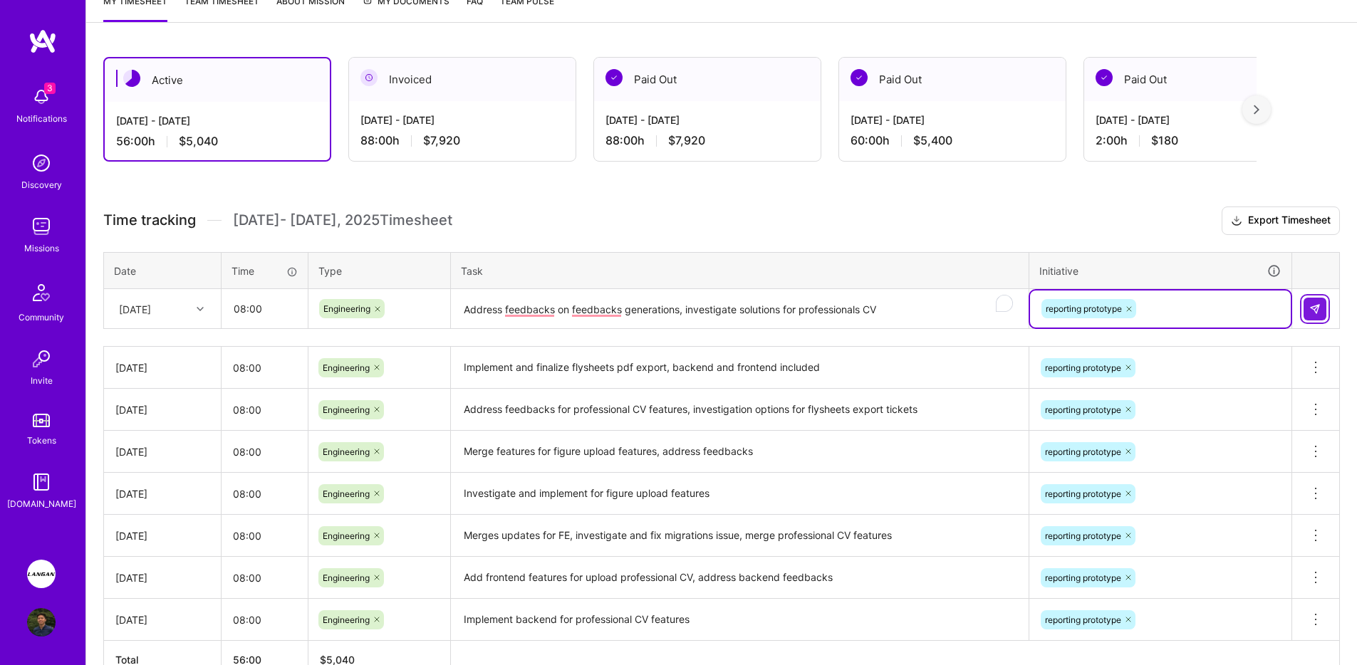
click at [1319, 319] on button at bounding box center [1314, 309] width 23 height 23
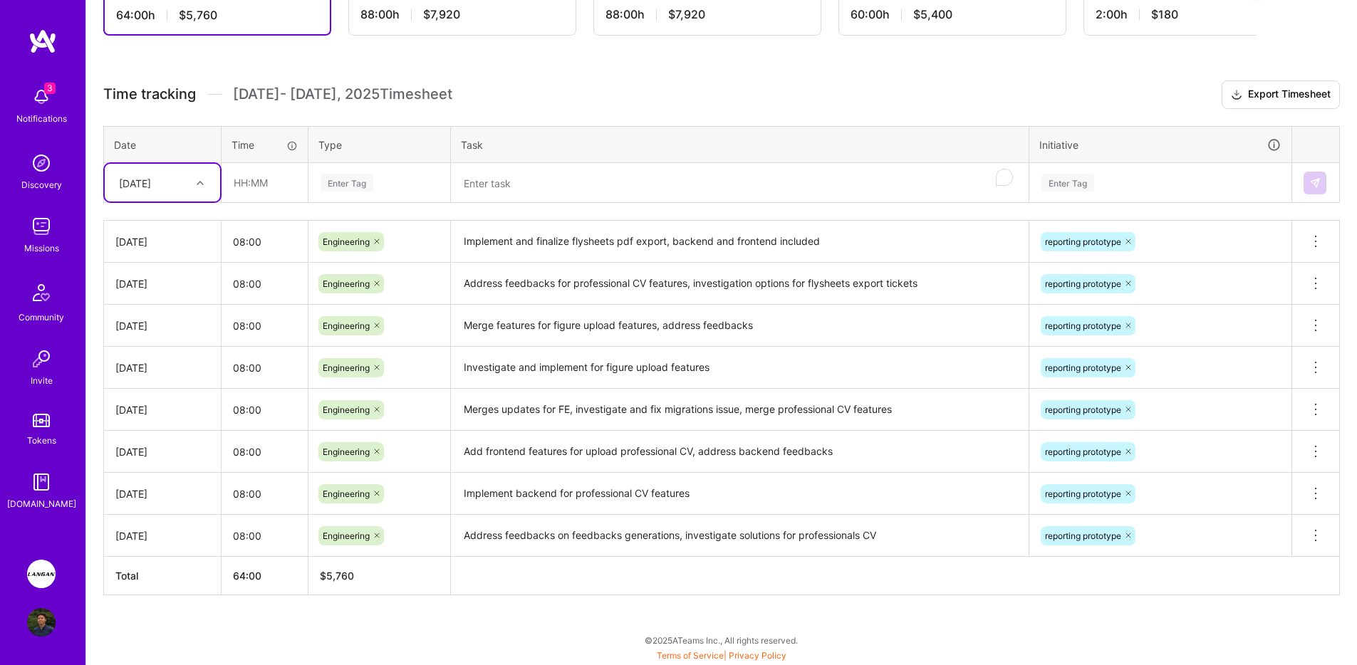
scroll to position [0, 0]
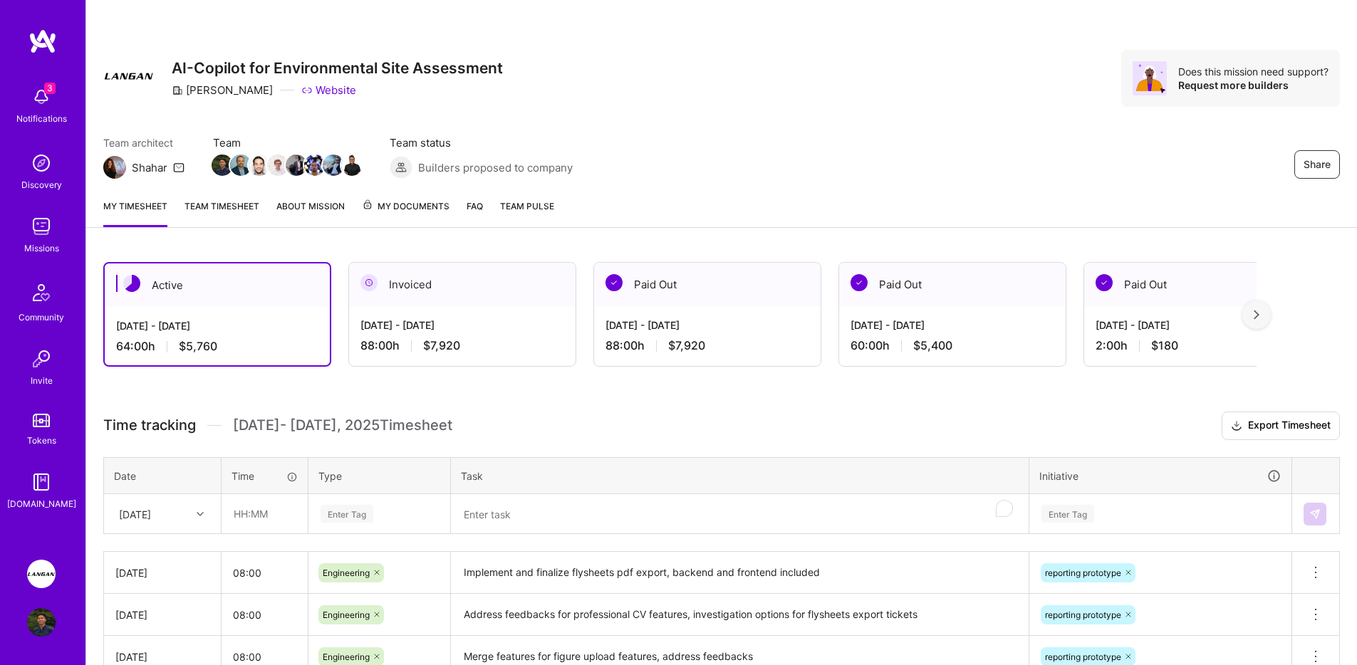
click at [223, 186] on div "Share AI-Copilot for Environmental Site Assessment [PERSON_NAME] Website Does t…" at bounding box center [721, 93] width 1271 height 187
click at [220, 202] on link "Team timesheet" at bounding box center [221, 213] width 75 height 28
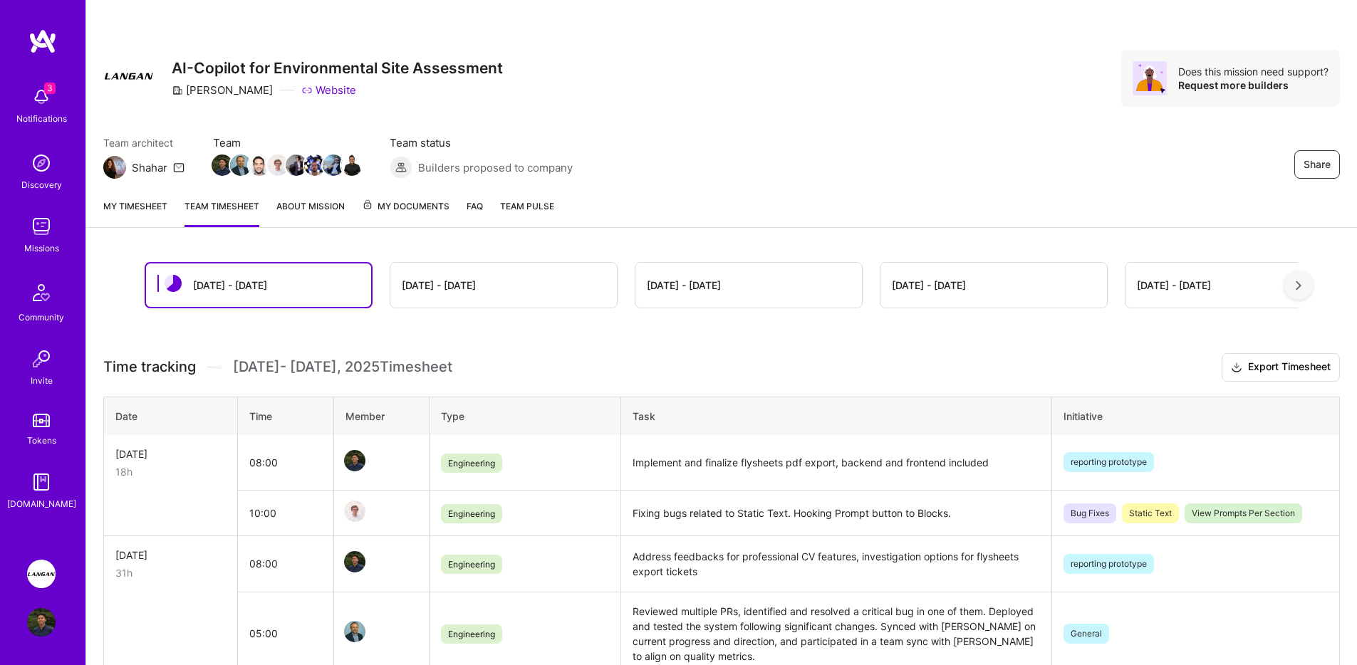
click at [162, 219] on link "My timesheet" at bounding box center [135, 213] width 64 height 28
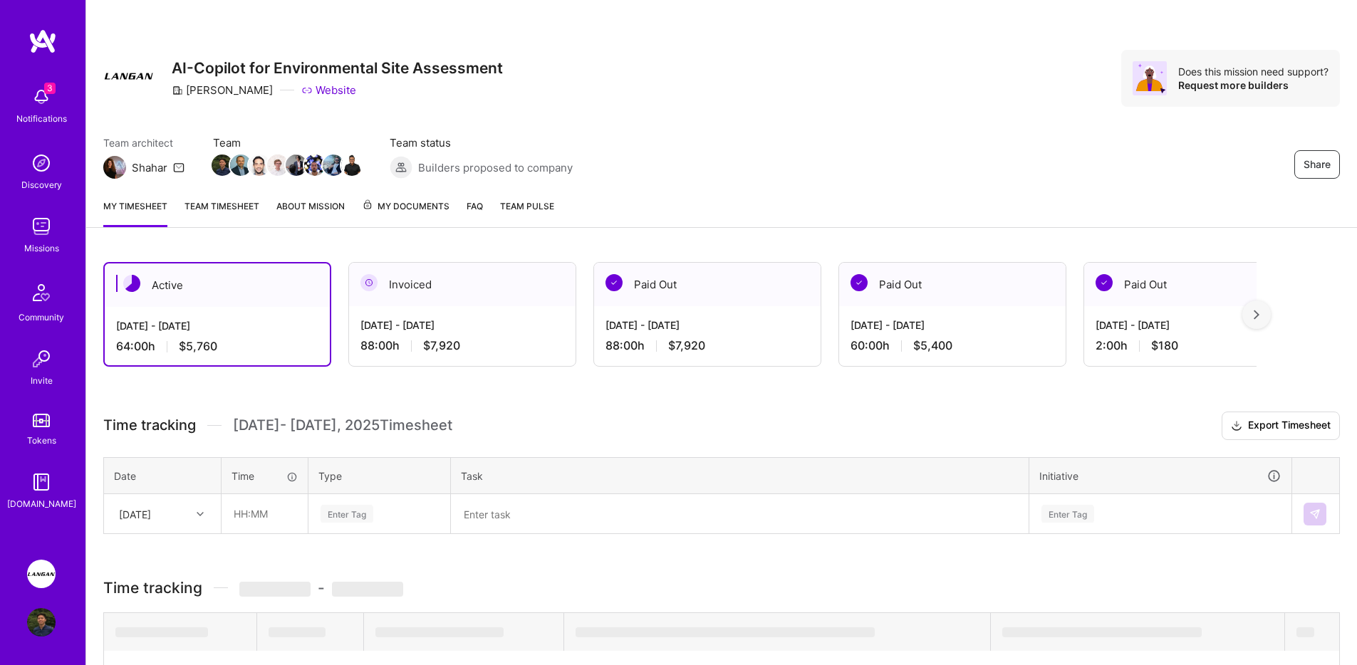
click at [229, 217] on link "Team timesheet" at bounding box center [221, 213] width 75 height 28
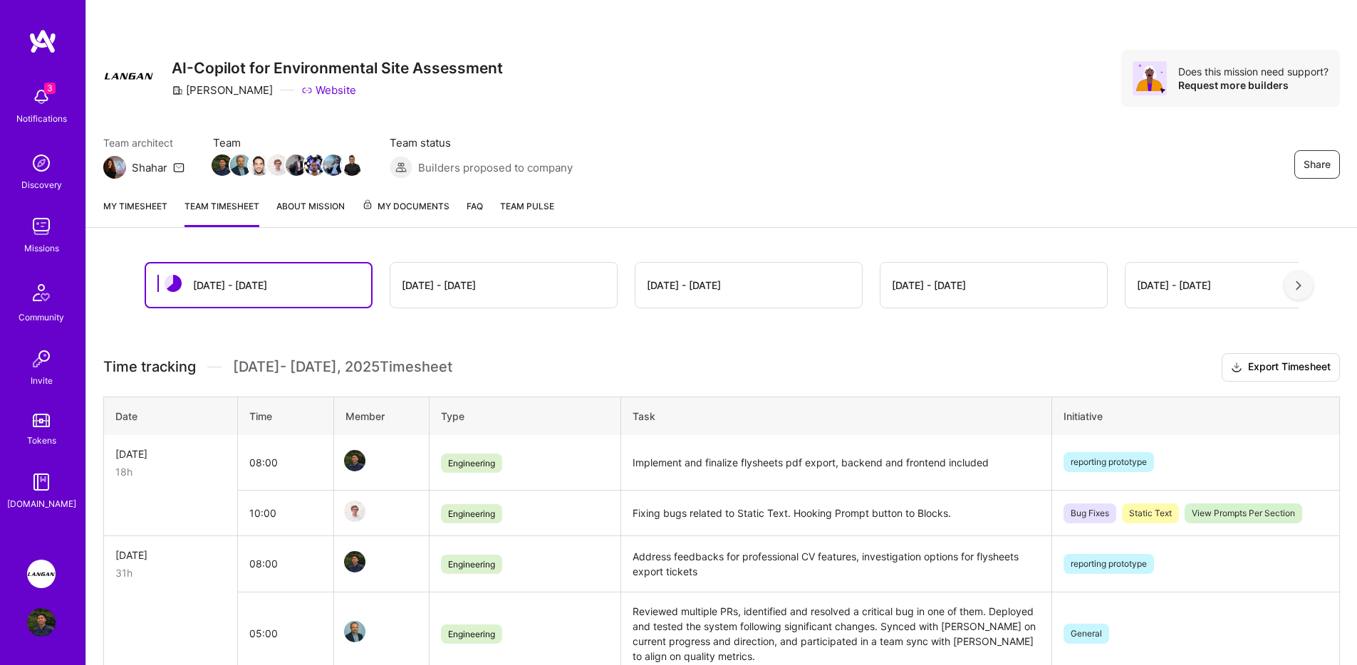
click at [138, 213] on link "My timesheet" at bounding box center [135, 213] width 64 height 28
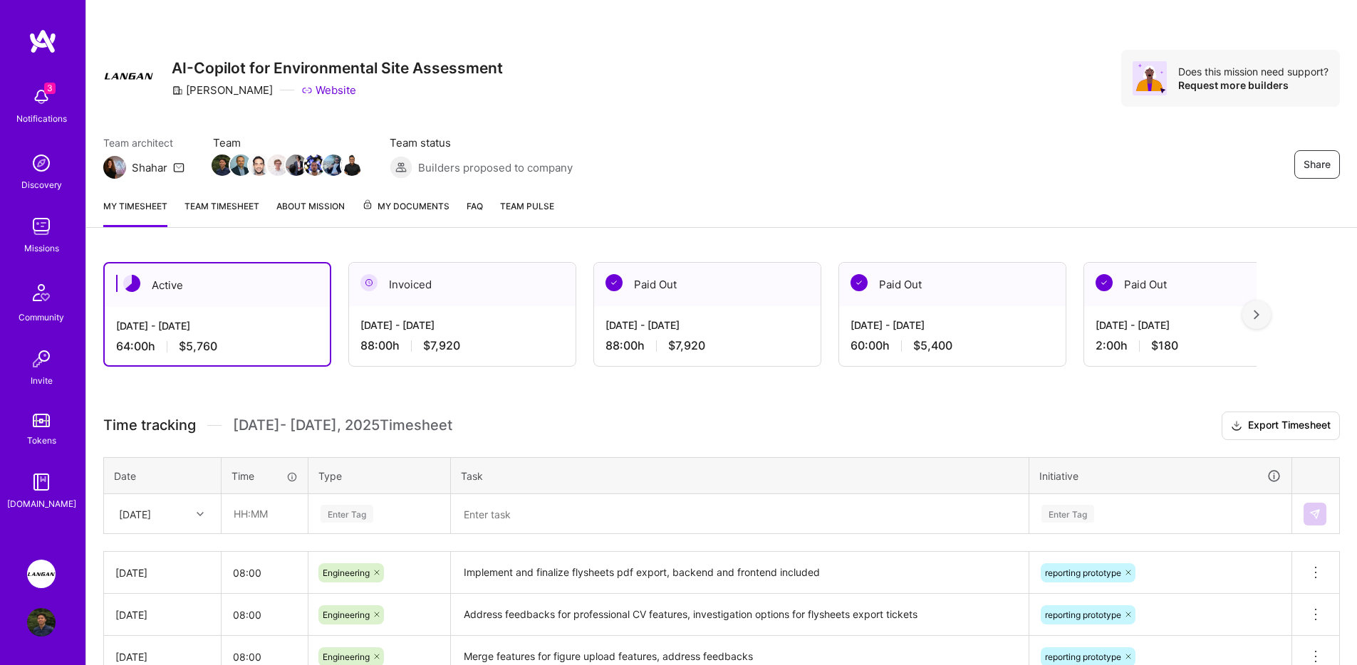
click at [423, 204] on span "My Documents" at bounding box center [406, 207] width 88 height 16
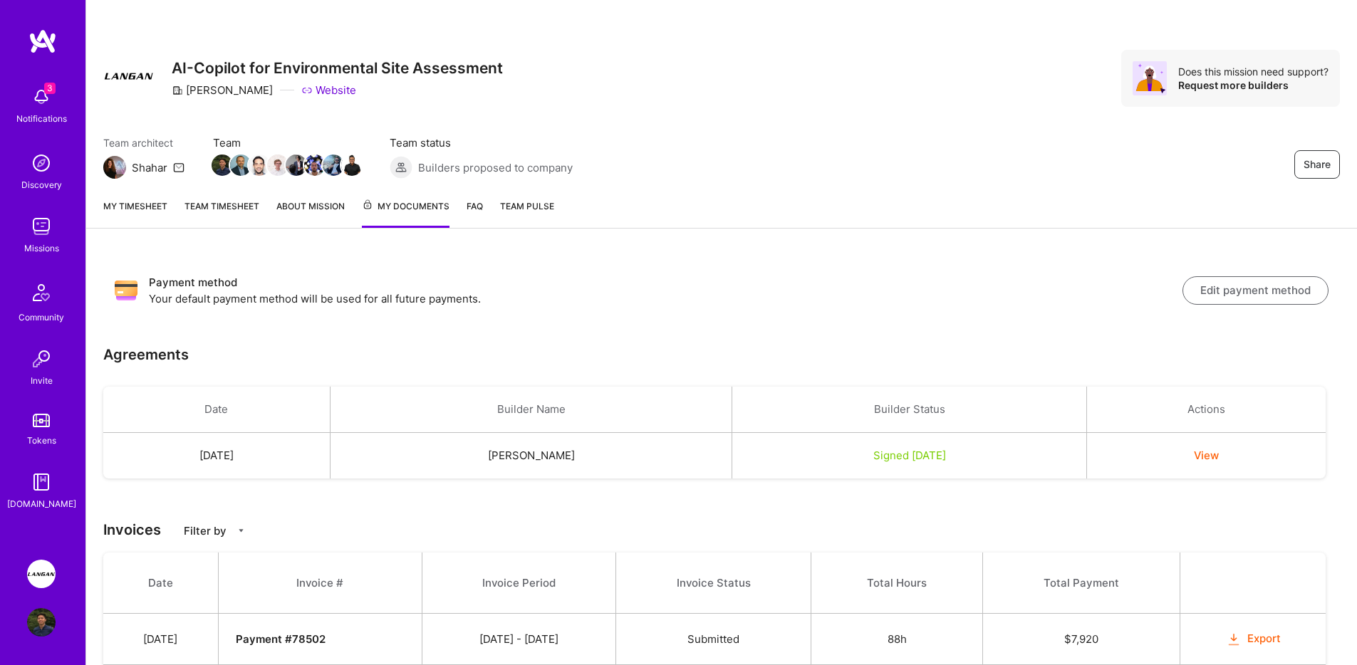
scroll to position [213, 0]
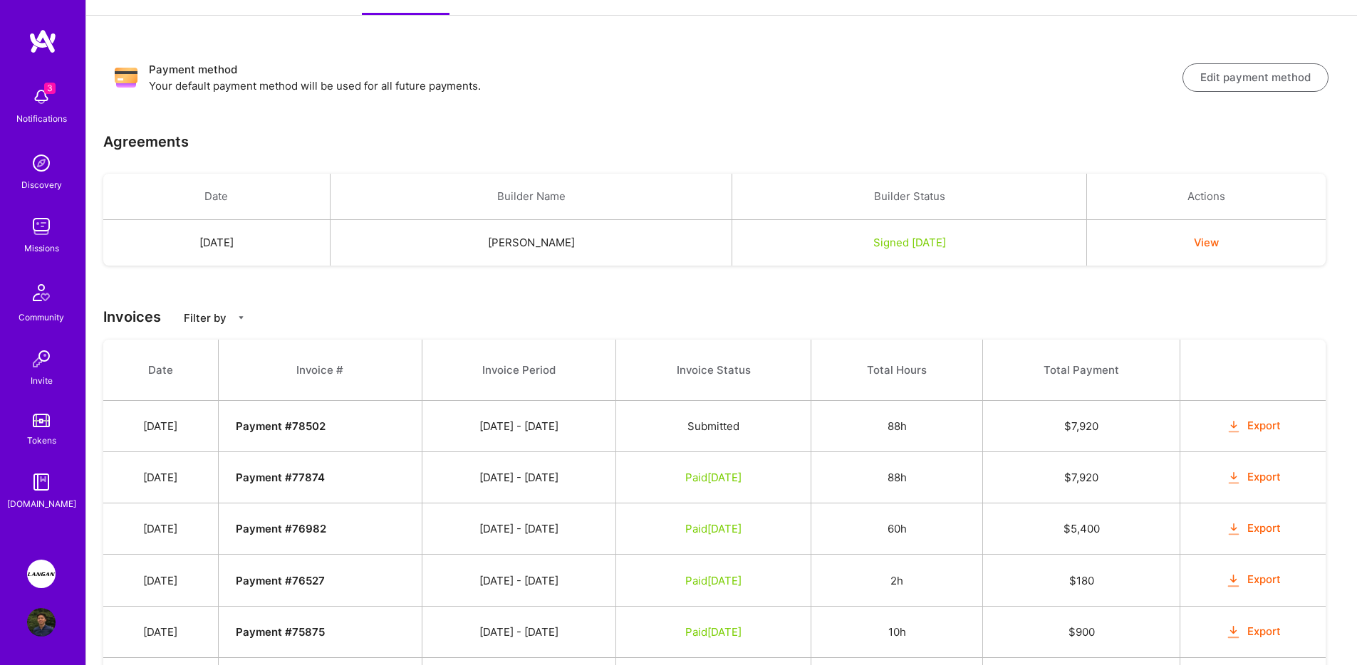
click at [864, 243] on div "Signed [DATE]" at bounding box center [909, 242] width 320 height 15
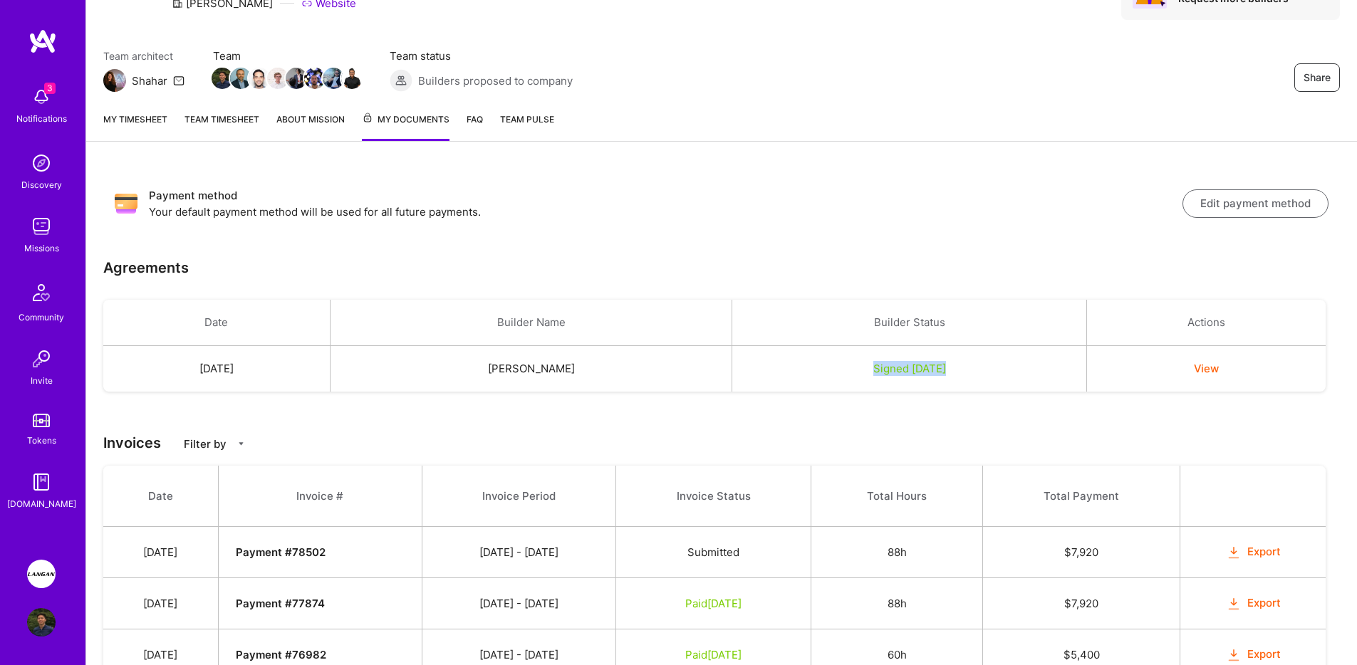
scroll to position [0, 0]
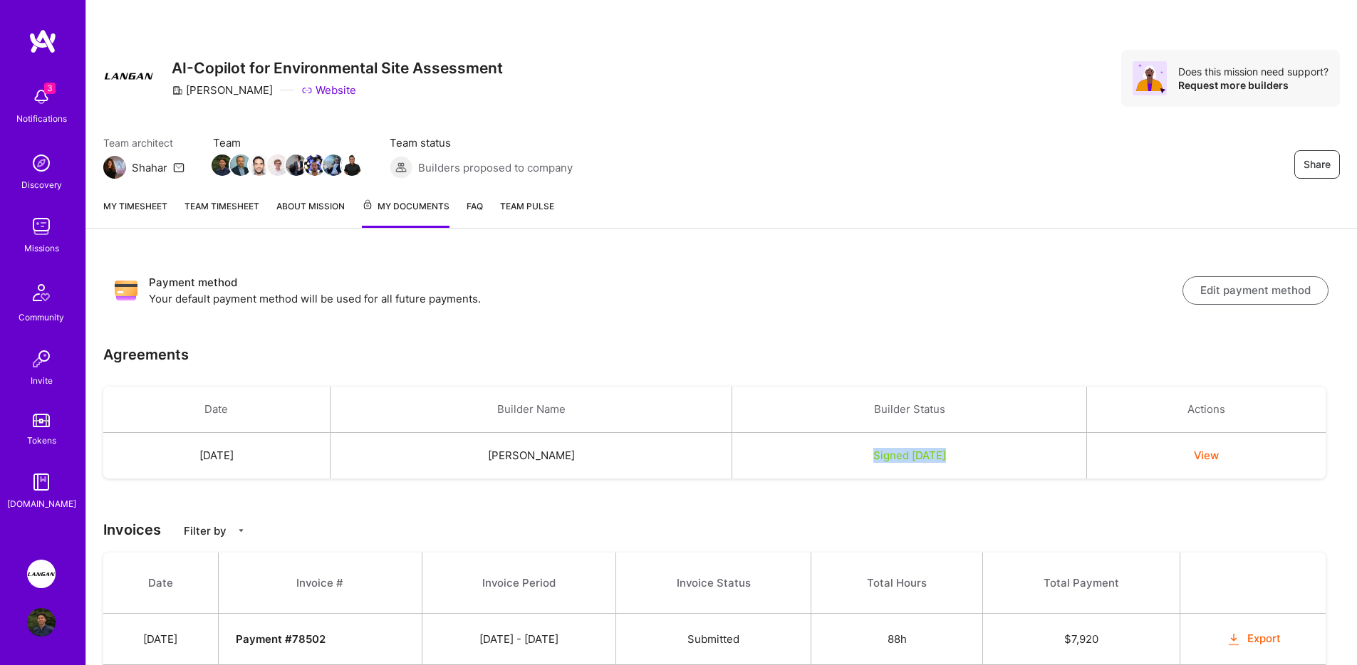
click at [129, 208] on link "My timesheet" at bounding box center [135, 213] width 64 height 29
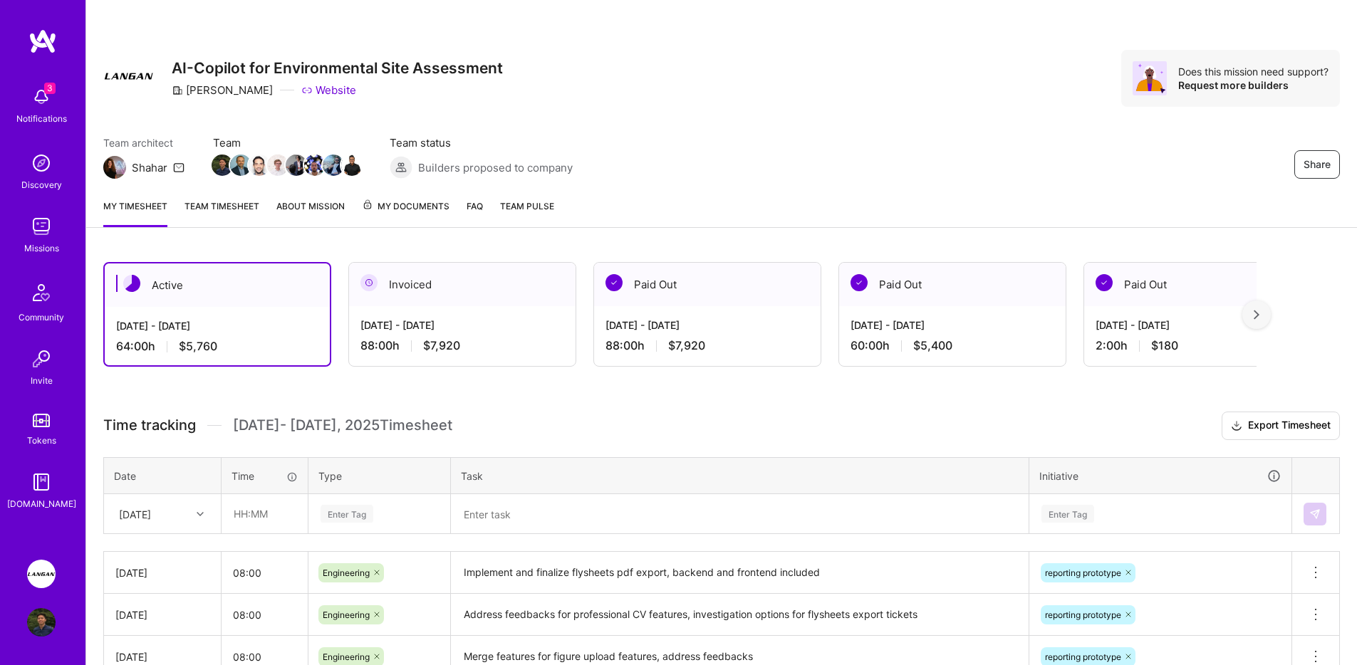
click at [304, 208] on link "About Mission" at bounding box center [310, 213] width 68 height 28
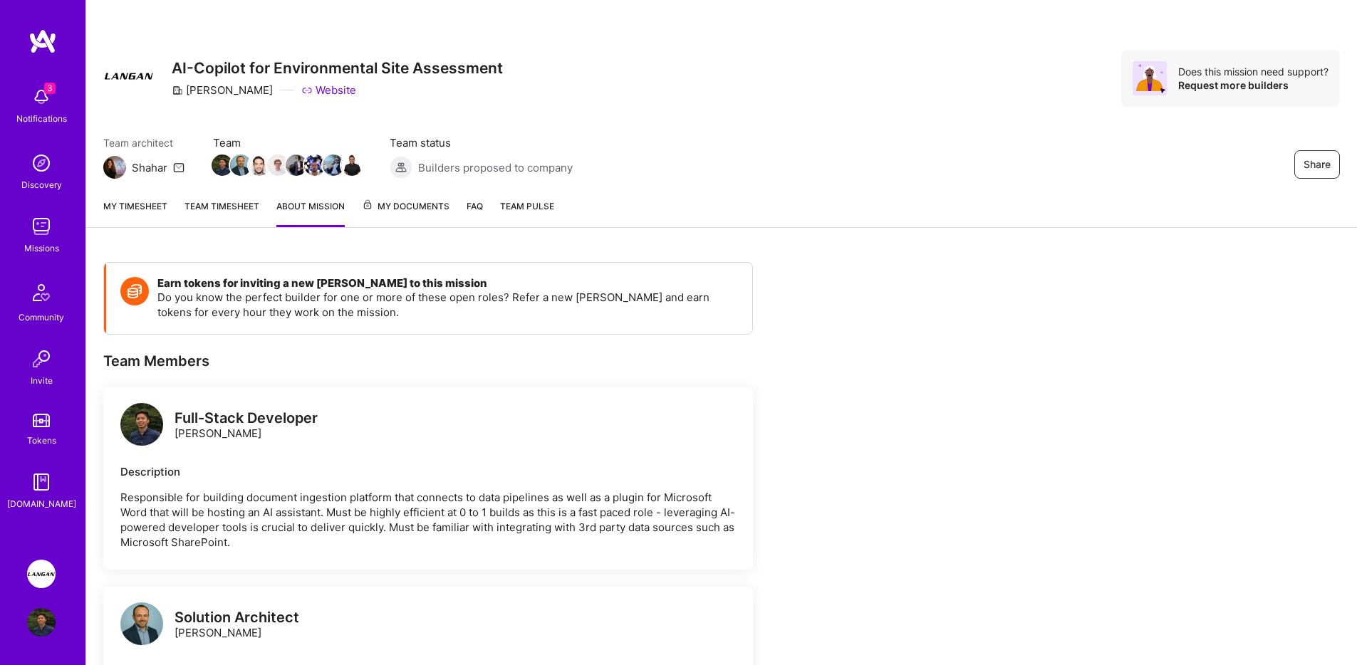
click at [221, 209] on link "Team timesheet" at bounding box center [221, 213] width 75 height 28
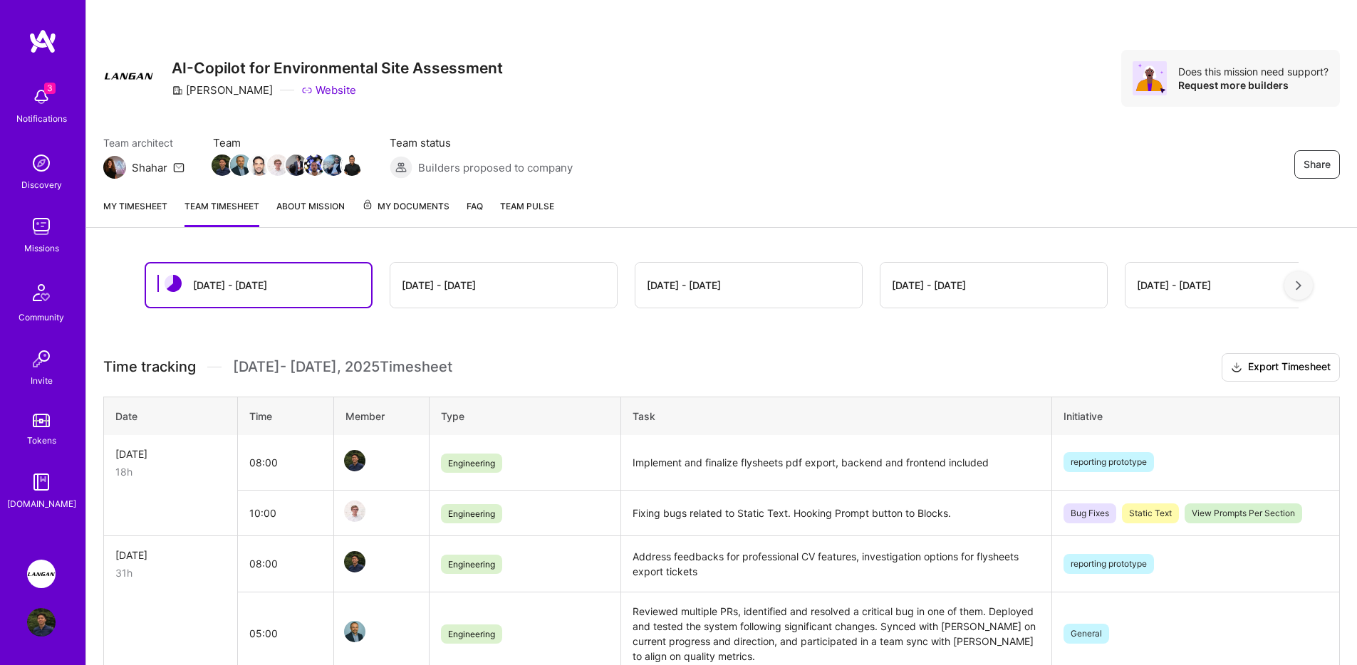
click at [333, 212] on link "About Mission" at bounding box center [310, 213] width 68 height 28
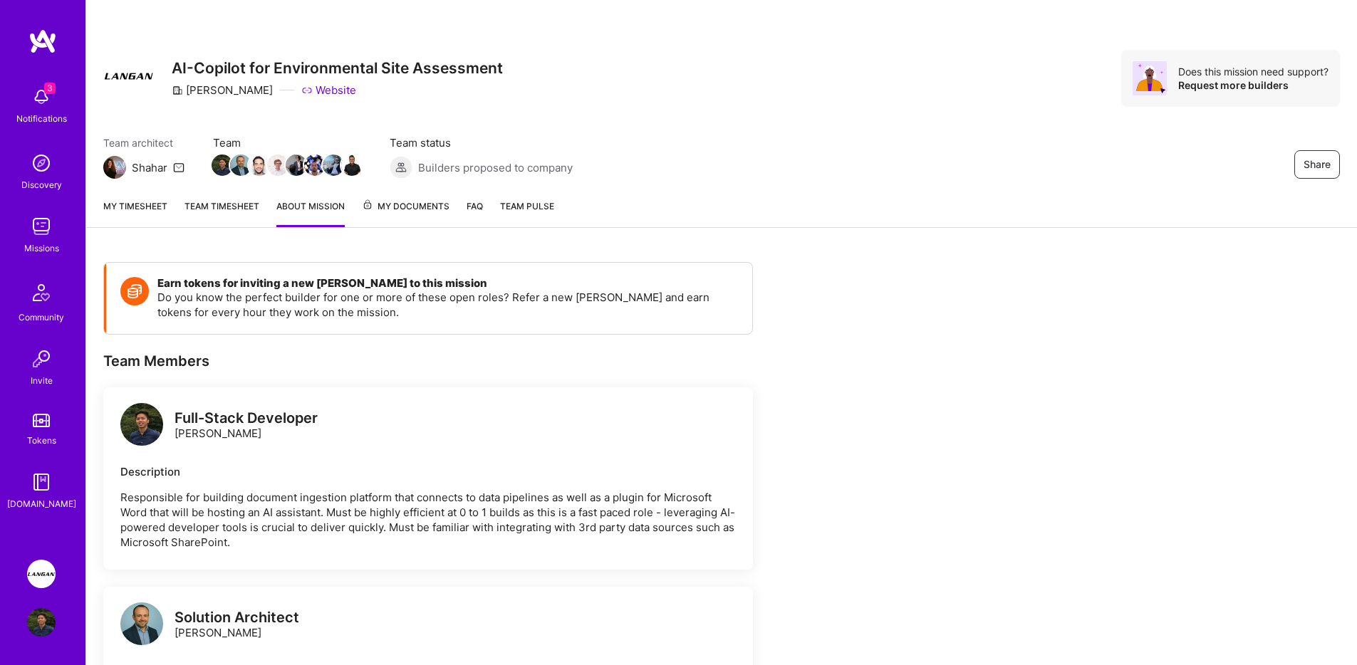
click at [244, 207] on link "Team timesheet" at bounding box center [221, 213] width 75 height 28
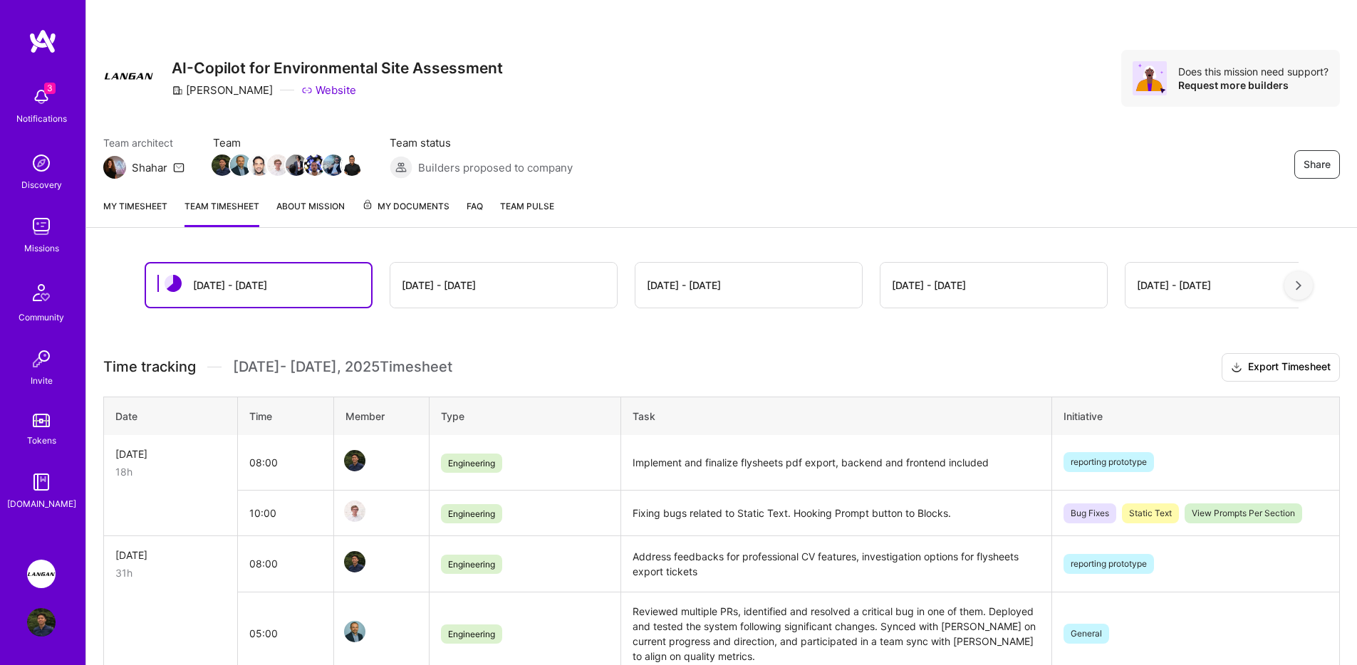
click at [123, 209] on link "My timesheet" at bounding box center [135, 213] width 64 height 28
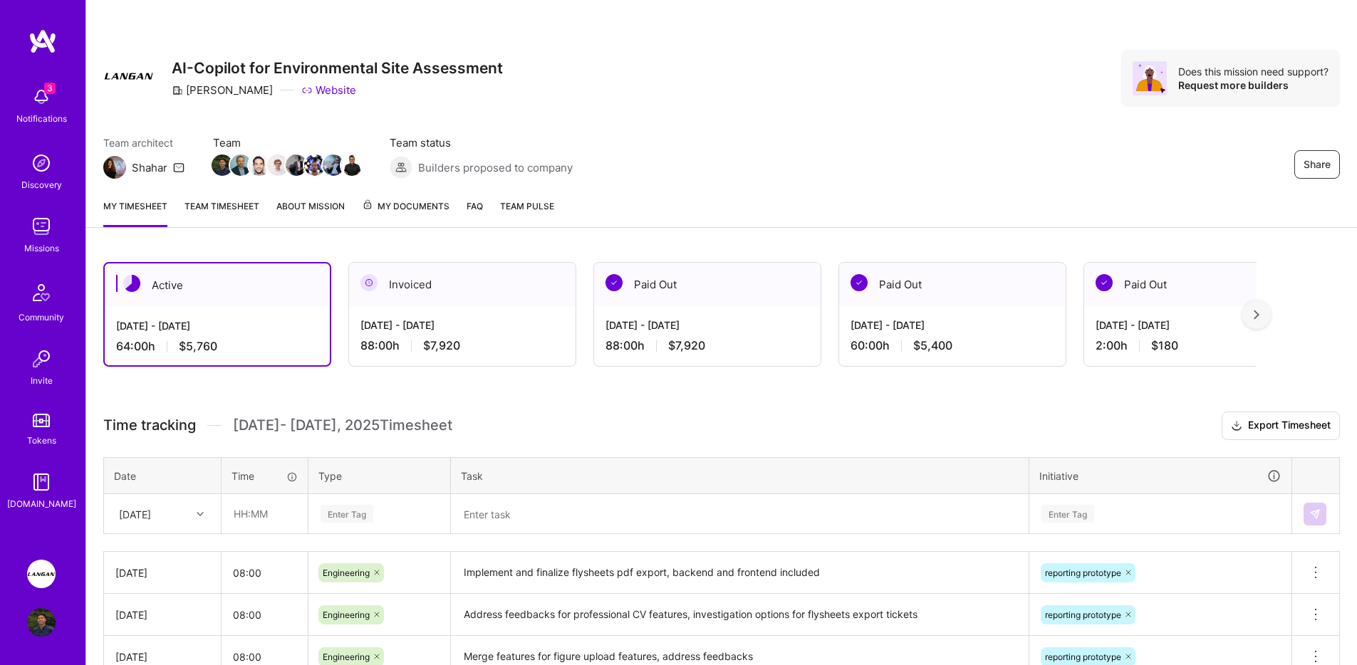
click at [417, 210] on span "My Documents" at bounding box center [406, 207] width 88 height 16
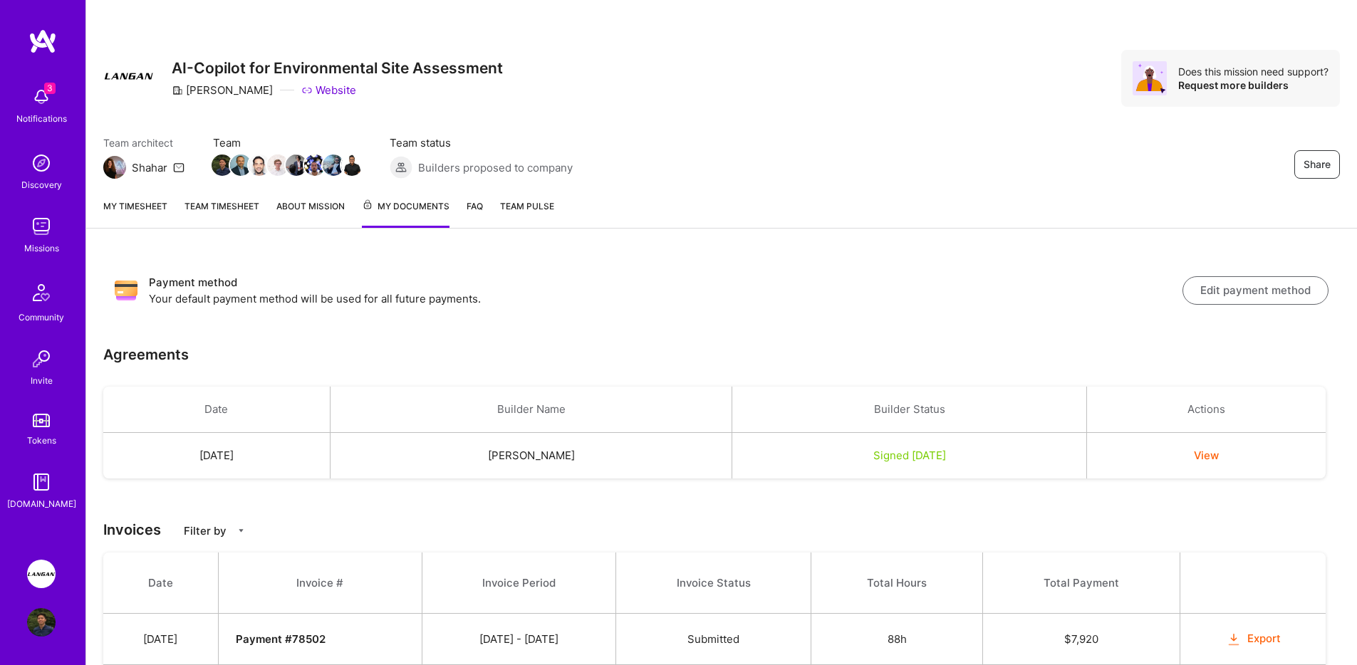
scroll to position [521, 0]
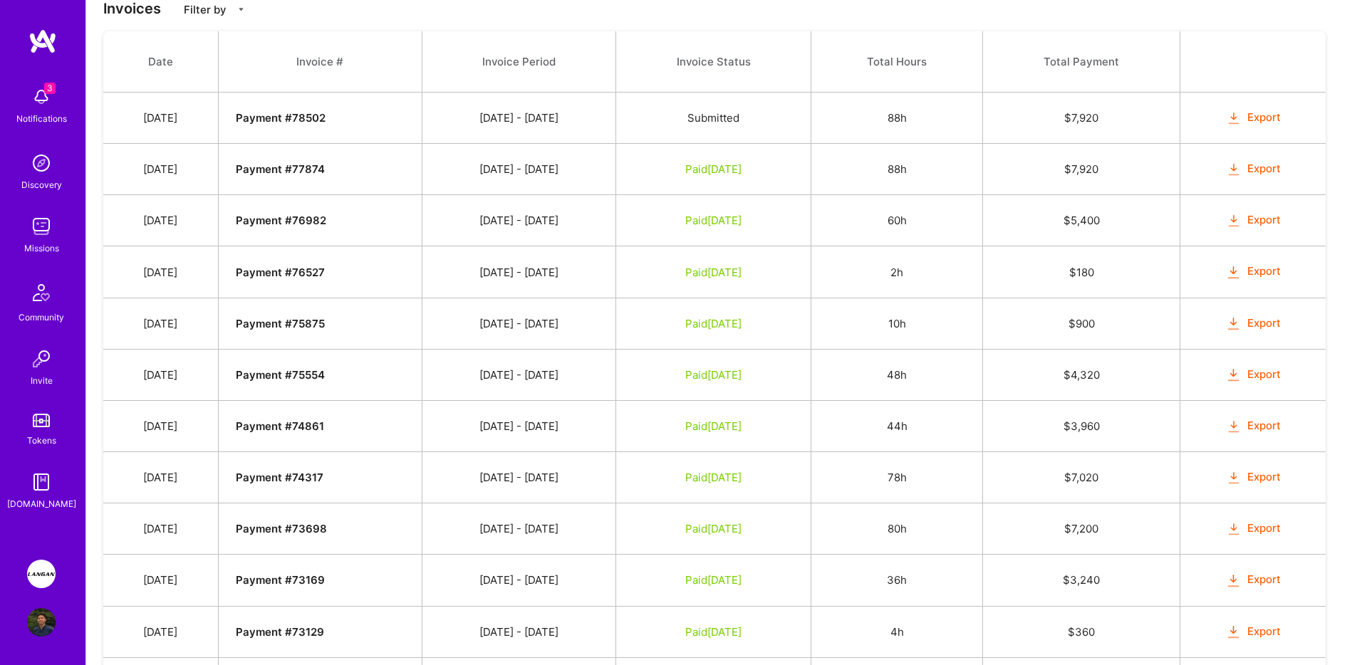
drag, startPoint x: 610, startPoint y: 330, endPoint x: 513, endPoint y: 317, distance: 97.8
click at [513, 317] on td "[DATE] - [DATE]" at bounding box center [519, 323] width 194 height 51
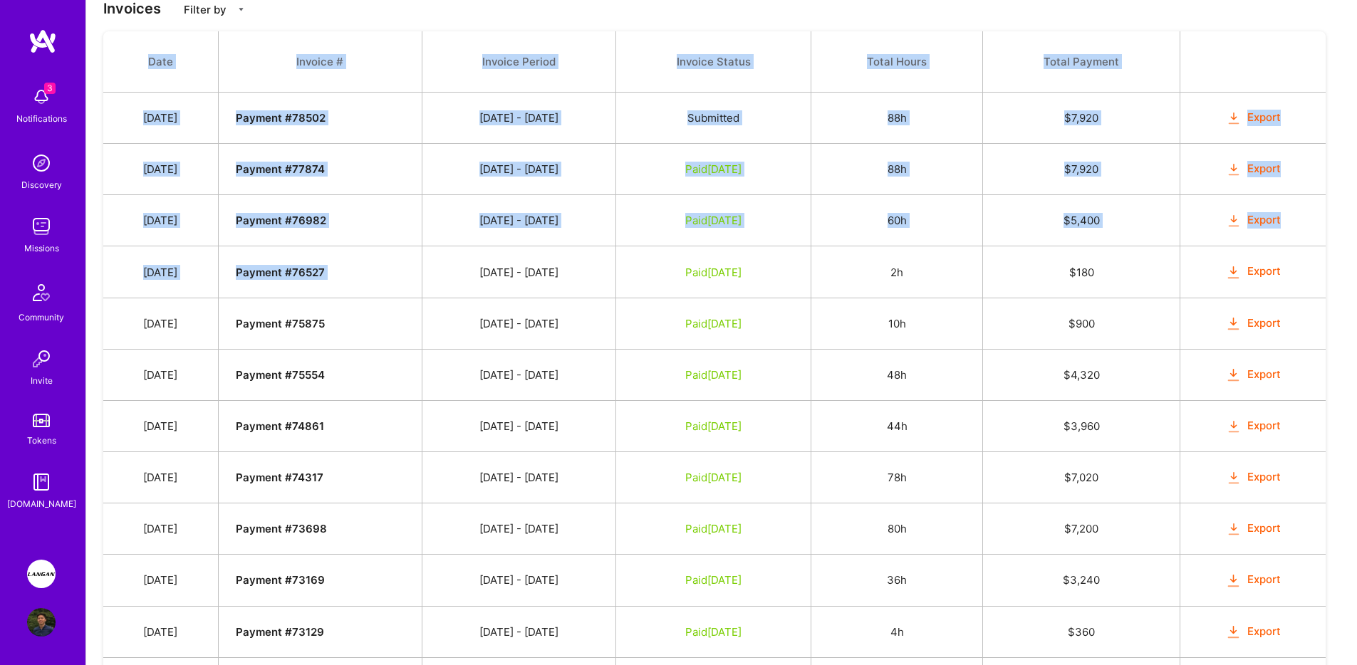
drag, startPoint x: 501, startPoint y: 272, endPoint x: 1328, endPoint y: 320, distance: 827.6
click at [1328, 320] on div "Payment method Your default payment method will be used for all future payments…" at bounding box center [721, 240] width 1271 height 1033
click at [1330, 321] on div "Payment method Your default payment method will be used for all future payments…" at bounding box center [721, 240] width 1271 height 1033
drag, startPoint x: 1331, startPoint y: 323, endPoint x: 170, endPoint y: 256, distance: 1163.6
click at [170, 256] on div "Payment method Your default payment method will be used for all future payments…" at bounding box center [721, 240] width 1271 height 1033
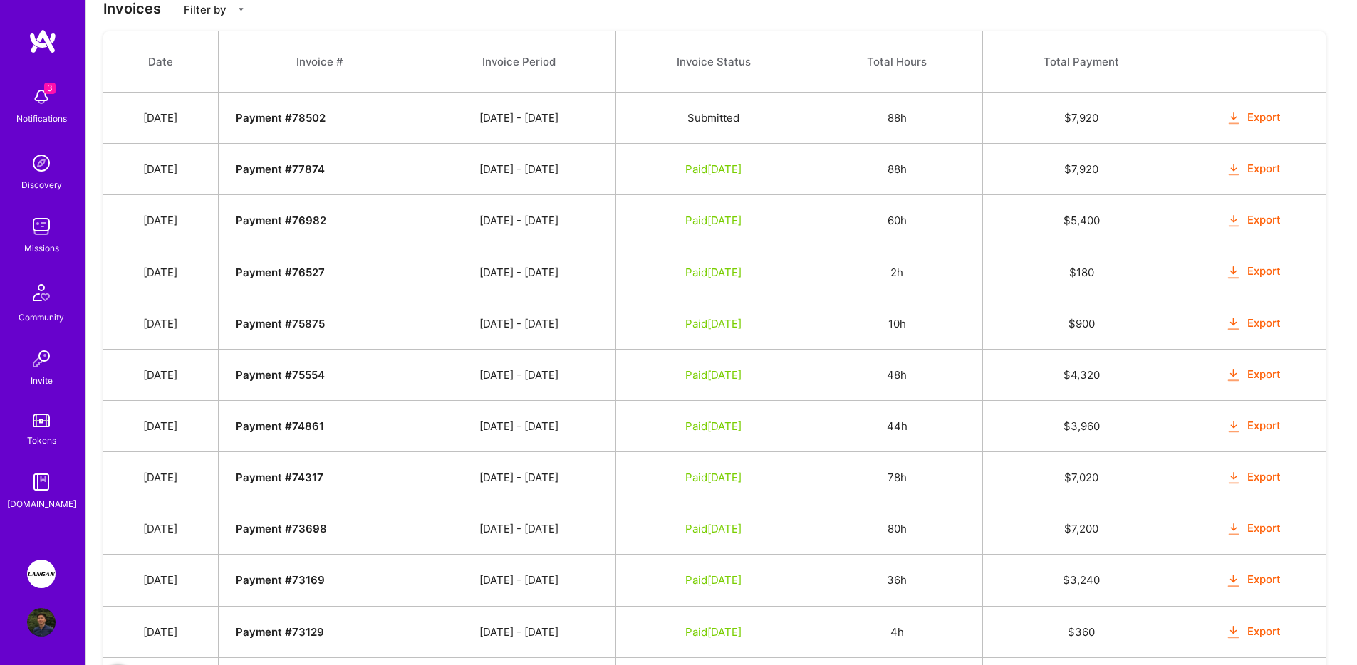
click at [459, 234] on td "[DATE] - [DATE]" at bounding box center [519, 220] width 194 height 51
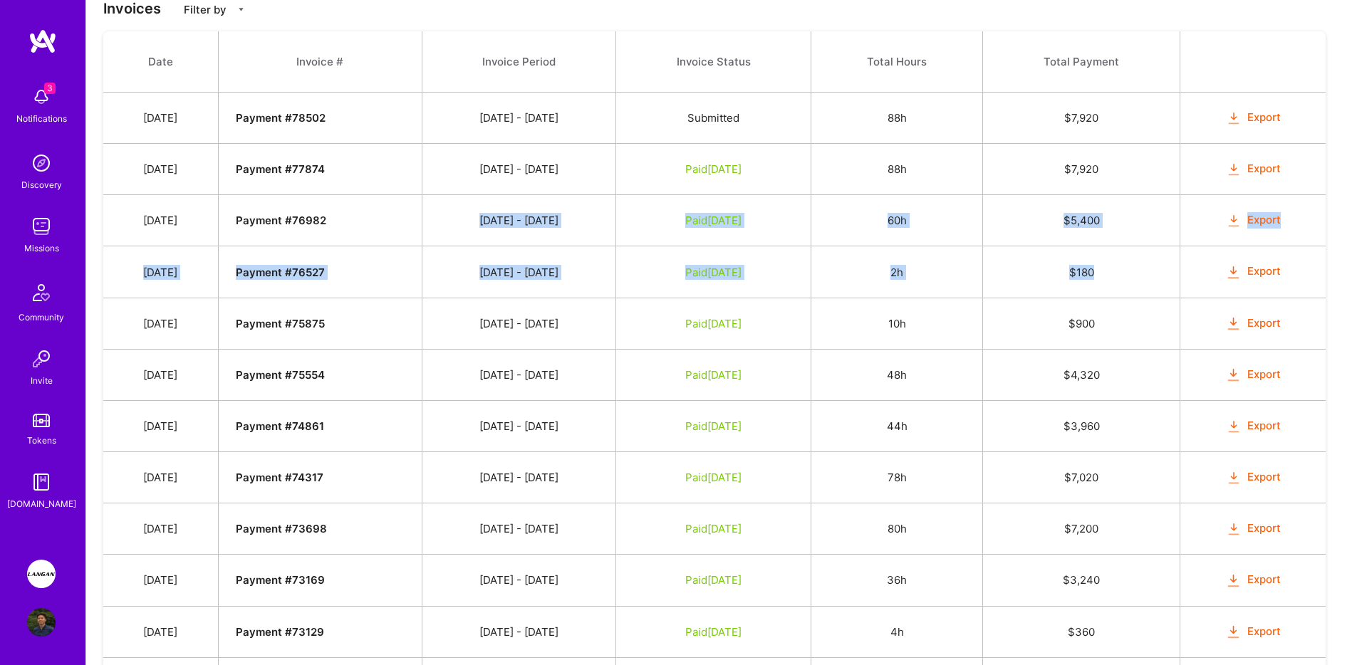
drag, startPoint x: 491, startPoint y: 220, endPoint x: 1141, endPoint y: 265, distance: 651.8
click at [1141, 265] on tbody "Date Invoice # Invoice Period Invoice Status Total Hours Total Payment [DATE] P…" at bounding box center [714, 369] width 1222 height 677
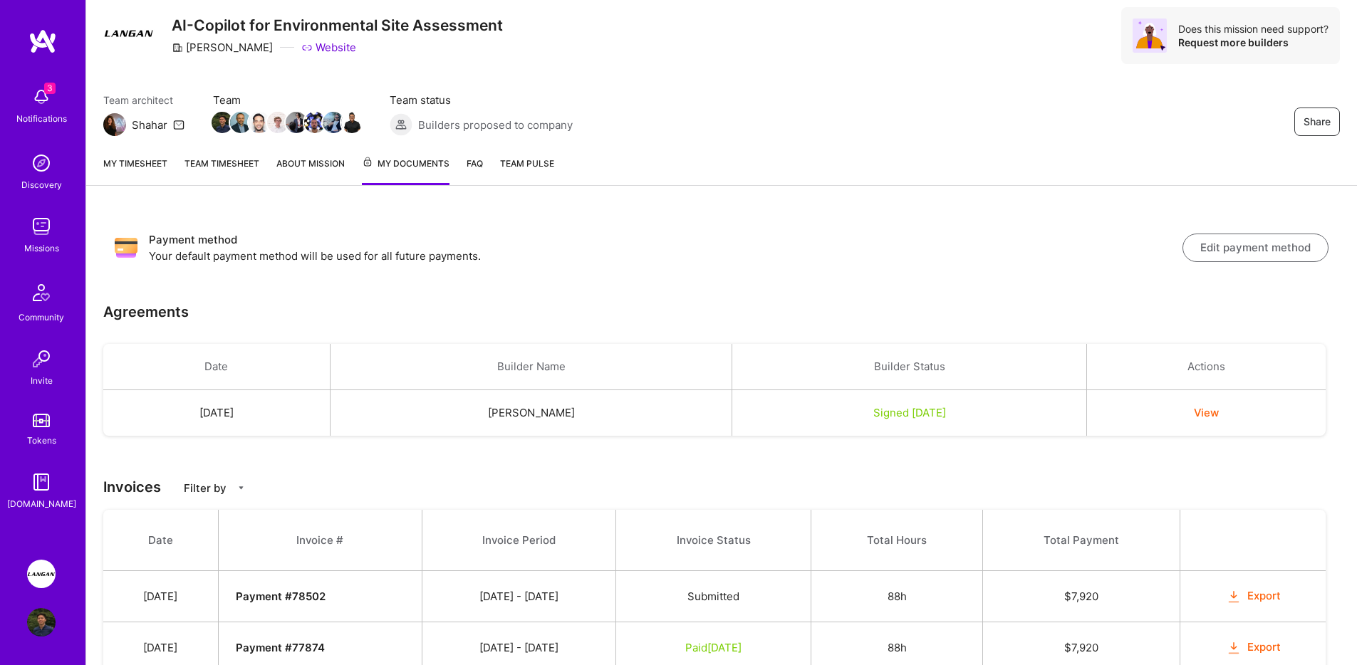
click at [1070, 225] on div "Payment method Your default payment method will be used for all future payments…" at bounding box center [721, 247] width 1236 height 55
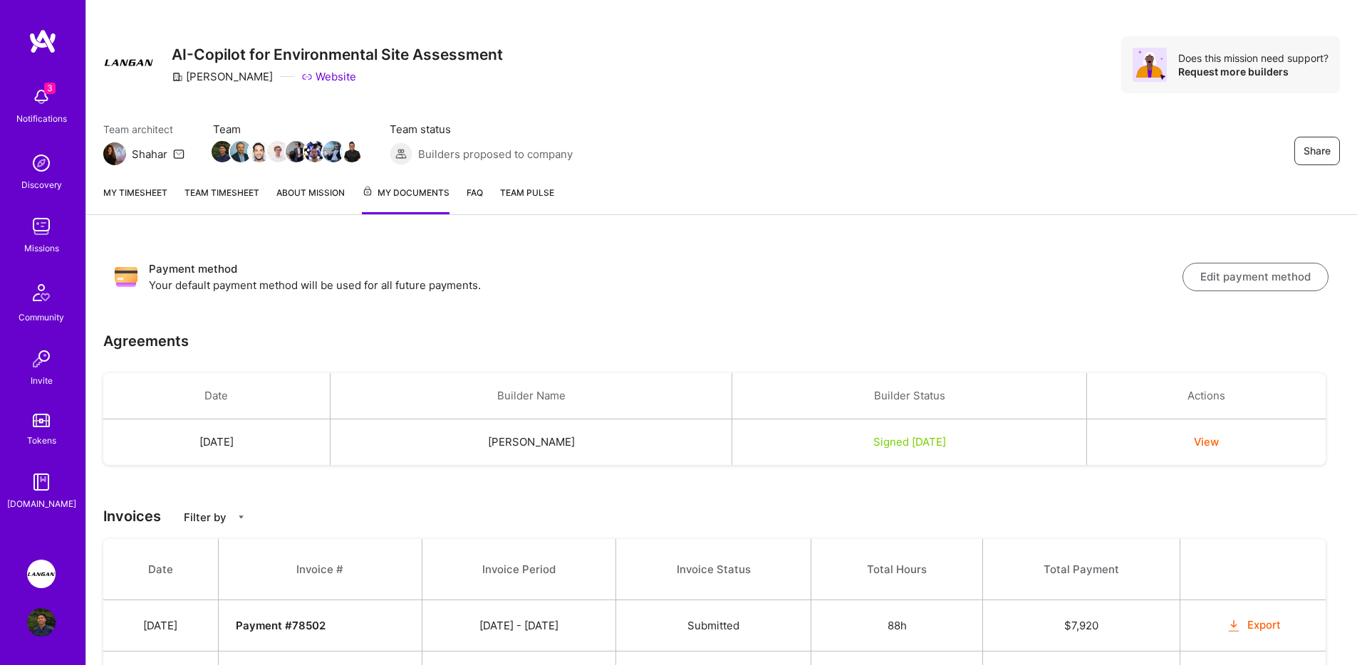
scroll to position [0, 0]
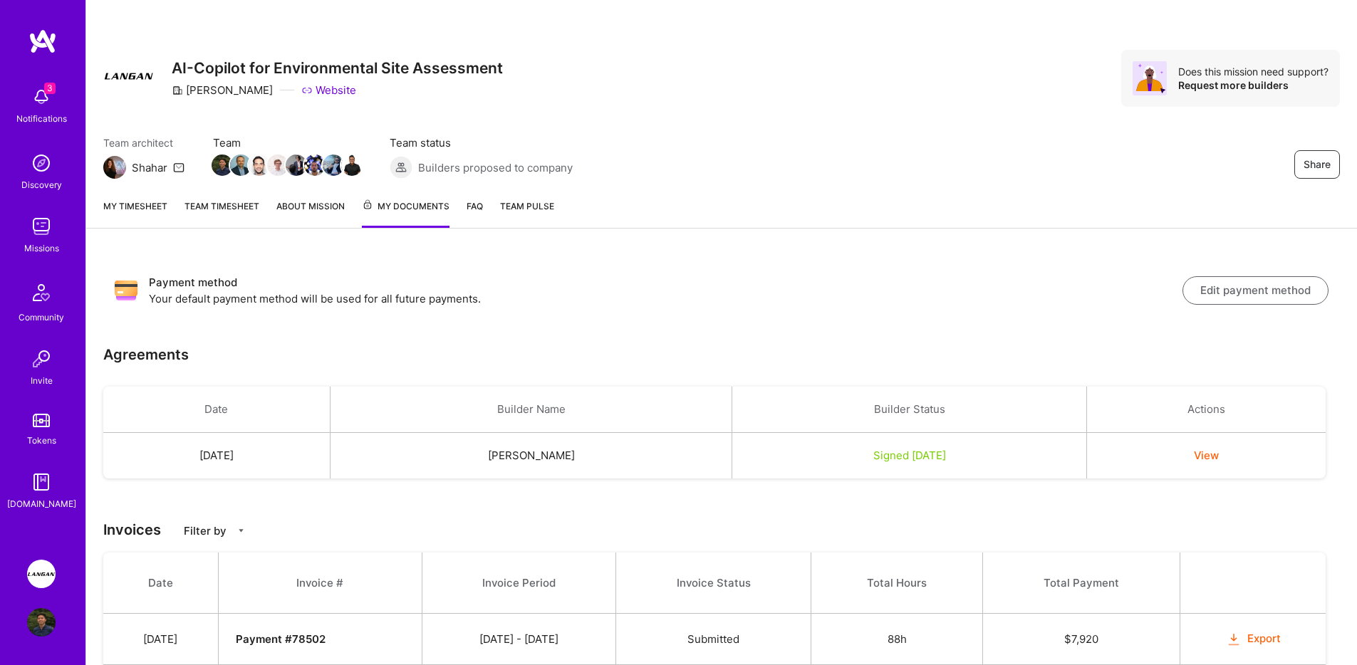
click at [1064, 211] on div "My timesheet Team timesheet About Mission My Documents FAQ Team Pulse" at bounding box center [721, 207] width 1271 height 41
click at [159, 202] on link "My timesheet" at bounding box center [135, 213] width 64 height 29
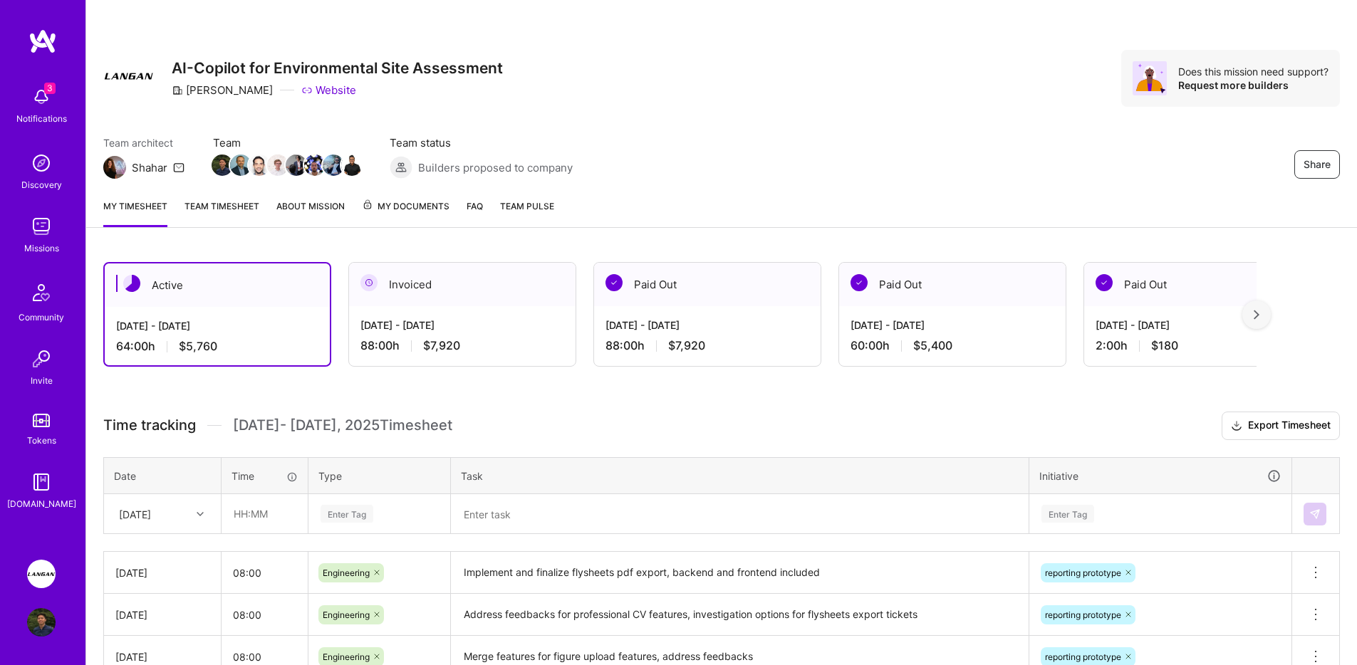
click at [109, 165] on img at bounding box center [114, 167] width 23 height 23
click at [51, 307] on img at bounding box center [41, 293] width 34 height 34
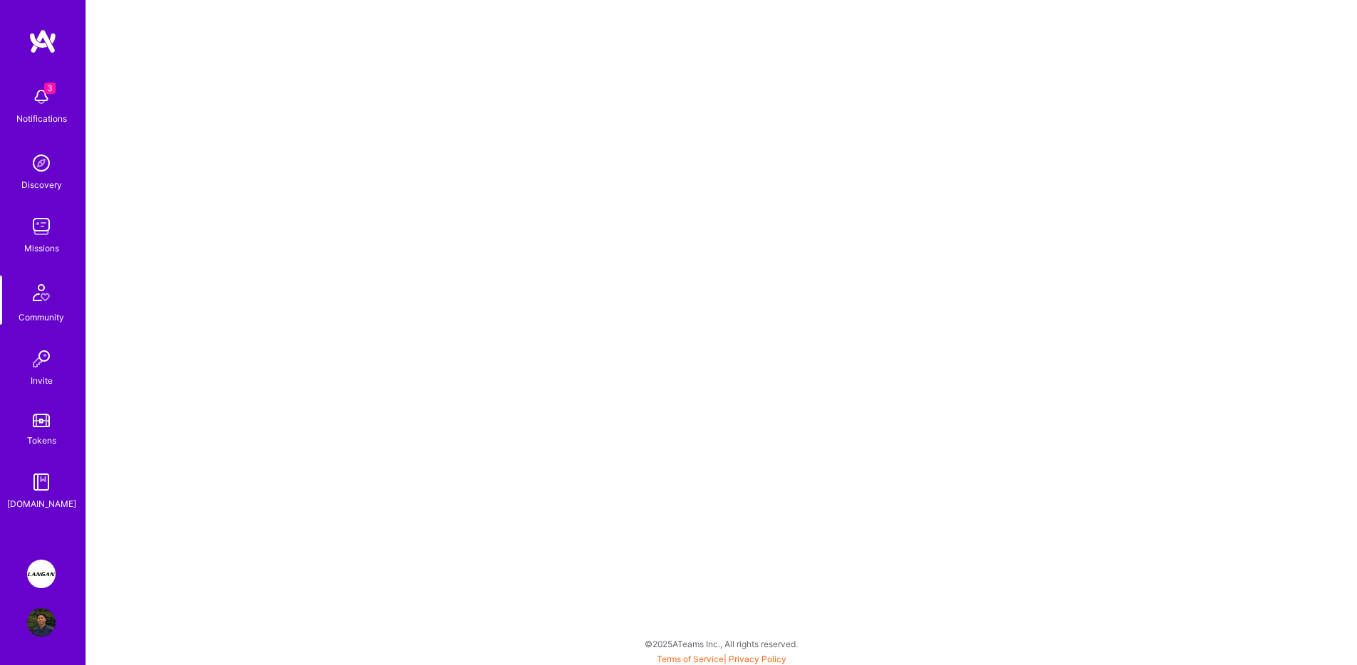
click at [48, 177] on div "Discovery" at bounding box center [41, 184] width 41 height 15
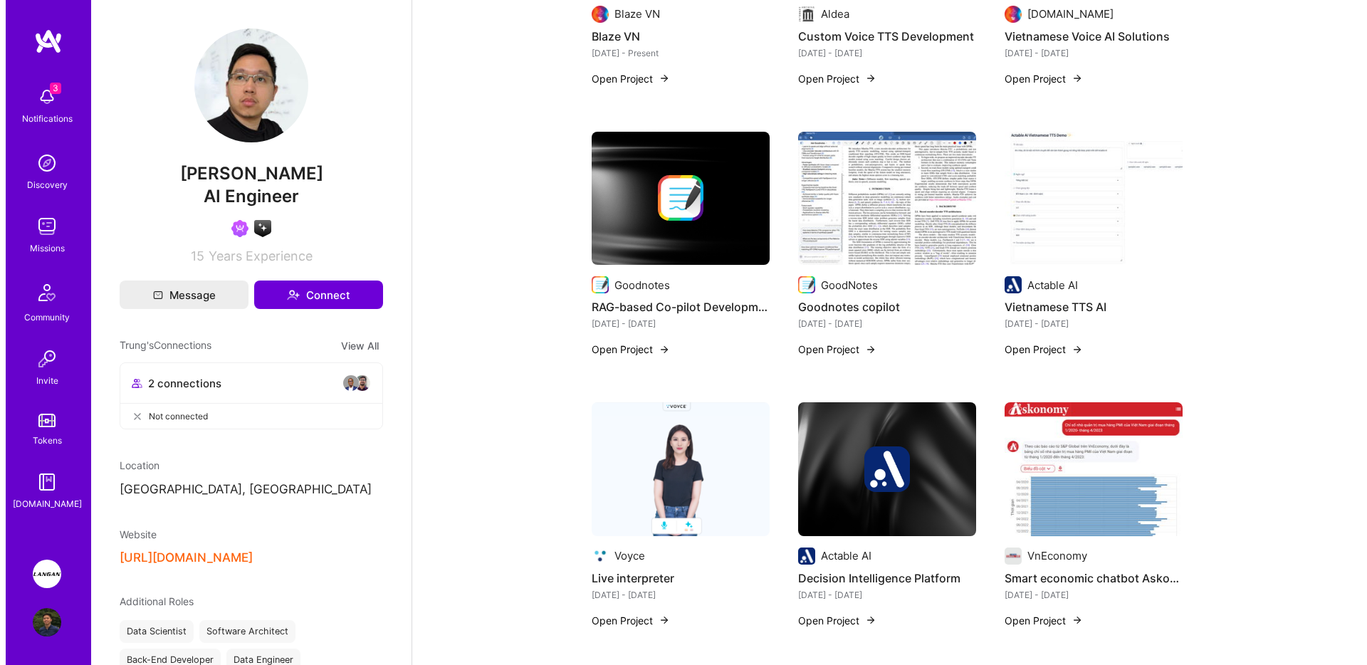
scroll to position [244, 0]
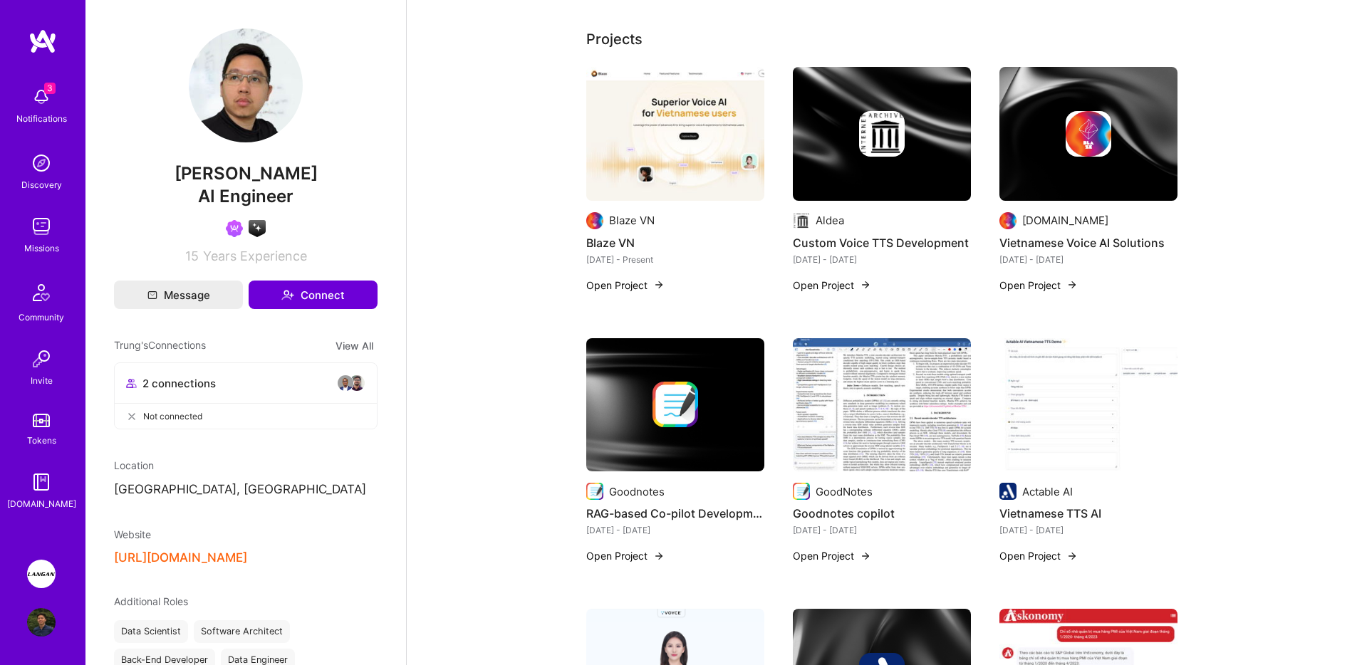
click at [694, 137] on img at bounding box center [675, 134] width 178 height 134
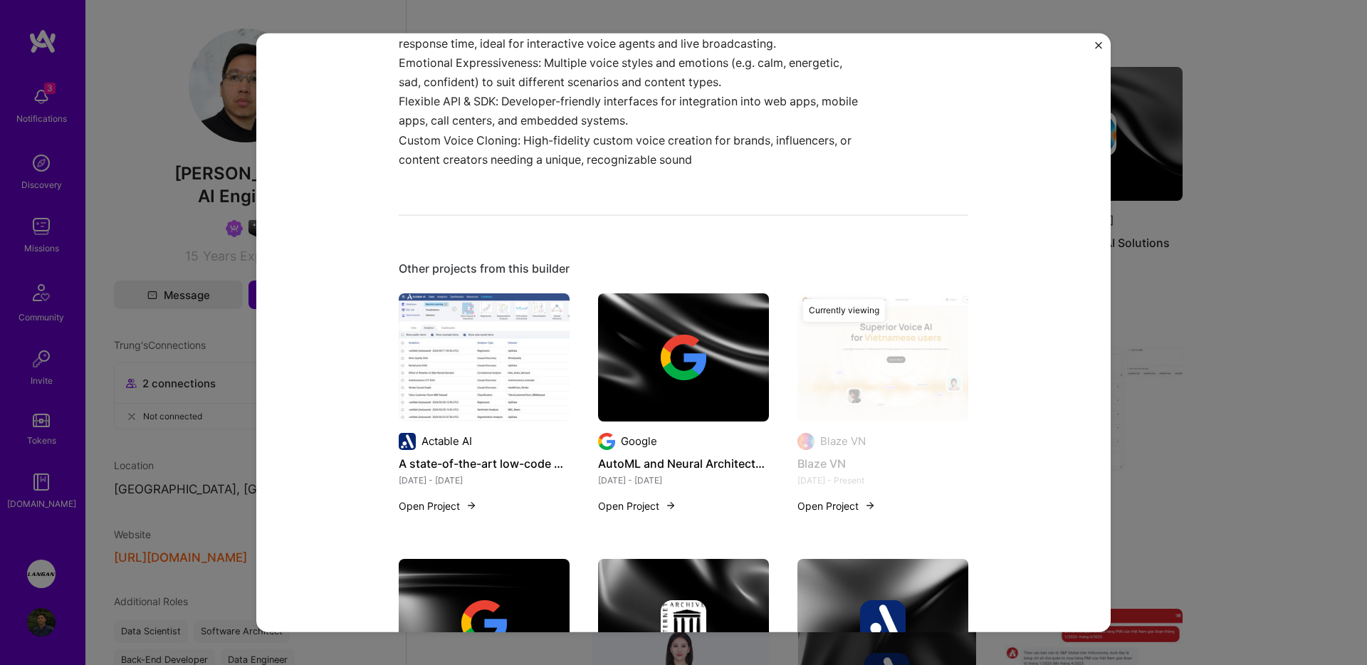
scroll to position [61, 0]
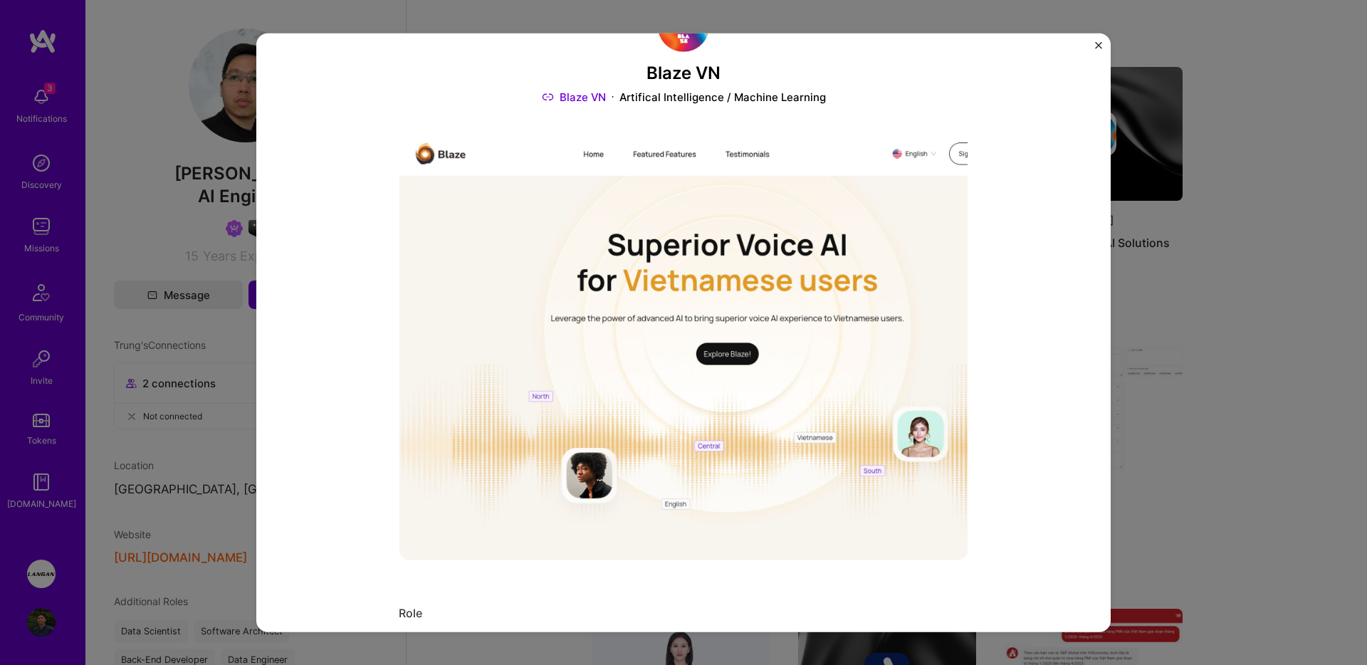
click at [600, 96] on link "Blaze VN" at bounding box center [574, 97] width 64 height 15
